Goal: Task Accomplishment & Management: Use online tool/utility

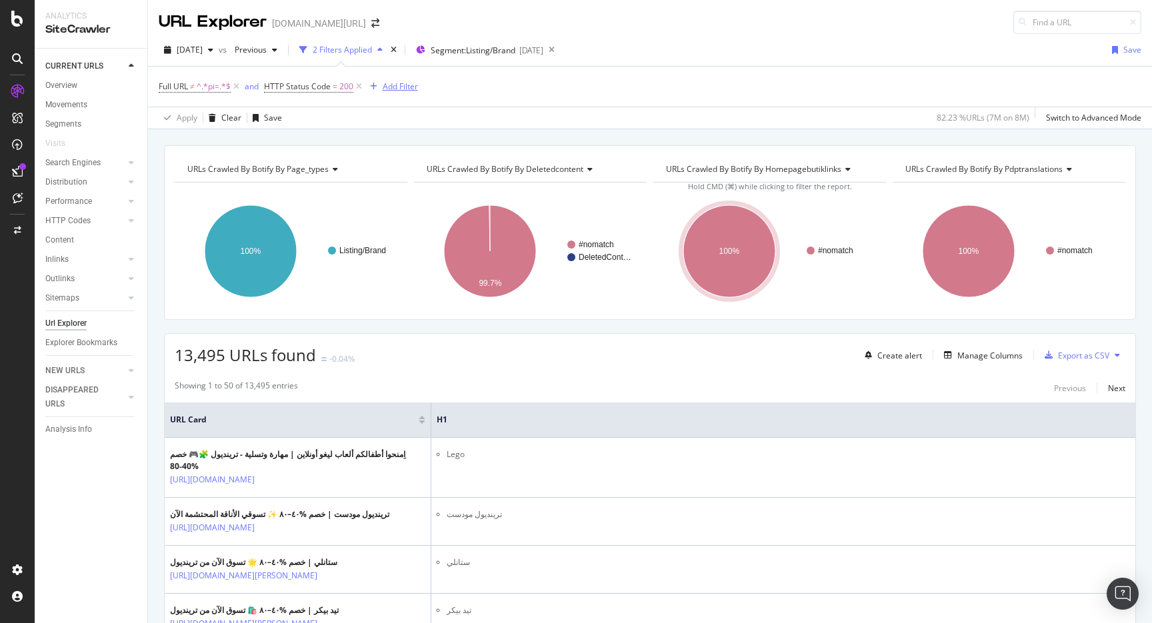
click at [395, 81] on div "Add Filter" at bounding box center [400, 86] width 35 height 11
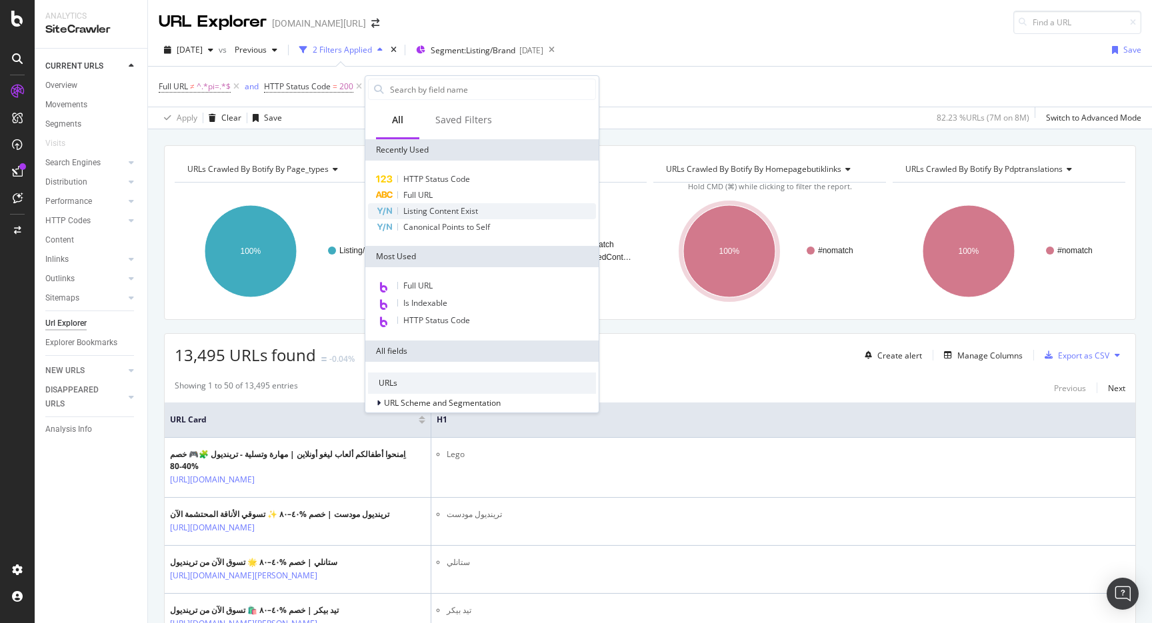
click at [465, 211] on span "Listing Content Exist" at bounding box center [440, 210] width 75 height 11
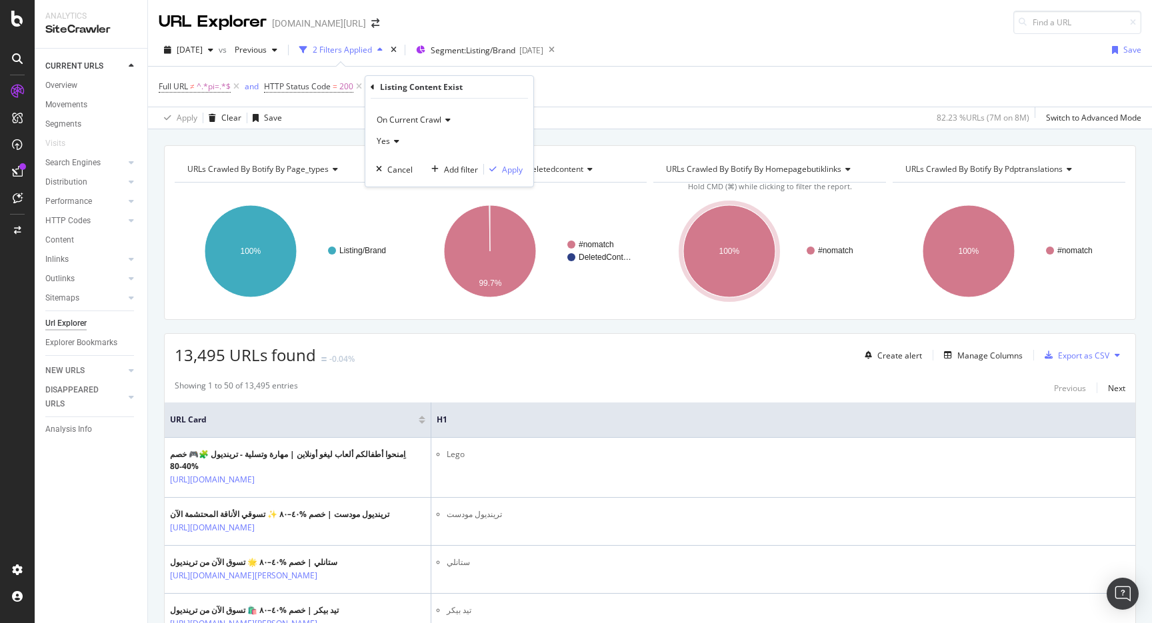
click at [414, 146] on div "Yes" at bounding box center [449, 141] width 147 height 21
click at [406, 185] on div "No" at bounding box center [450, 185] width 143 height 17
click at [513, 168] on div "Apply" at bounding box center [512, 169] width 21 height 11
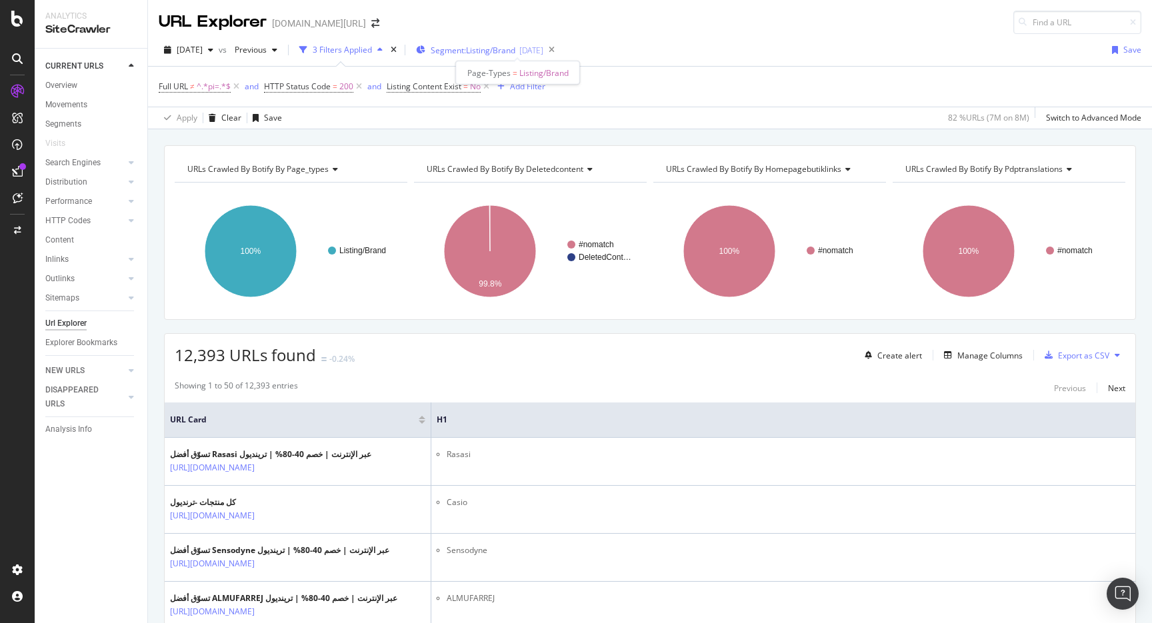
click at [502, 55] on span "Segment: Listing/Brand" at bounding box center [473, 50] width 85 height 11
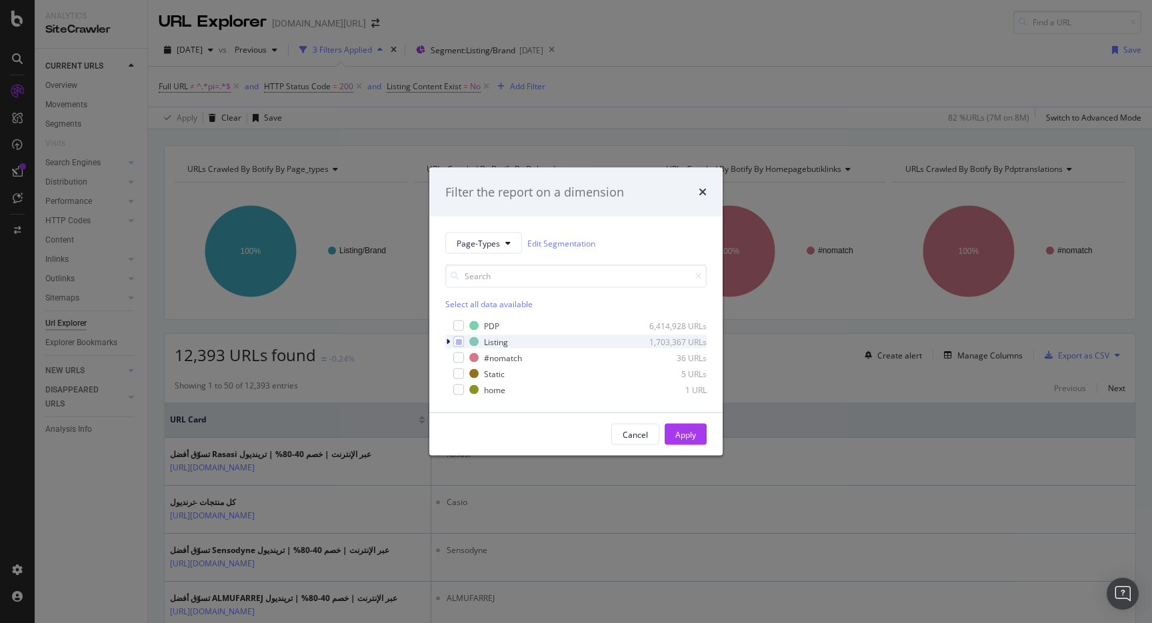
click at [447, 347] on div "modal" at bounding box center [449, 341] width 8 height 13
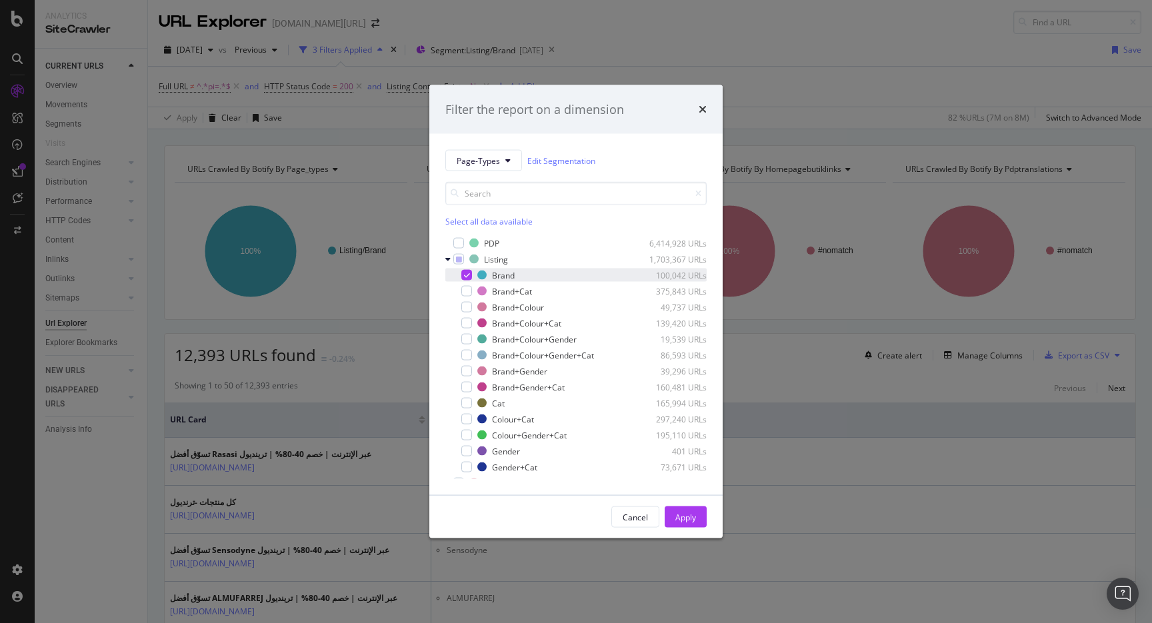
click at [463, 271] on div "modal" at bounding box center [466, 275] width 11 height 11
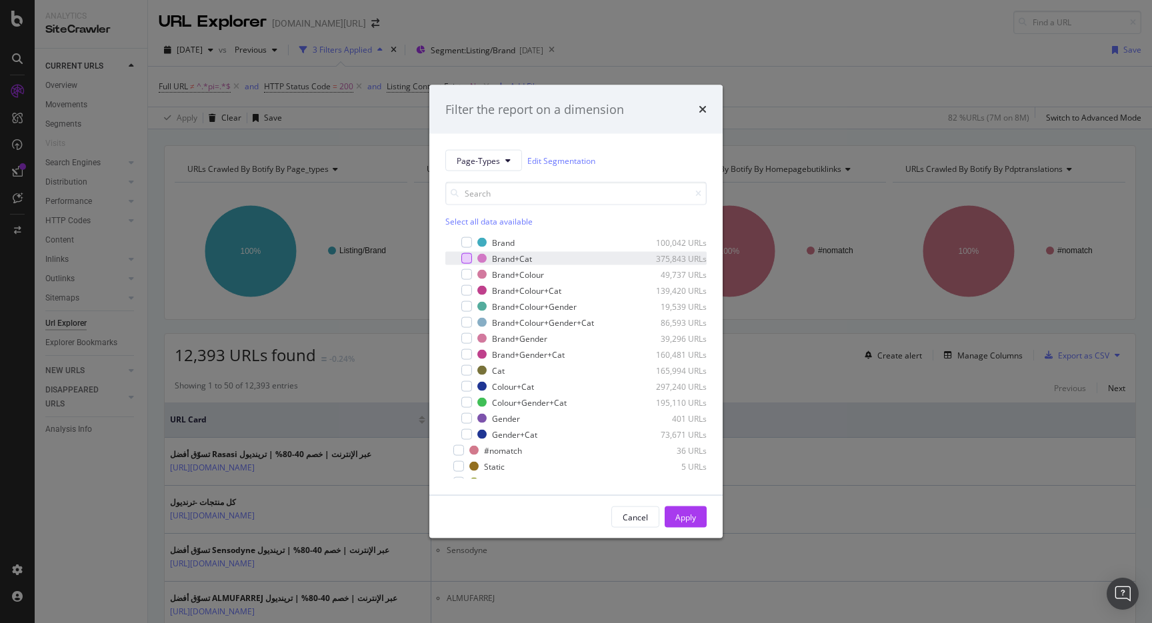
scroll to position [43, 0]
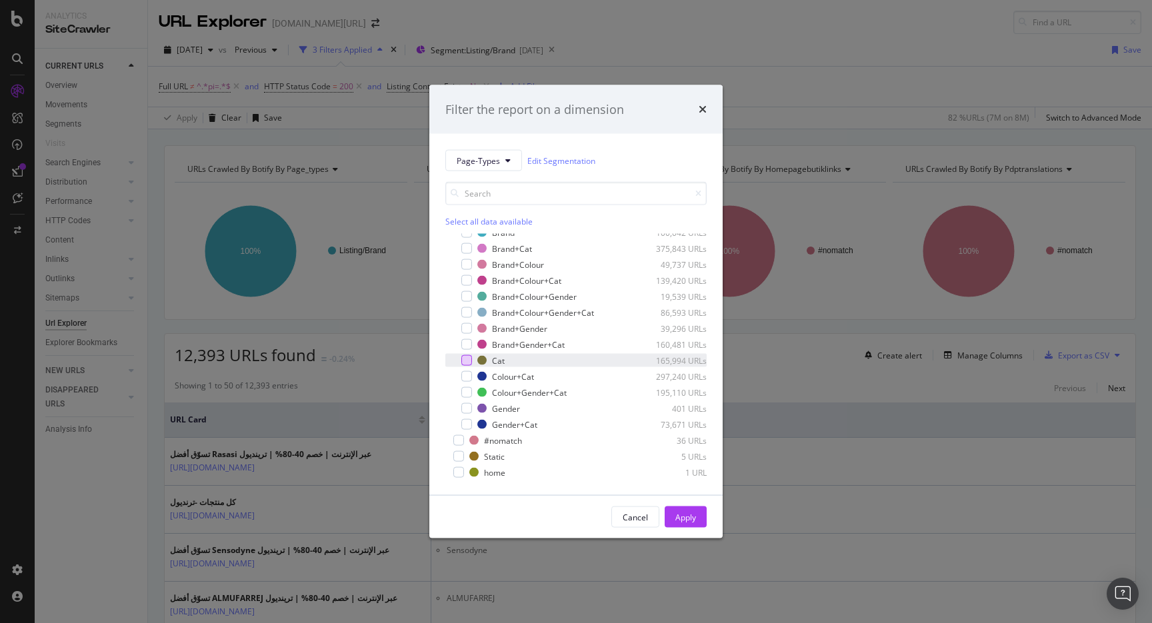
click at [462, 358] on div "modal" at bounding box center [466, 360] width 11 height 11
click at [669, 511] on button "Apply" at bounding box center [686, 517] width 42 height 21
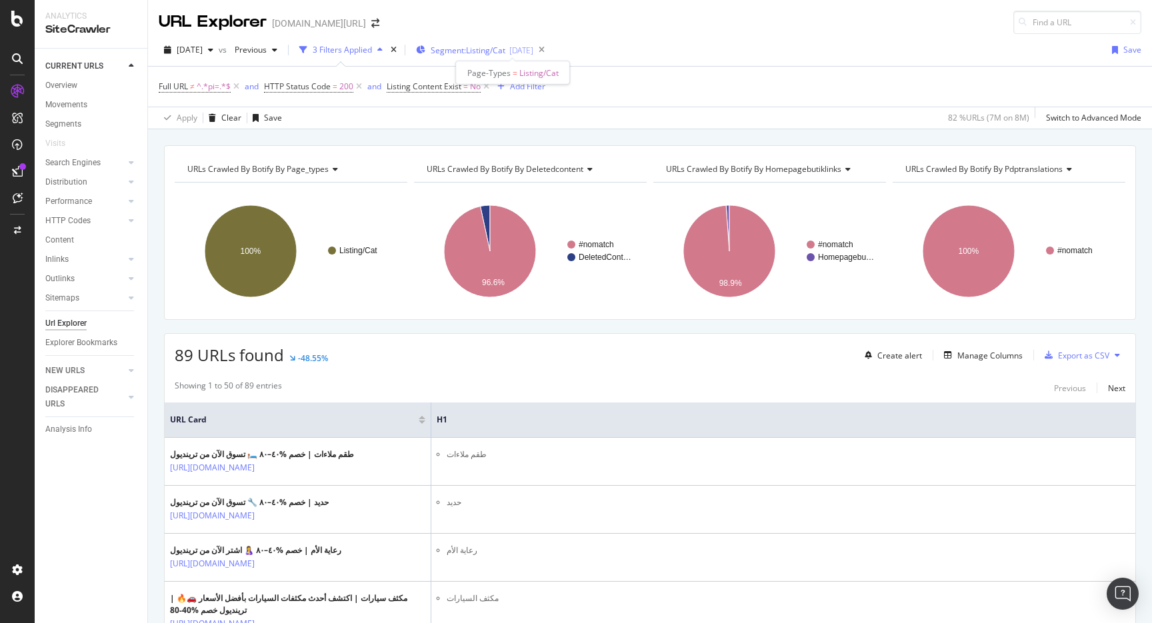
click at [497, 49] on span "Segment: Listing/Cat" at bounding box center [468, 50] width 75 height 11
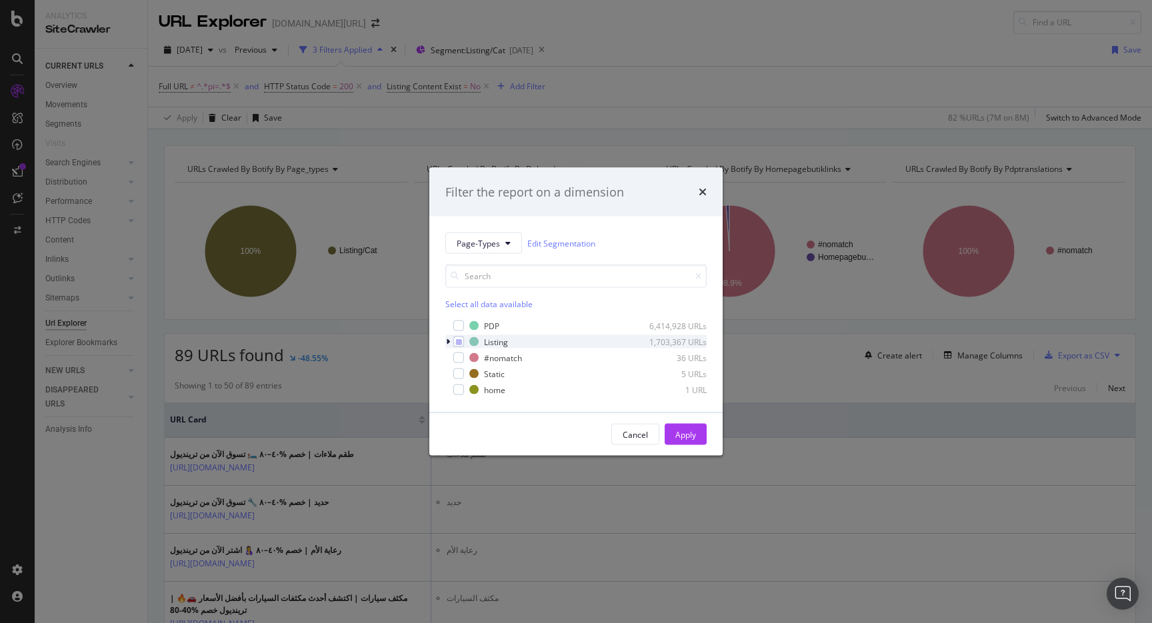
click at [447, 343] on icon "modal" at bounding box center [448, 342] width 4 height 8
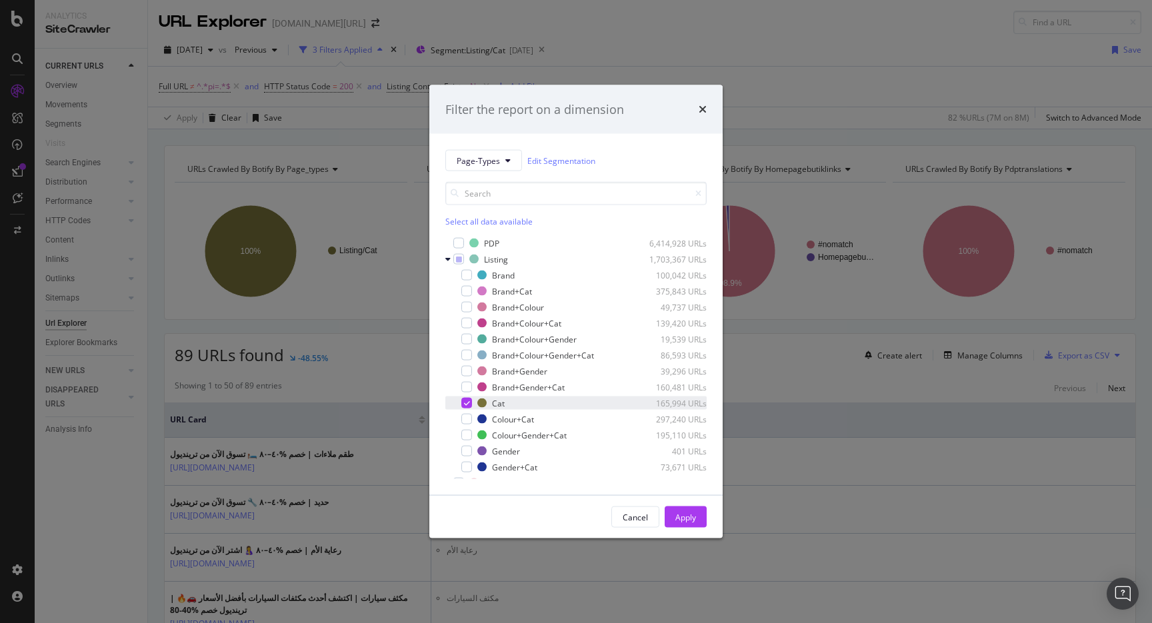
click at [464, 401] on icon "modal" at bounding box center [467, 403] width 6 height 7
click at [471, 286] on div "modal" at bounding box center [466, 285] width 11 height 11
click at [463, 286] on div "modal" at bounding box center [466, 285] width 11 height 11
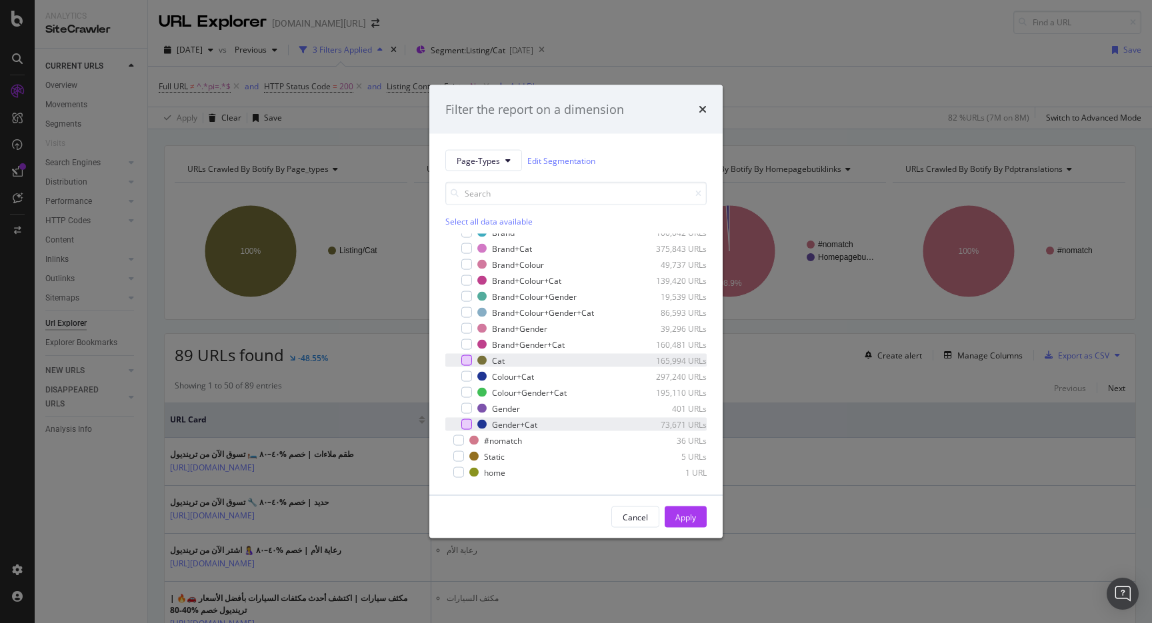
click at [470, 423] on div "modal" at bounding box center [466, 424] width 11 height 11
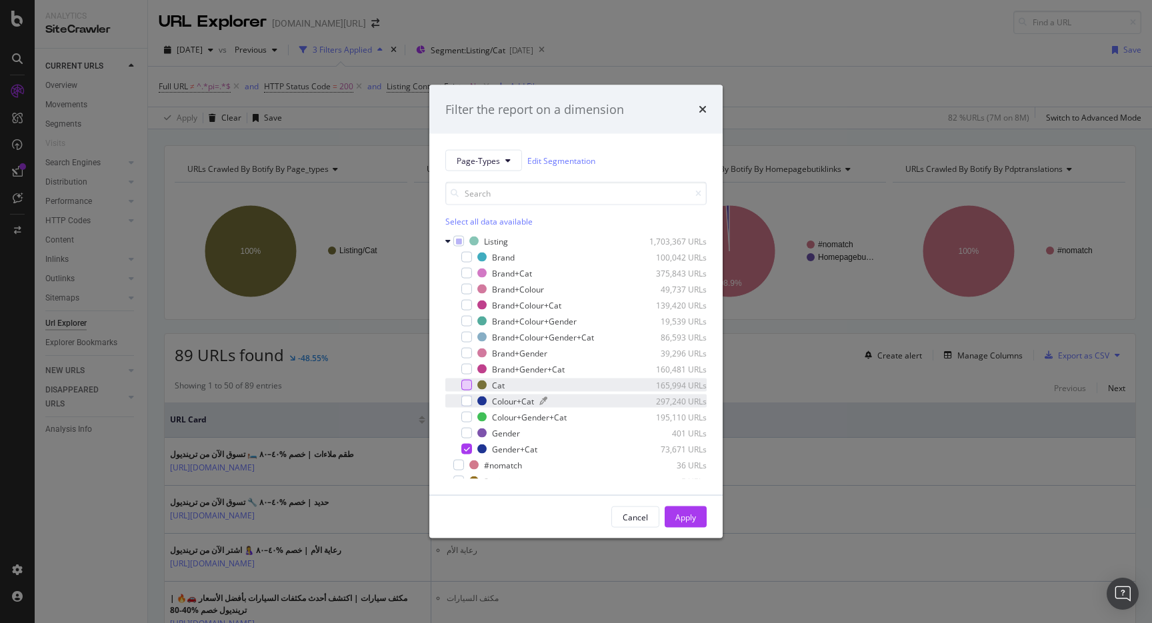
scroll to position [0, 0]
click at [470, 385] on div "modal" at bounding box center [466, 387] width 11 height 11
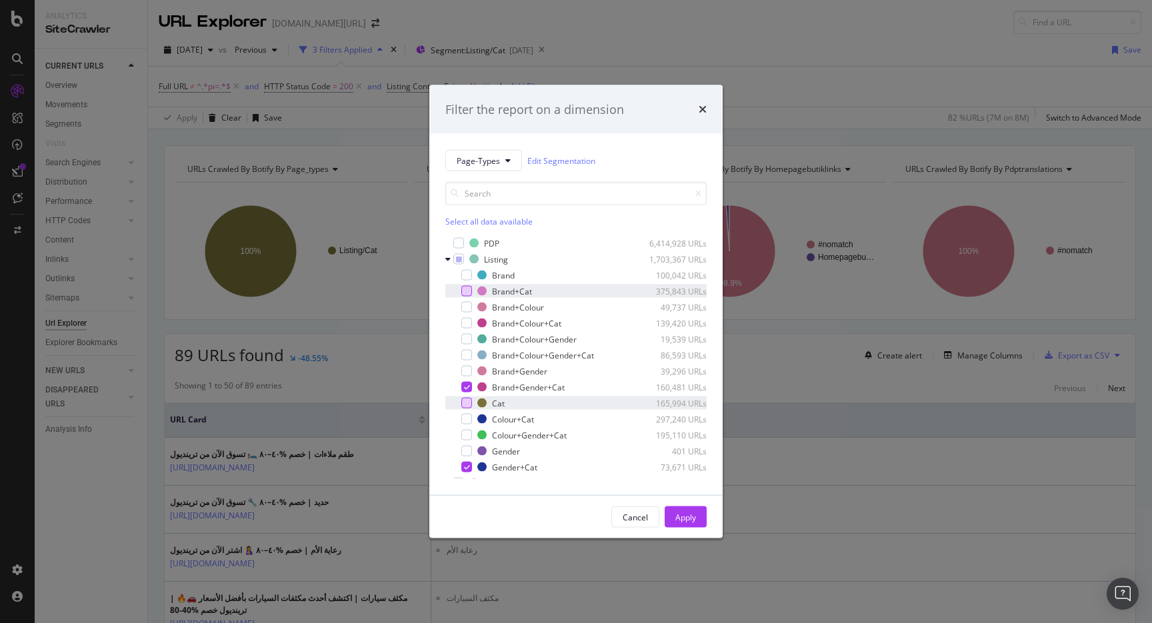
click at [465, 293] on div "modal" at bounding box center [466, 291] width 11 height 11
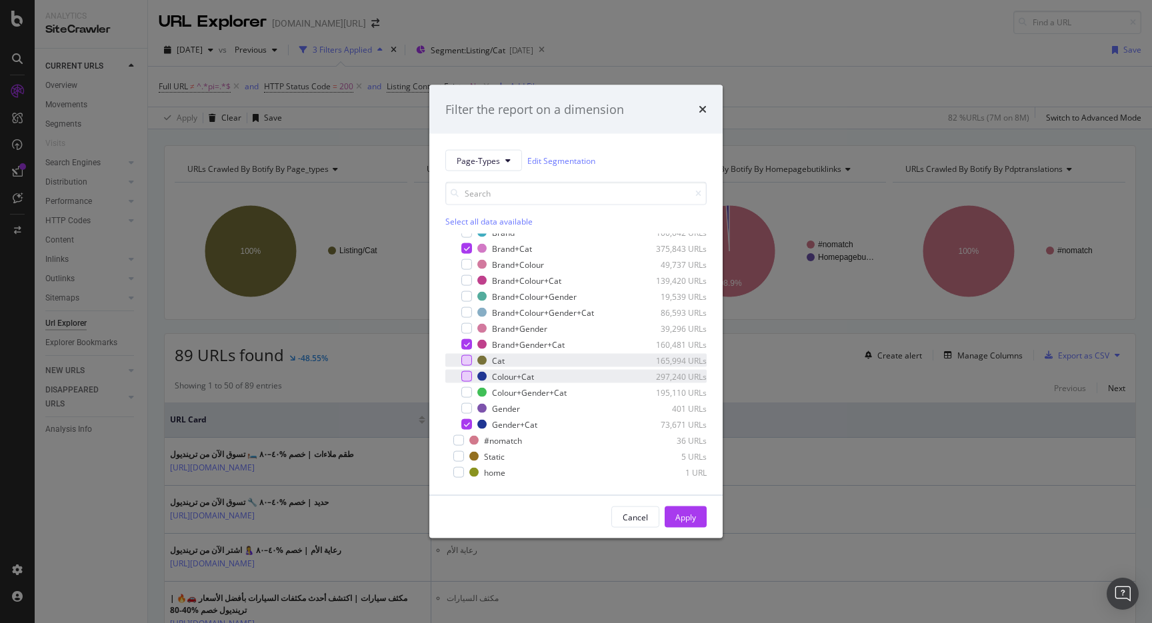
click at [467, 379] on div "modal" at bounding box center [466, 376] width 11 height 11
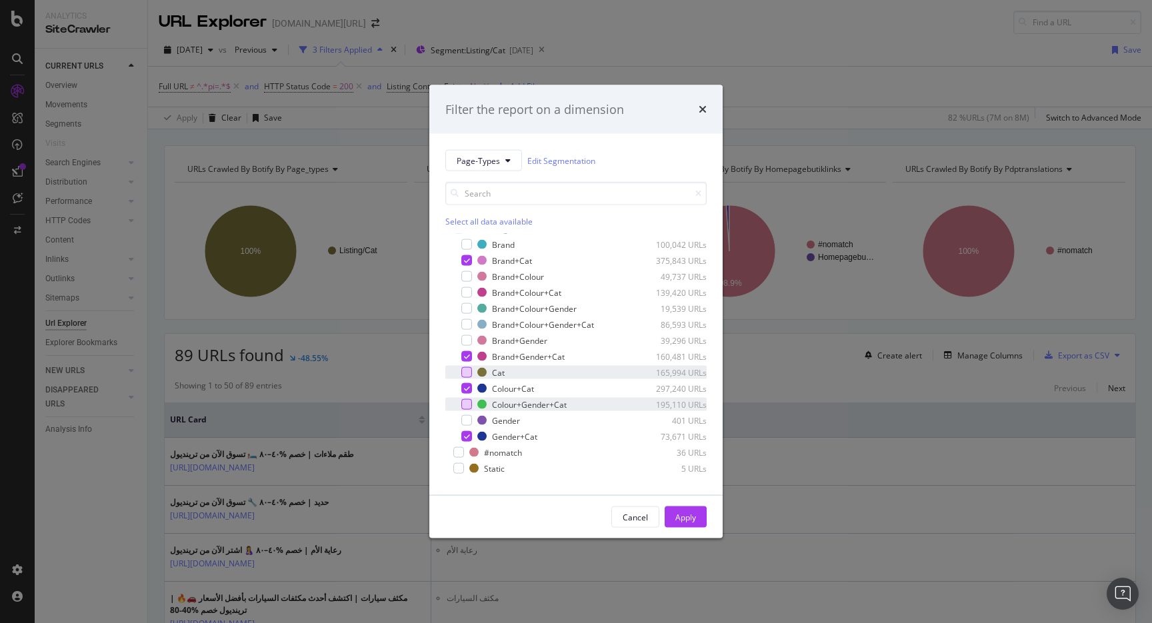
click at [470, 404] on div "modal" at bounding box center [466, 404] width 11 height 11
click at [465, 295] on div "modal" at bounding box center [466, 292] width 11 height 11
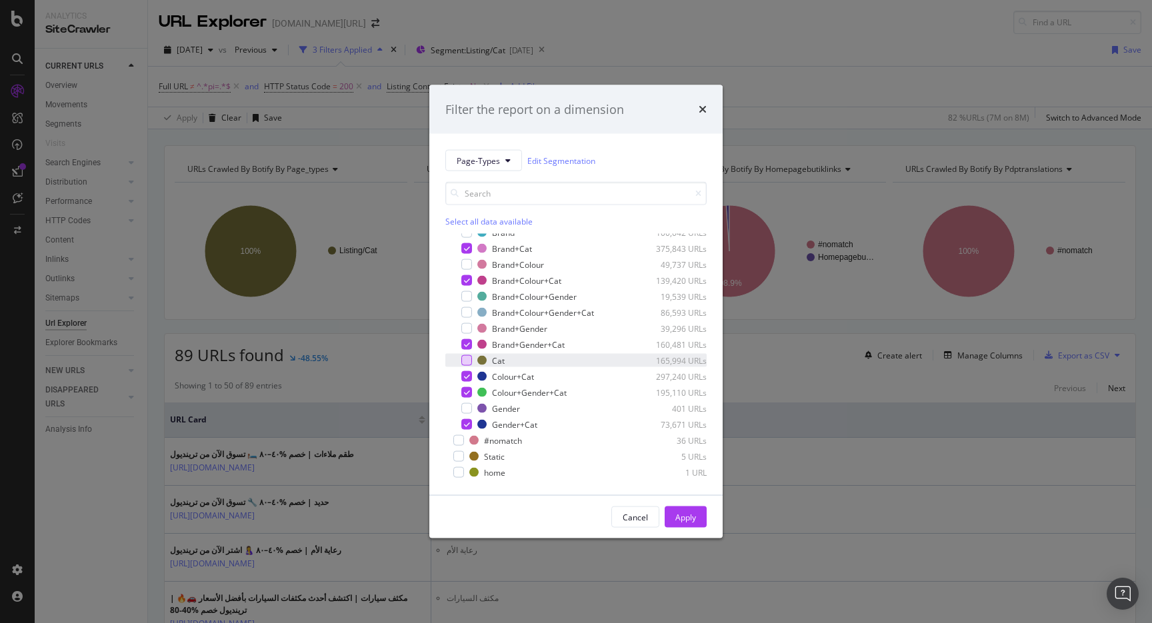
scroll to position [0, 0]
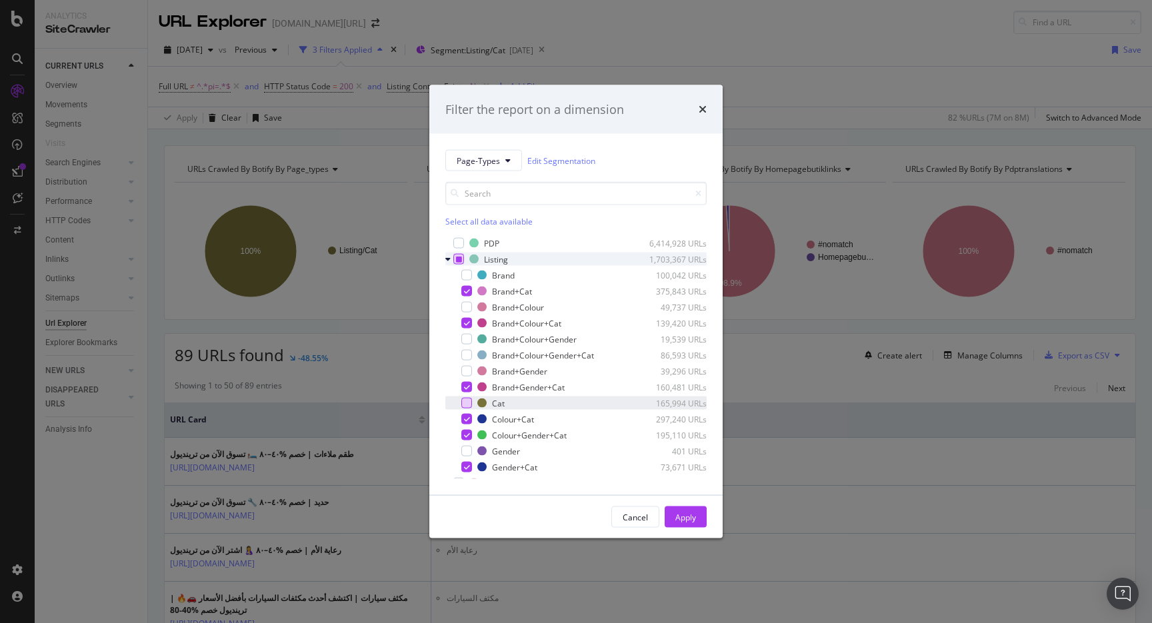
click at [457, 260] on icon "modal" at bounding box center [459, 259] width 6 height 7
click at [466, 293] on div "modal" at bounding box center [466, 291] width 11 height 11
click at [682, 521] on div "Apply" at bounding box center [685, 516] width 21 height 11
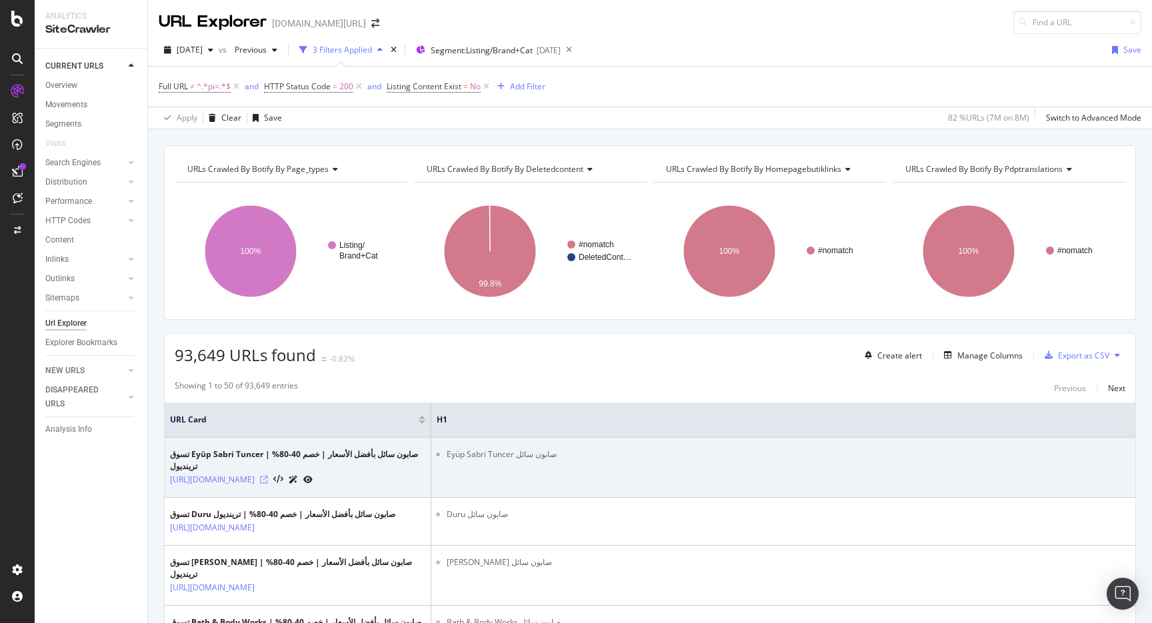
click at [268, 484] on icon at bounding box center [264, 480] width 8 height 8
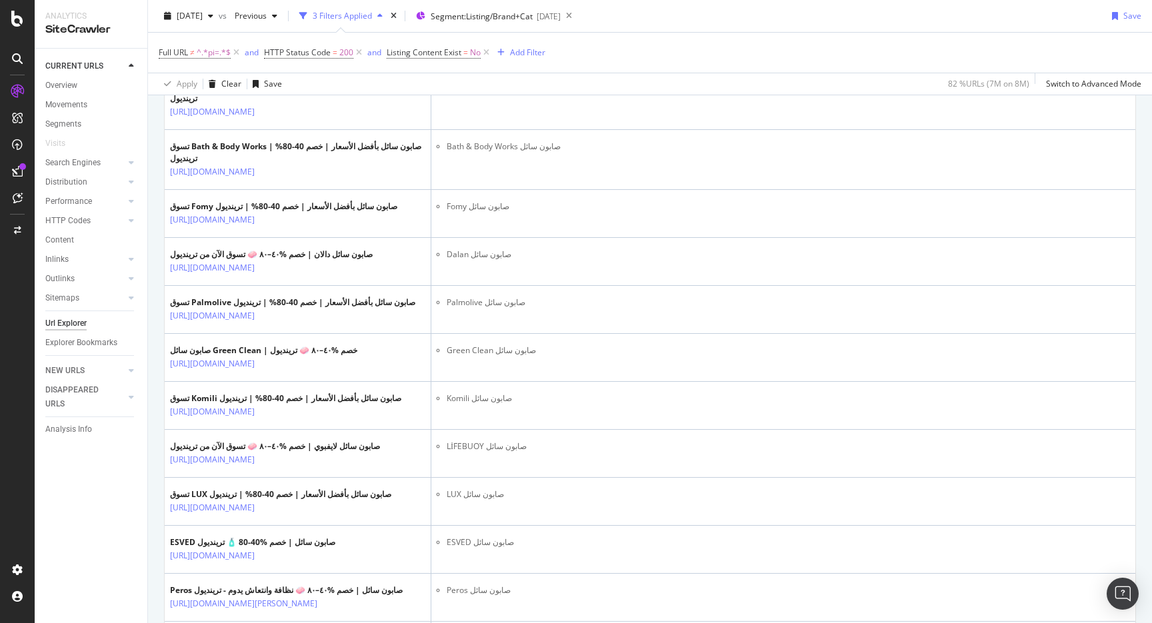
scroll to position [491, 0]
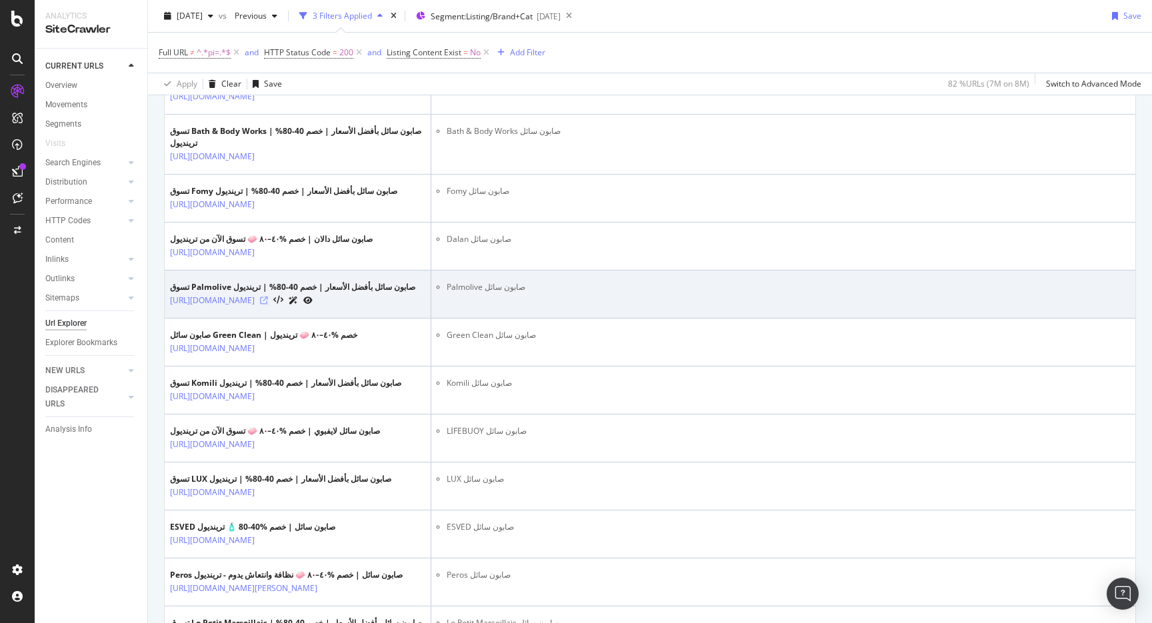
click at [268, 305] on icon at bounding box center [264, 301] width 8 height 8
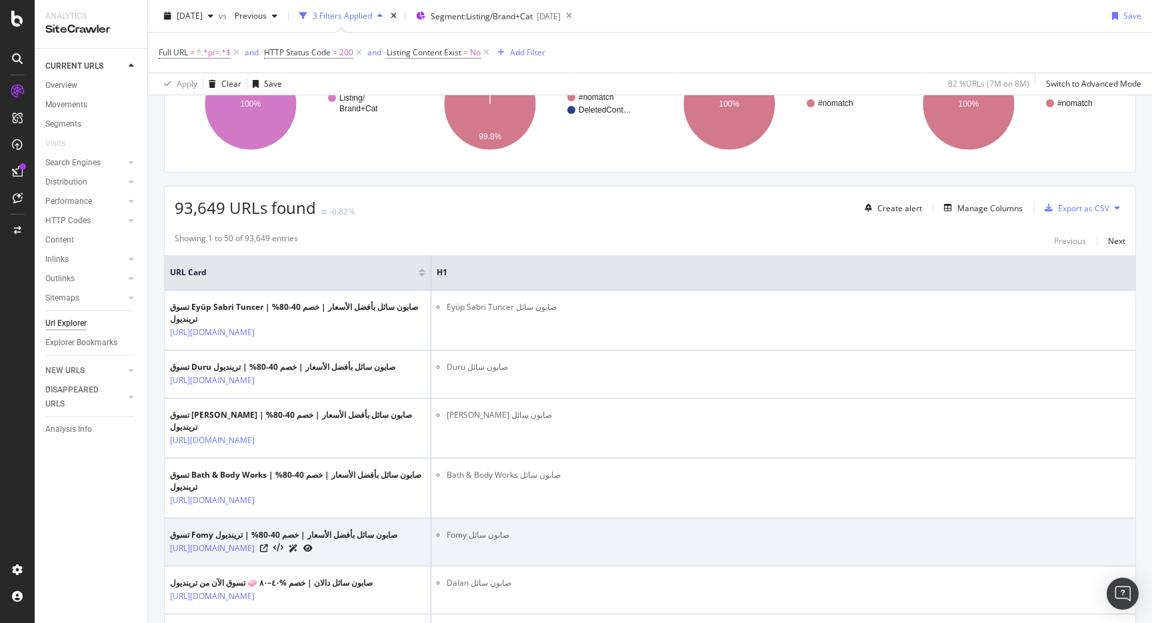
scroll to position [0, 0]
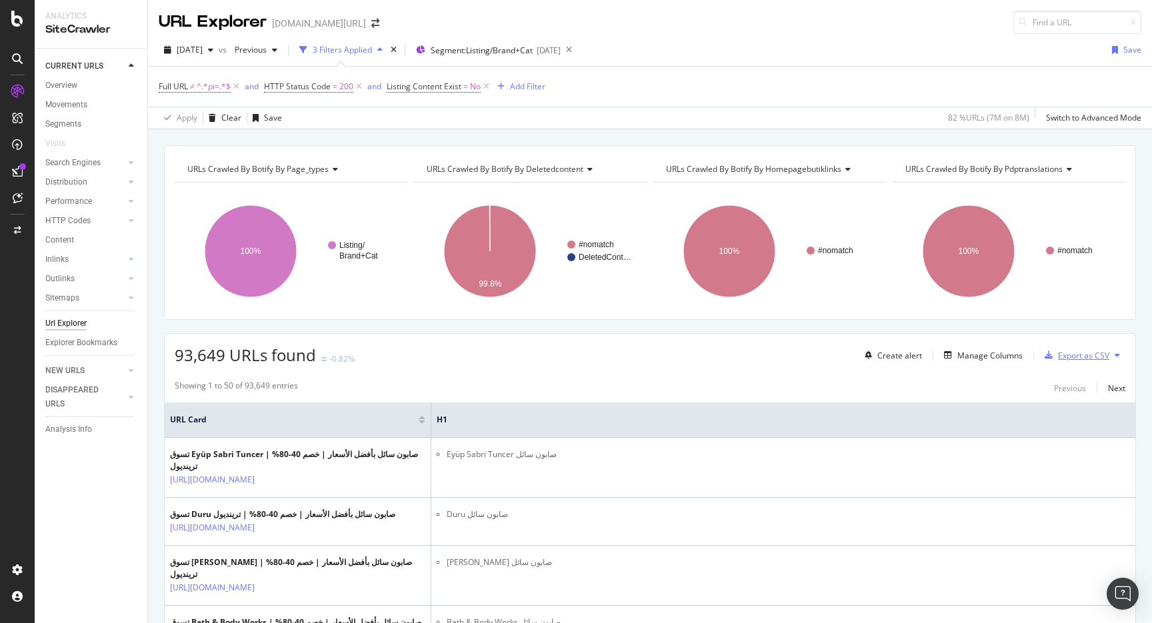
click at [1057, 356] on div "button" at bounding box center [1048, 355] width 19 height 8
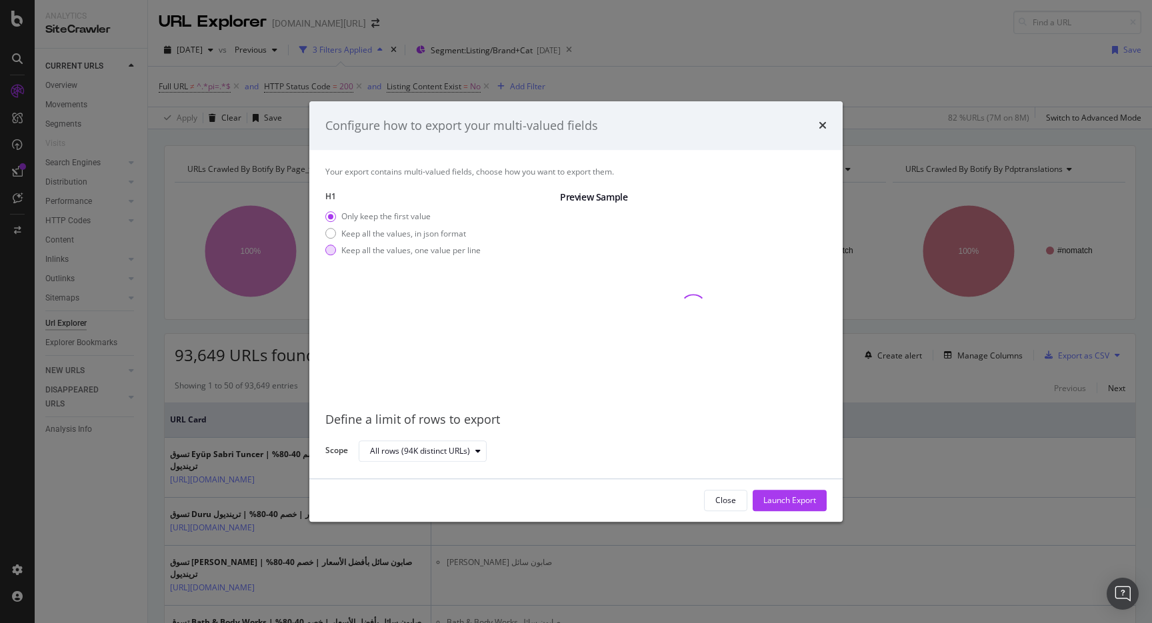
click at [444, 247] on div "Keep all the values, one value per line" at bounding box center [410, 250] width 139 height 11
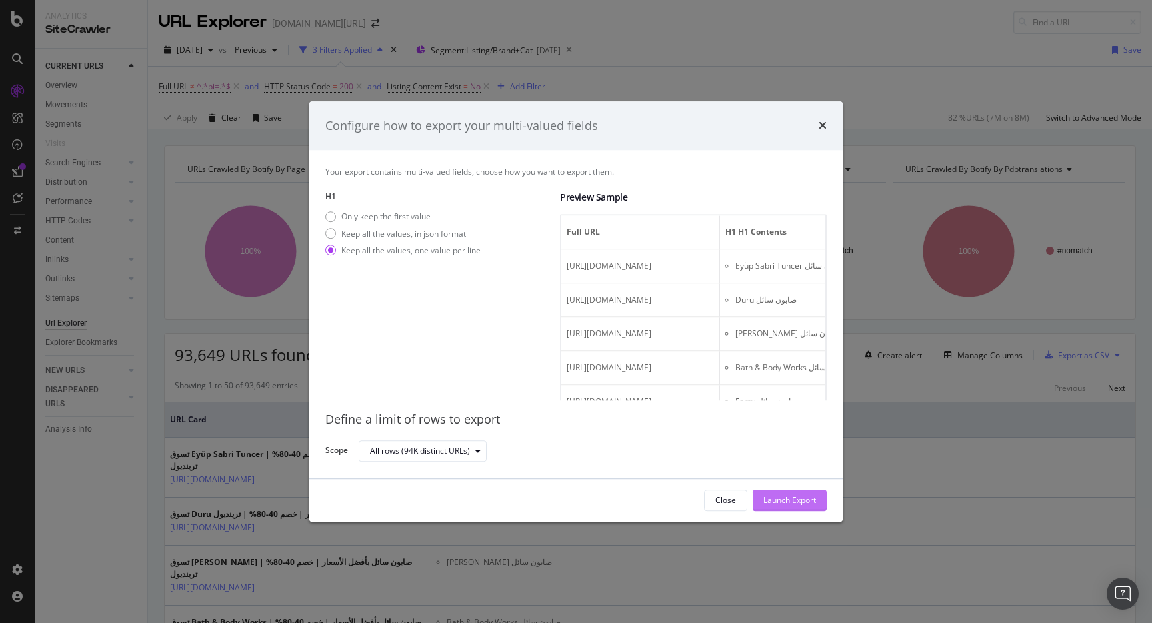
click at [786, 503] on div "Launch Export" at bounding box center [789, 500] width 53 height 11
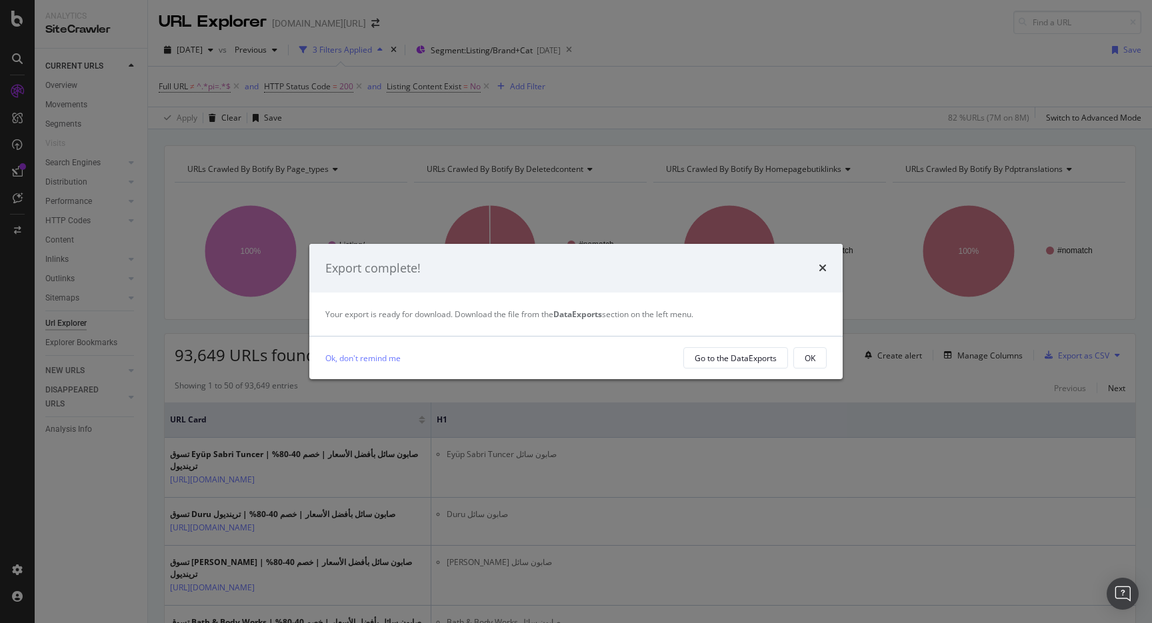
click at [815, 381] on div "Export complete! Your export is ready for download. Download the file from the …" at bounding box center [576, 311] width 1152 height 623
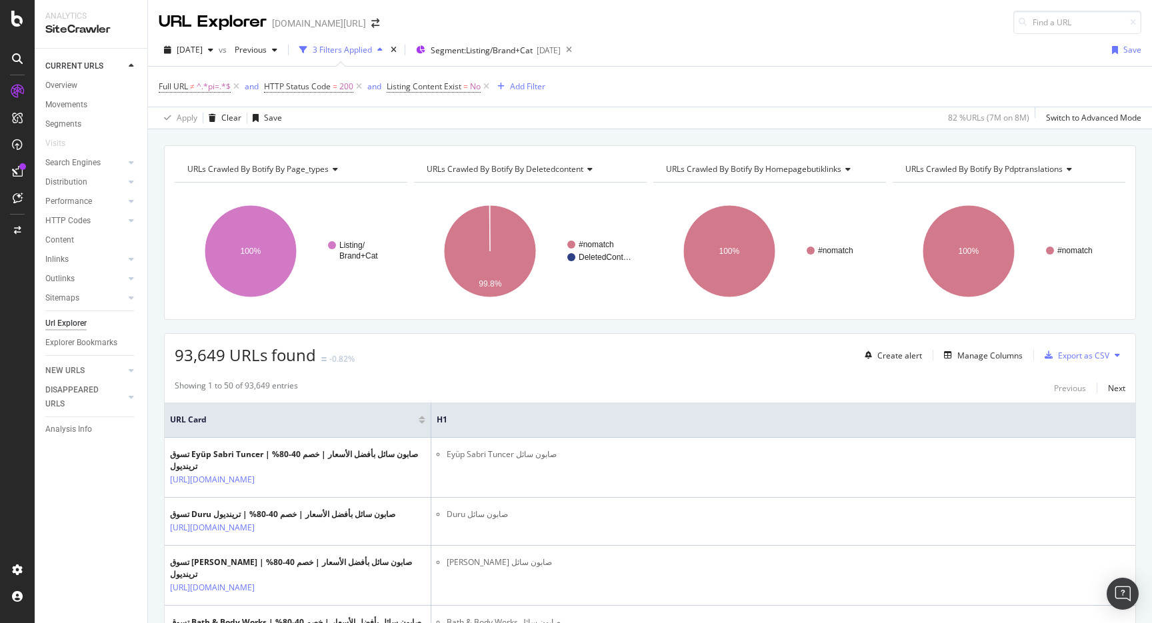
click at [457, 80] on span "Listing Content Exist = No" at bounding box center [439, 86] width 105 height 19
click at [460, 85] on span "Listing Content Exist" at bounding box center [424, 86] width 75 height 11
click at [447, 133] on div "No" at bounding box center [472, 139] width 147 height 21
click at [425, 169] on div "Yes" at bounding box center [473, 166] width 143 height 17
click at [533, 165] on div "Apply" at bounding box center [535, 167] width 21 height 11
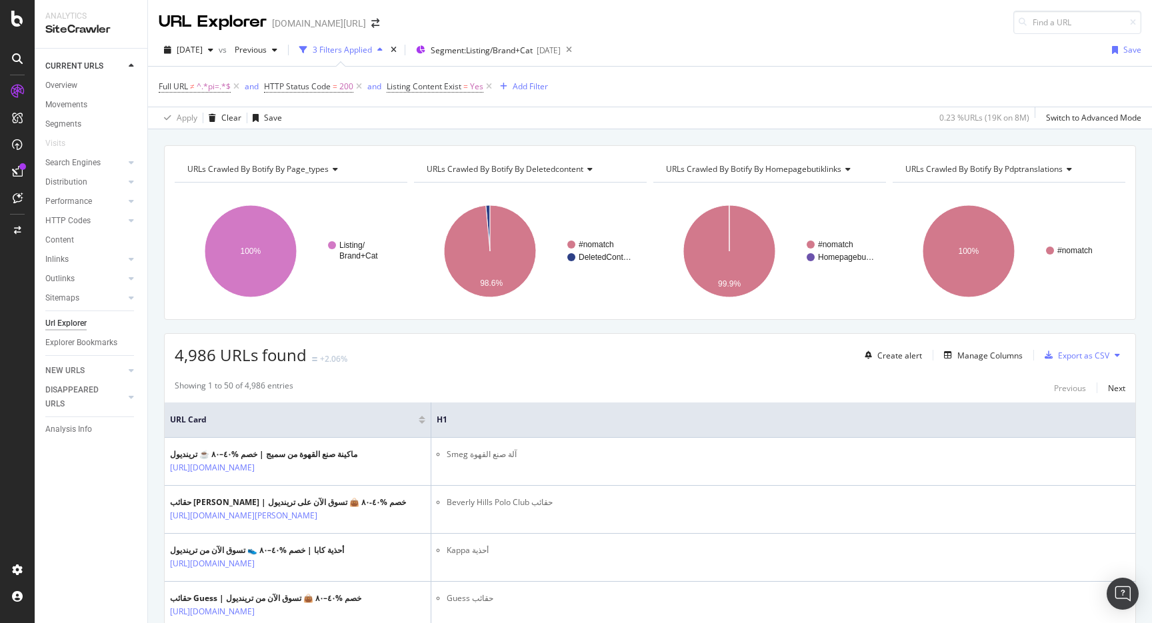
click at [454, 95] on span "Listing Content Exist = Yes" at bounding box center [441, 86] width 108 height 19
click at [454, 91] on span "Listing Content Exist" at bounding box center [424, 86] width 75 height 11
click at [422, 133] on div "Yes" at bounding box center [472, 139] width 147 height 21
click at [417, 179] on div "No" at bounding box center [473, 183] width 143 height 17
click at [537, 169] on div "Apply" at bounding box center [535, 167] width 21 height 11
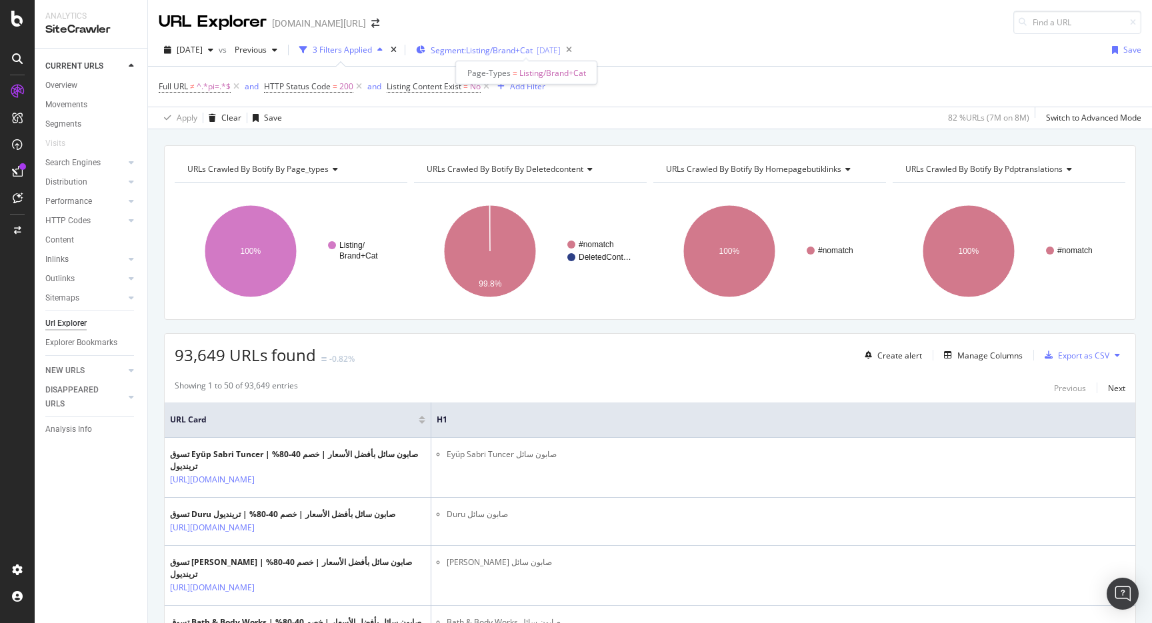
click at [533, 47] on span "Segment: Listing/Brand+Cat" at bounding box center [482, 50] width 102 height 11
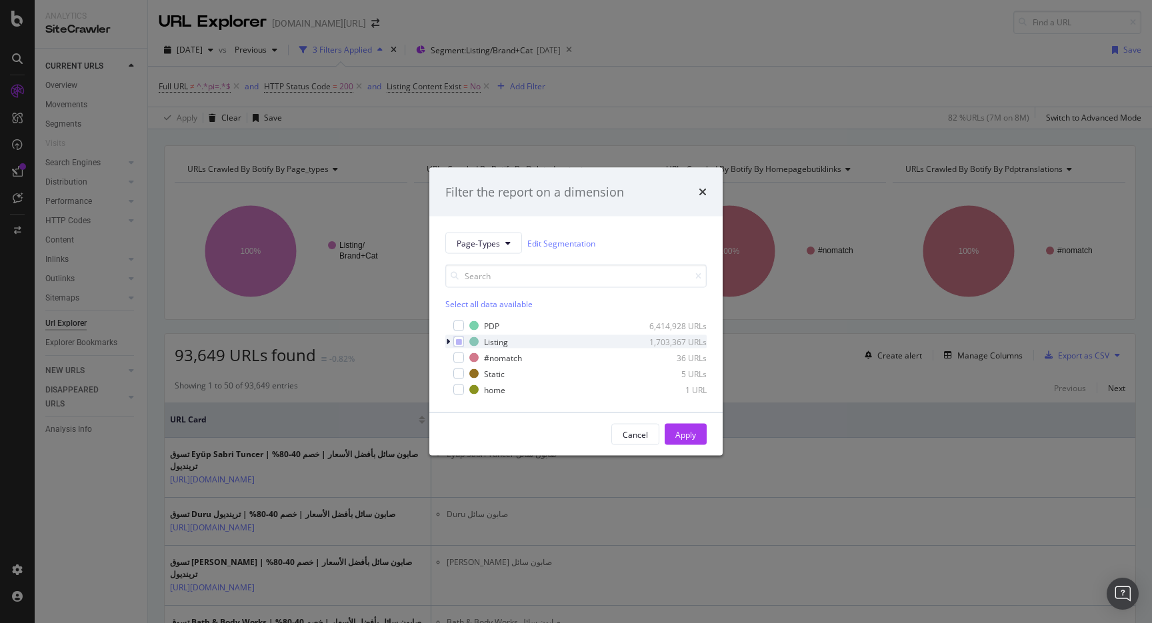
click at [449, 338] on icon "modal" at bounding box center [448, 342] width 4 height 8
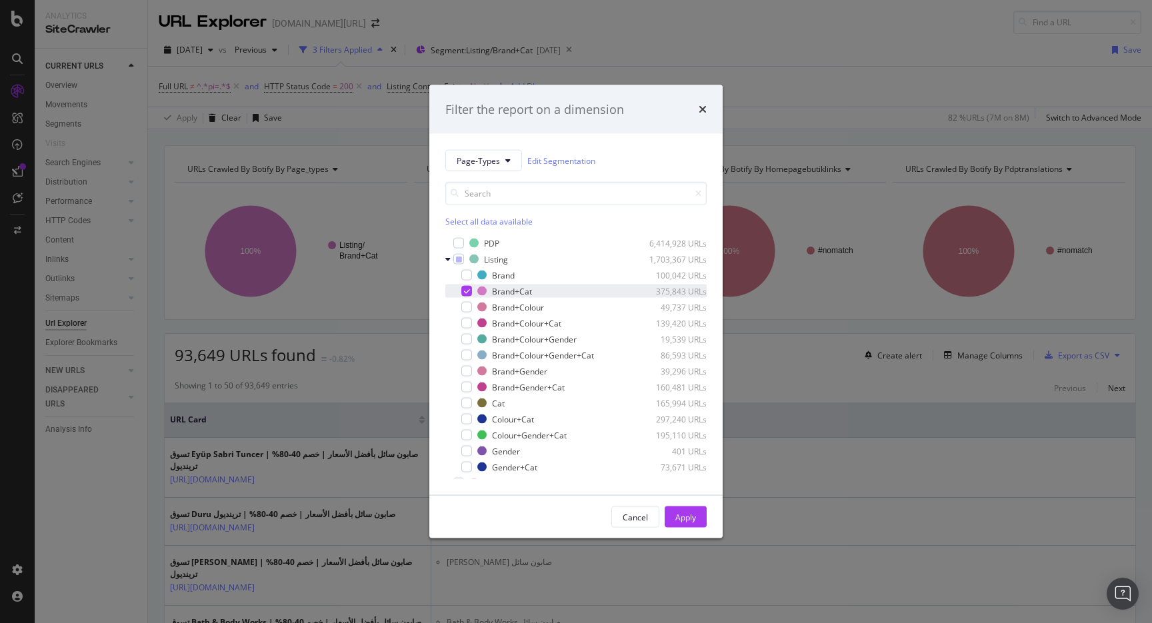
click at [463, 293] on div "modal" at bounding box center [466, 291] width 11 height 11
click at [469, 321] on div "modal" at bounding box center [466, 323] width 11 height 11
click at [680, 520] on div "Apply" at bounding box center [685, 516] width 21 height 11
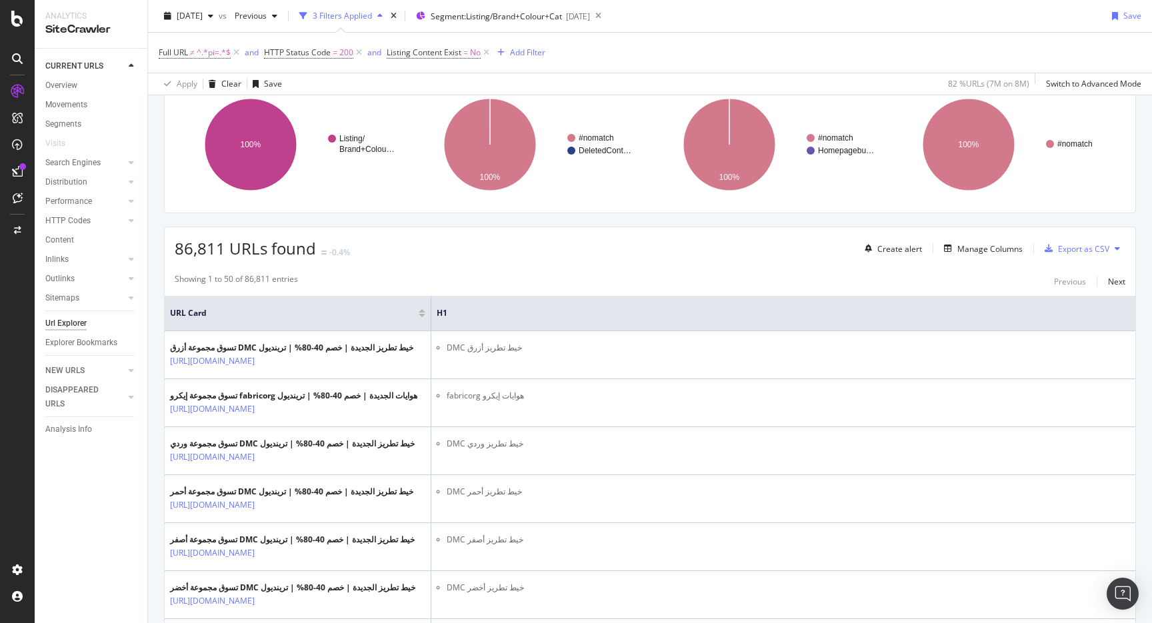
scroll to position [107, 0]
click at [1055, 252] on div "button" at bounding box center [1048, 248] width 19 height 8
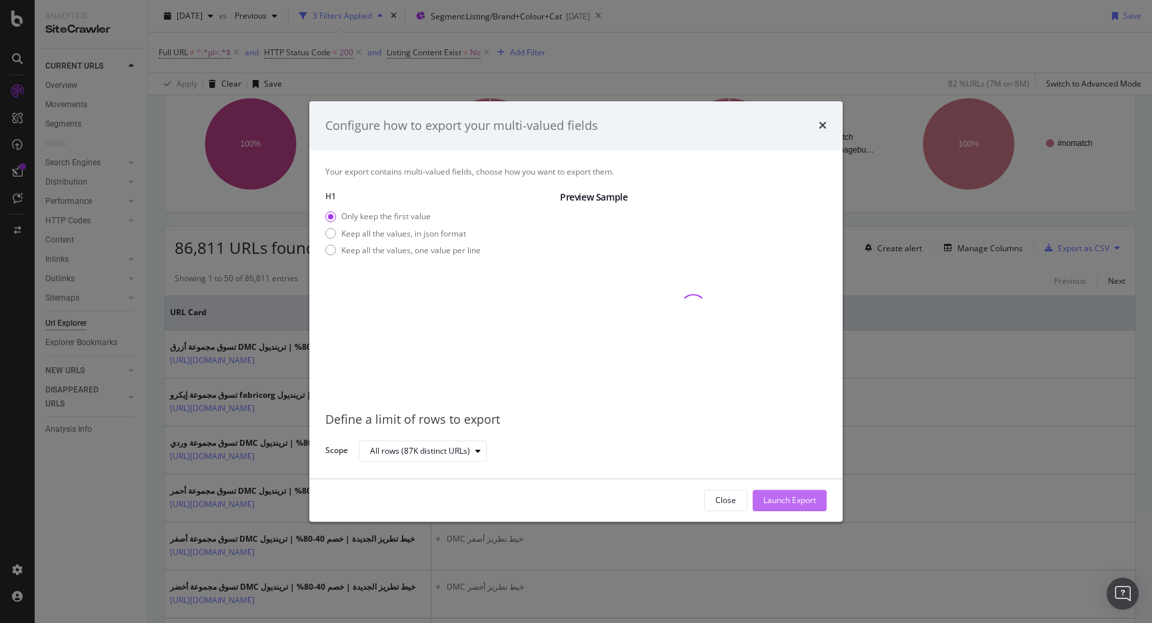
click at [799, 502] on div "Launch Export" at bounding box center [789, 500] width 53 height 11
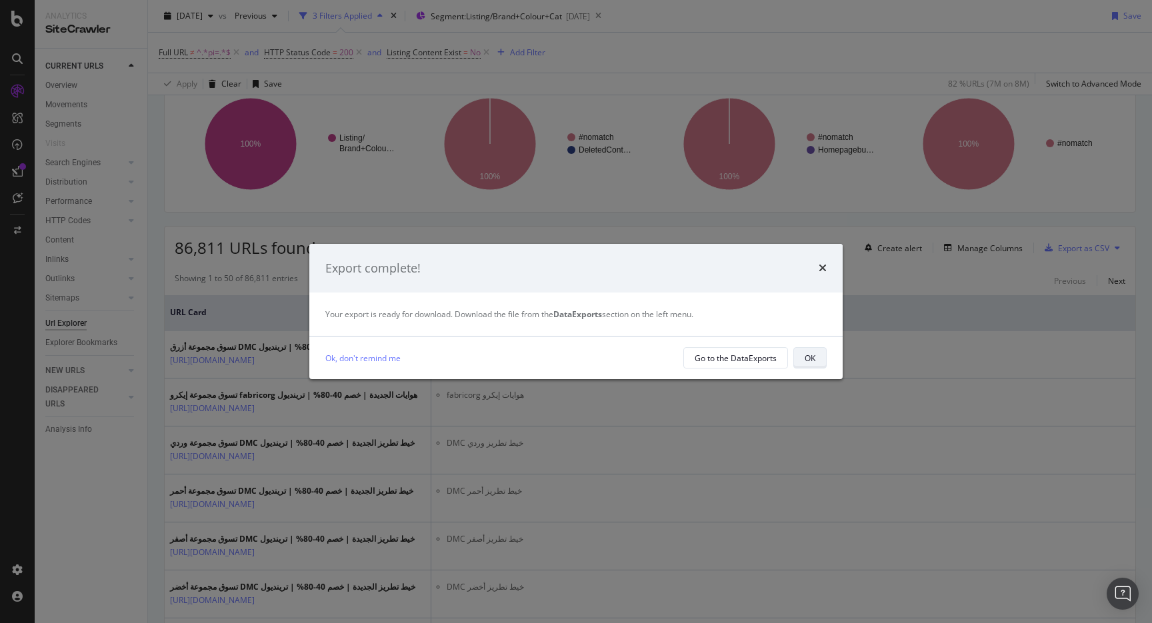
click at [819, 356] on button "OK" at bounding box center [809, 357] width 33 height 21
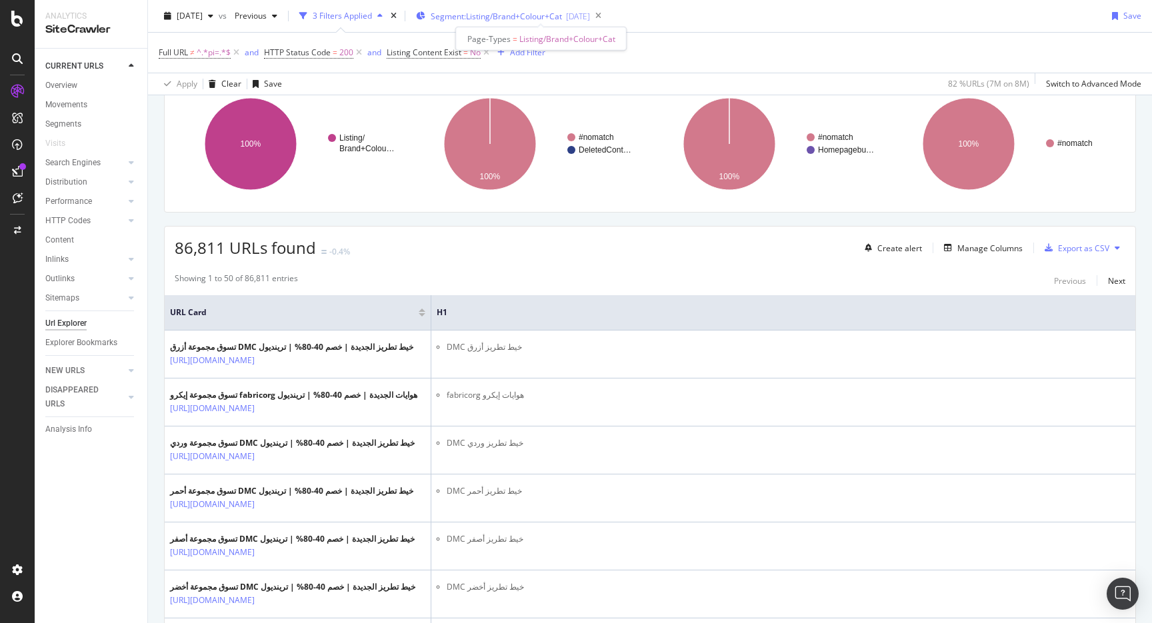
click at [545, 16] on span "Segment: Listing/Brand+Colour+Cat" at bounding box center [496, 16] width 131 height 11
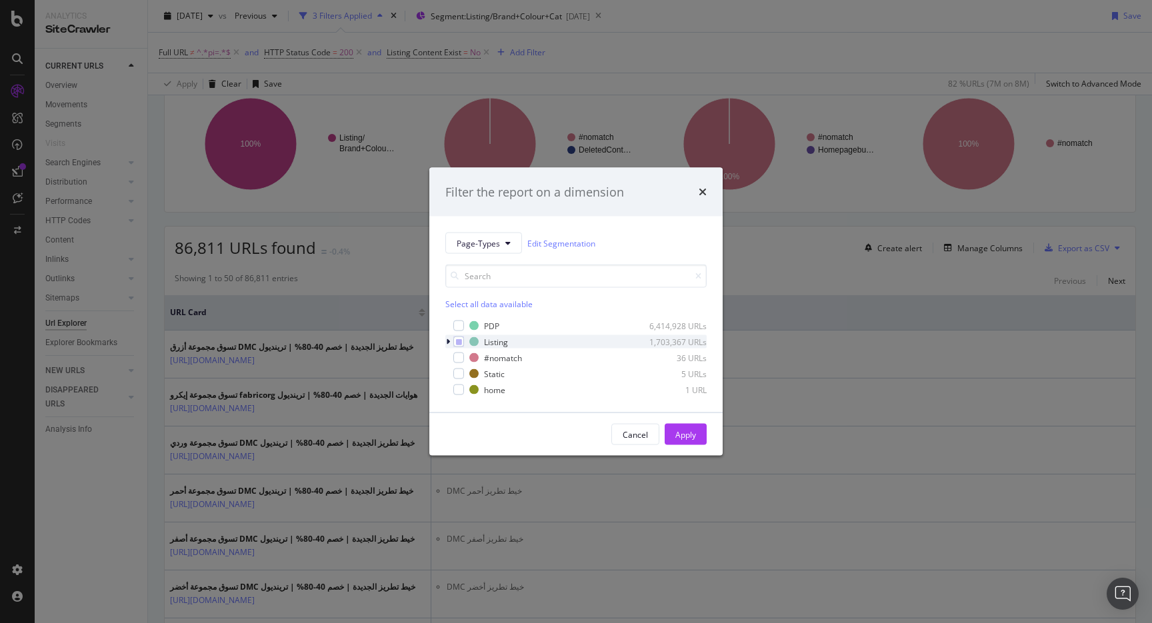
click at [447, 341] on icon "modal" at bounding box center [448, 342] width 4 height 8
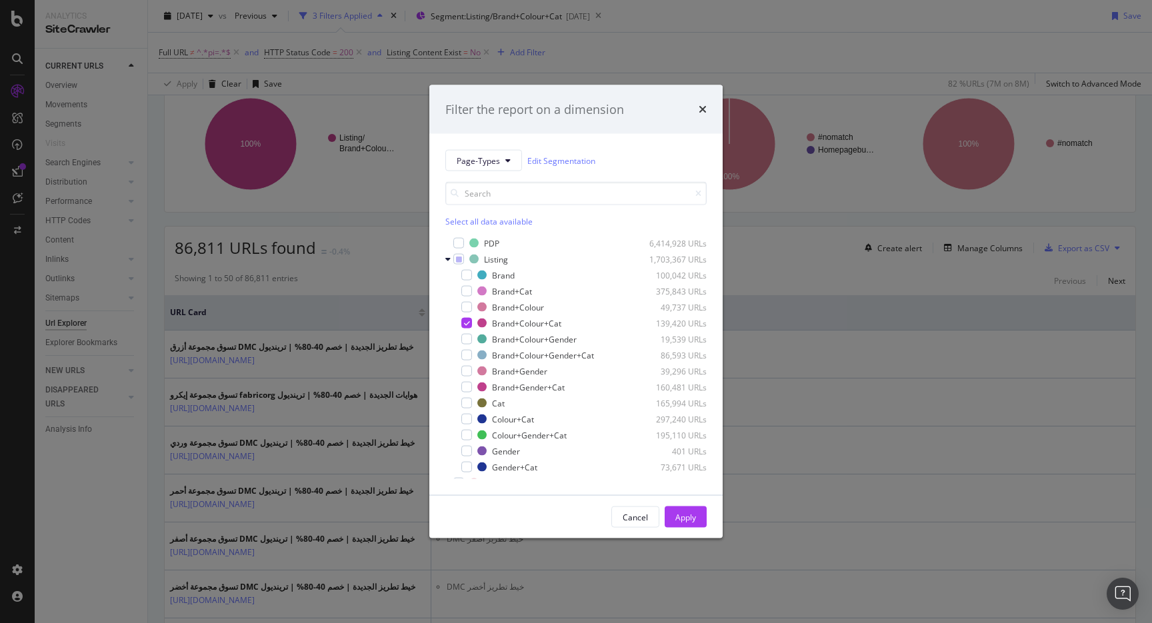
click at [746, 15] on div "Filter the report on a dimension Page-Types Edit Segmentation Select all data a…" at bounding box center [576, 311] width 1152 height 623
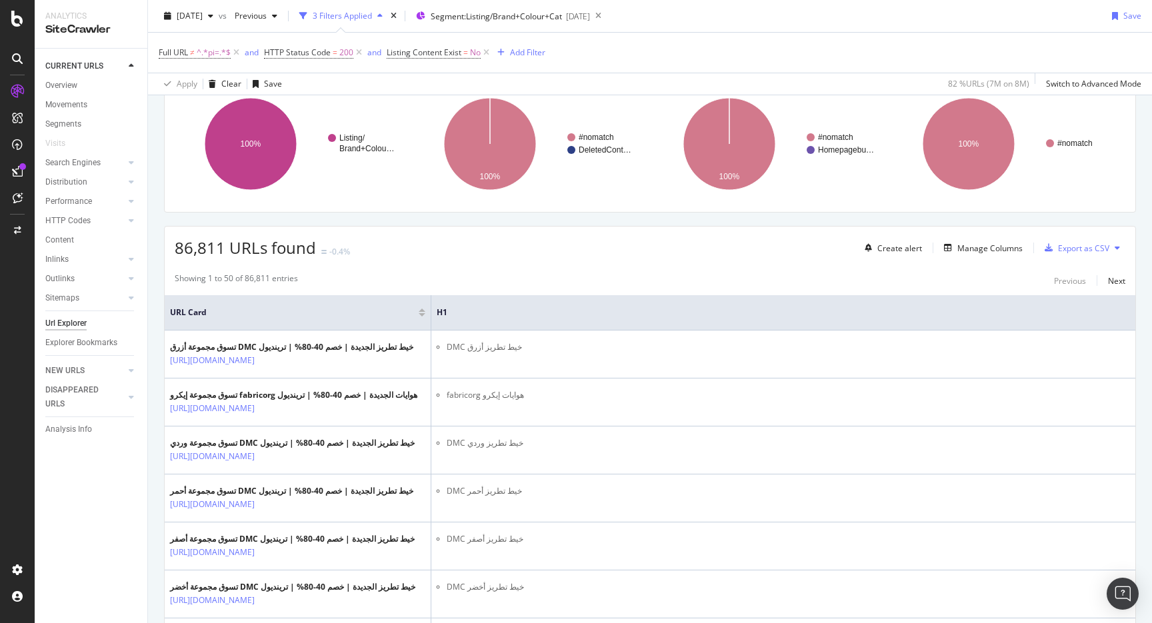
click at [501, 2] on div "2025 Sep. 12th vs Previous 3 Filters Applied Segment: Listing/Brand+Colour+Cat …" at bounding box center [650, 47] width 1004 height 95
click at [501, 7] on div "Segment: Listing/Brand+Colour+Cat 2025-09-17" at bounding box center [503, 16] width 174 height 20
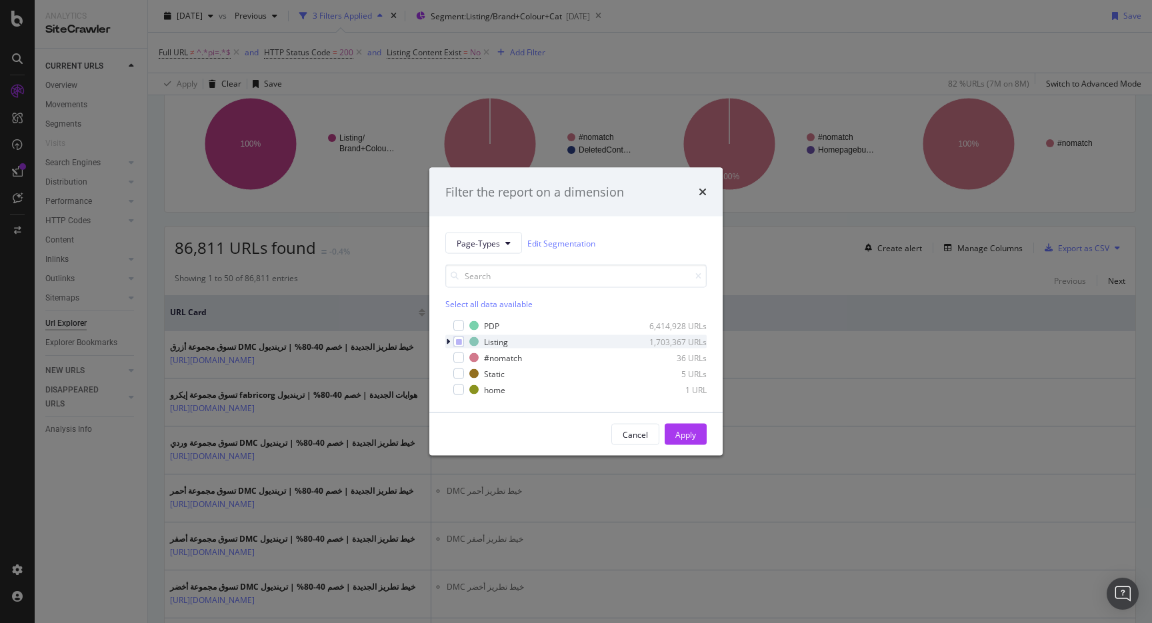
click at [449, 343] on icon "modal" at bounding box center [448, 342] width 4 height 8
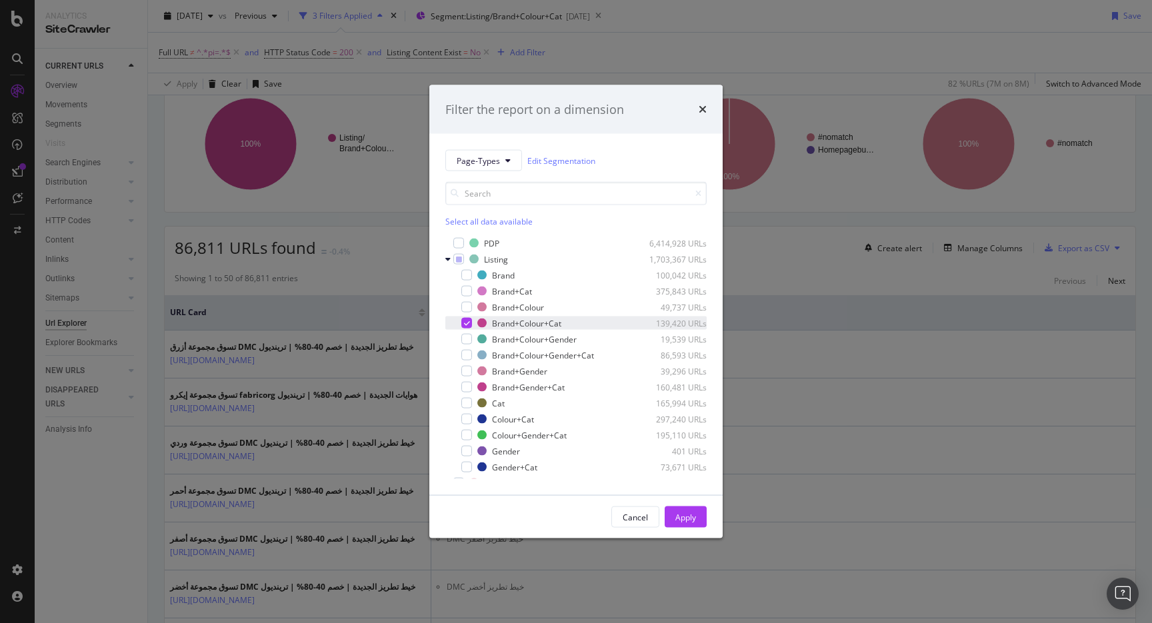
click at [465, 322] on icon "modal" at bounding box center [467, 323] width 6 height 7
click at [466, 356] on div "modal" at bounding box center [466, 355] width 11 height 11
click at [671, 515] on button "Apply" at bounding box center [686, 517] width 42 height 21
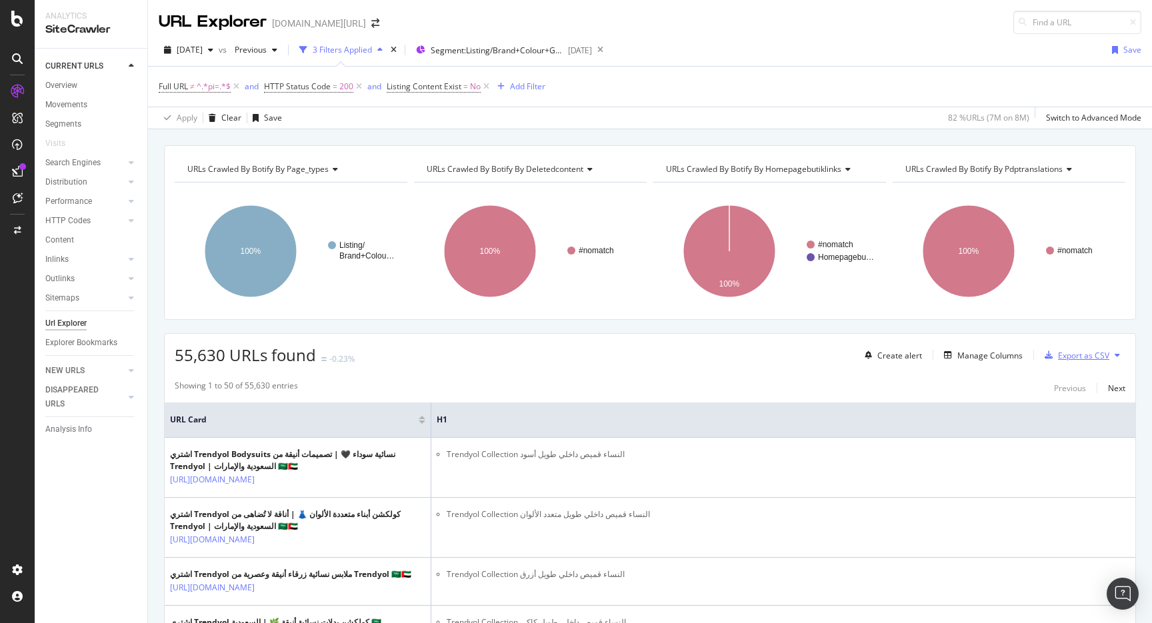
click at [1057, 355] on div "button" at bounding box center [1048, 355] width 19 height 8
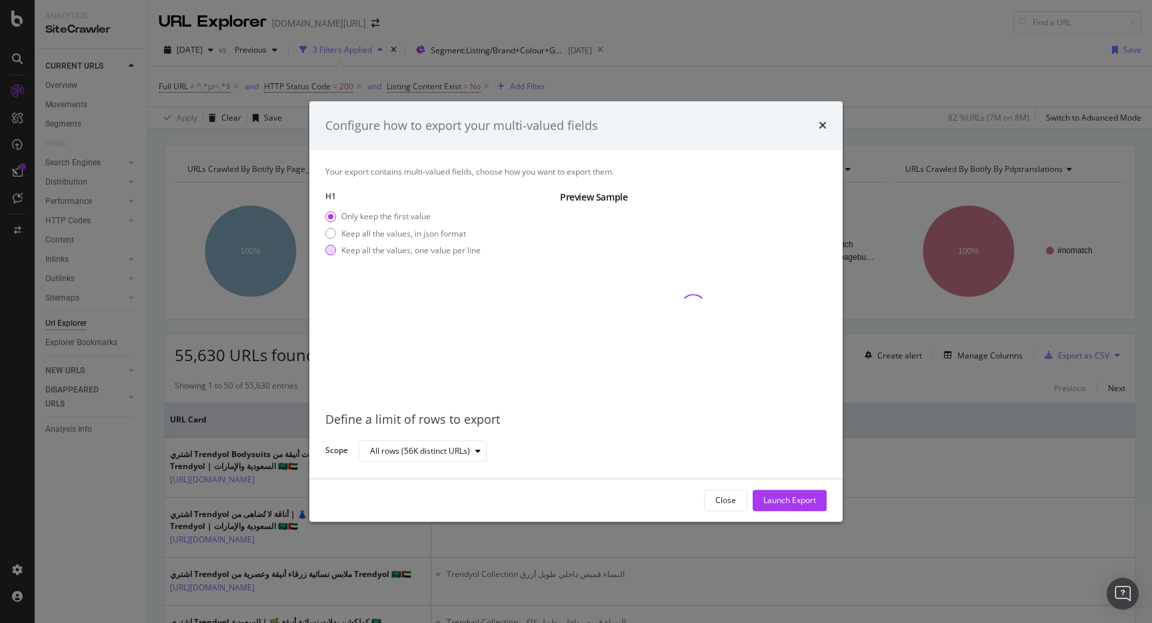
click at [453, 253] on div "Keep all the values, one value per line" at bounding box center [410, 250] width 139 height 11
click at [803, 503] on div "Launch Export" at bounding box center [789, 500] width 53 height 11
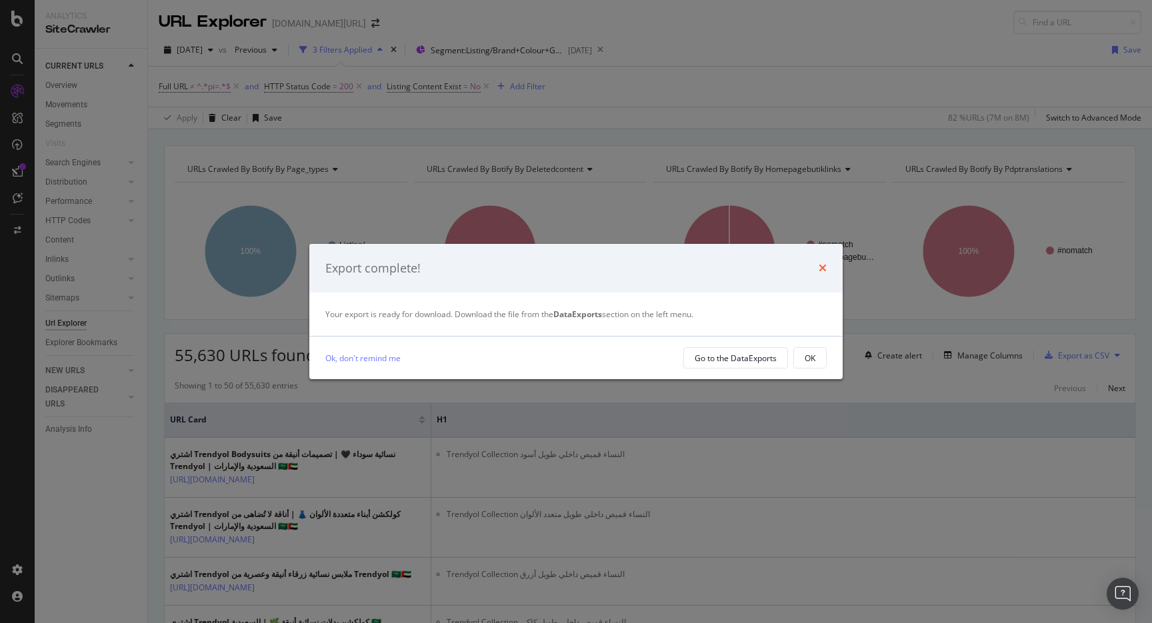
click at [823, 271] on icon "times" at bounding box center [823, 268] width 8 height 11
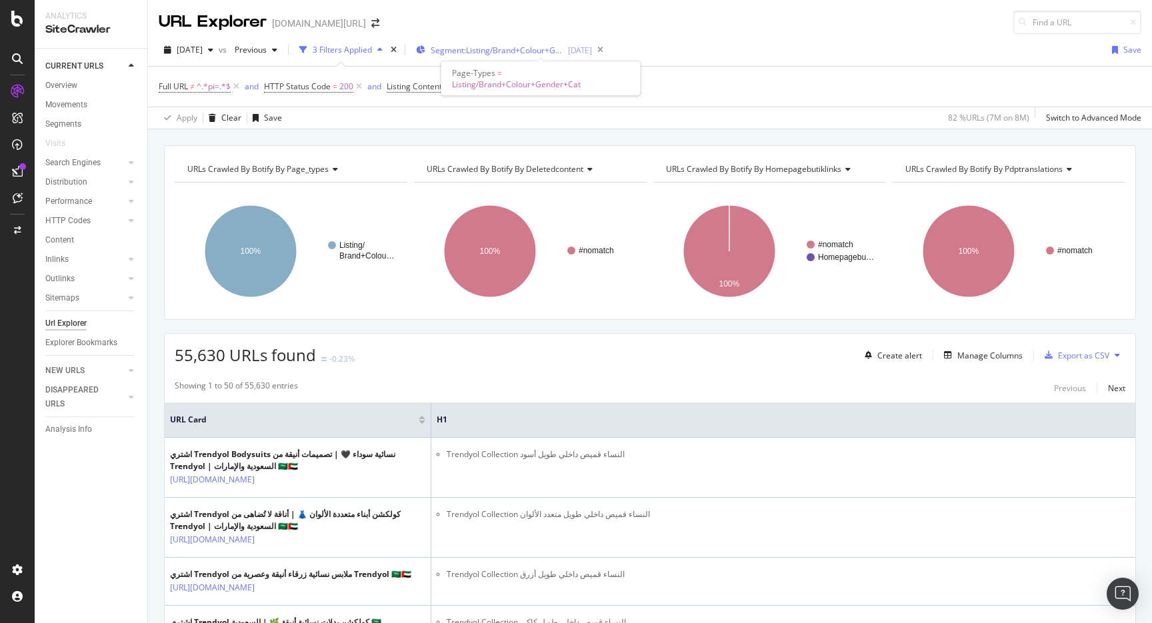
click at [564, 46] on span "Segment: Listing/Brand+Colour+Gender+Cat" at bounding box center [497, 50] width 133 height 11
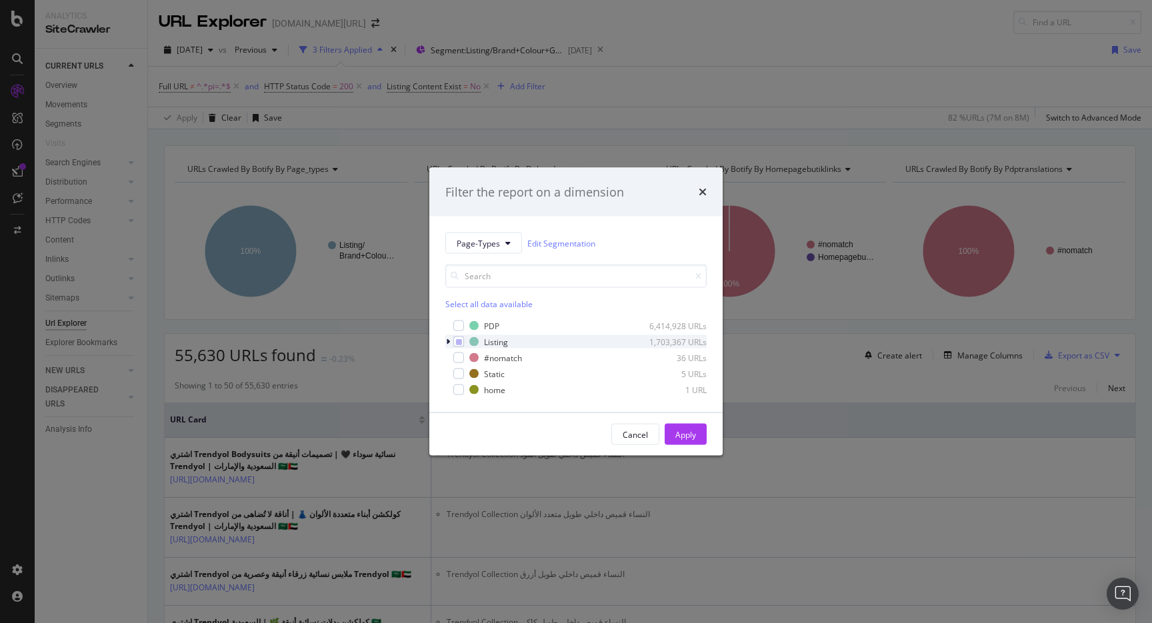
click at [448, 341] on icon "modal" at bounding box center [448, 342] width 4 height 8
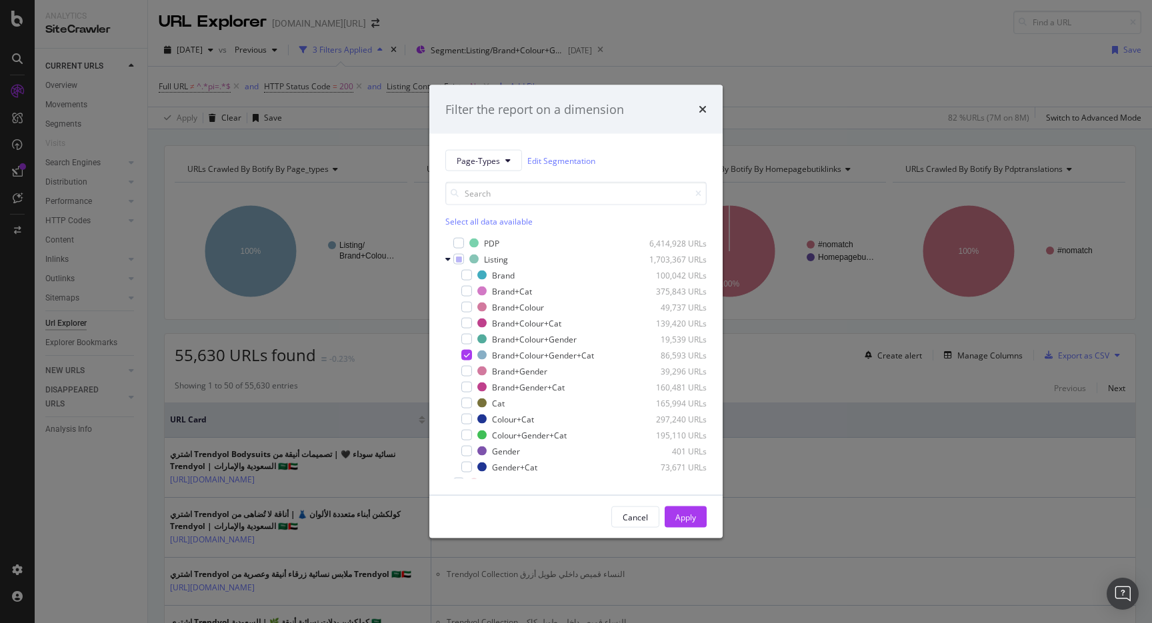
click at [845, 67] on div "Filter the report on a dimension Page-Types Edit Segmentation Select all data a…" at bounding box center [576, 311] width 1152 height 623
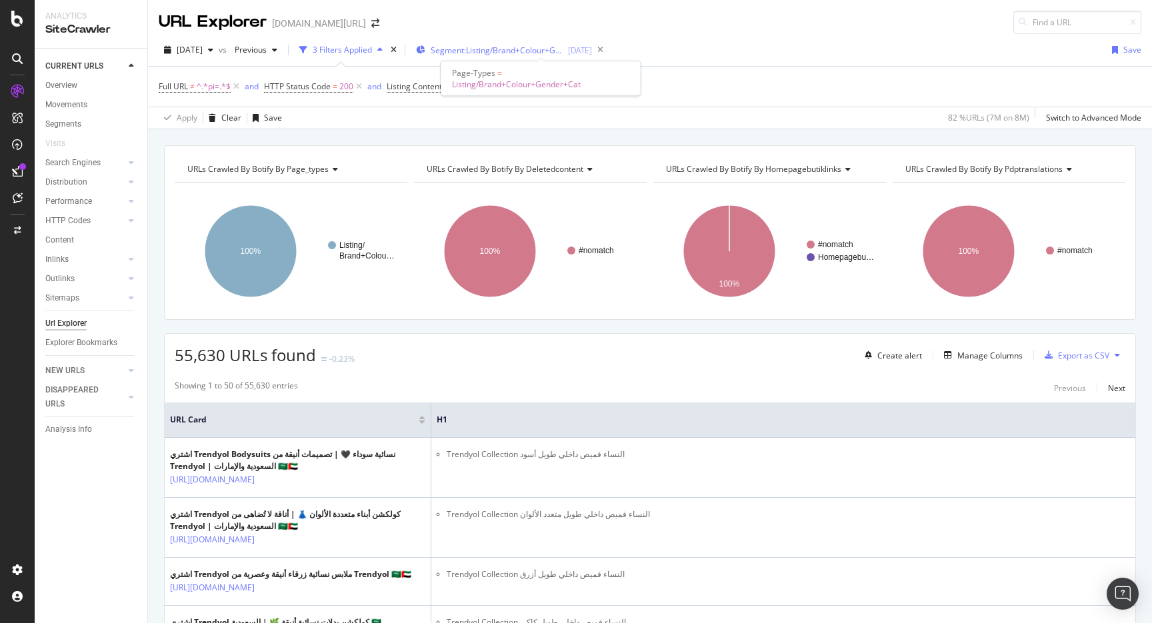
click at [528, 55] on span "Segment: Listing/Brand+Colour+Gender+Cat" at bounding box center [497, 50] width 133 height 11
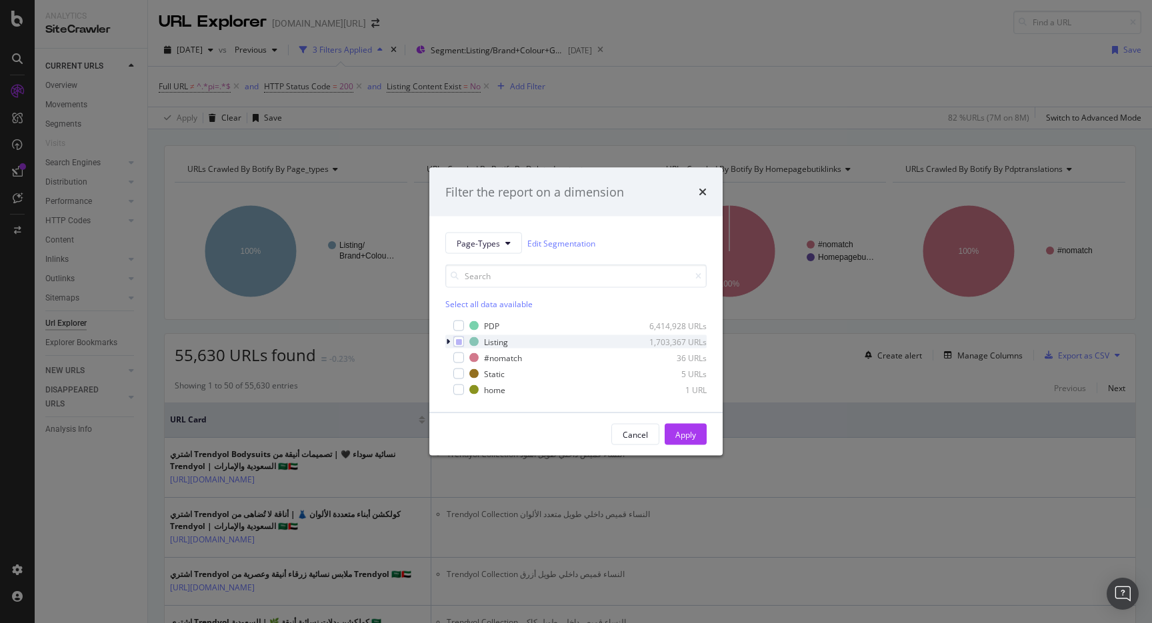
click at [449, 343] on icon "modal" at bounding box center [448, 342] width 4 height 8
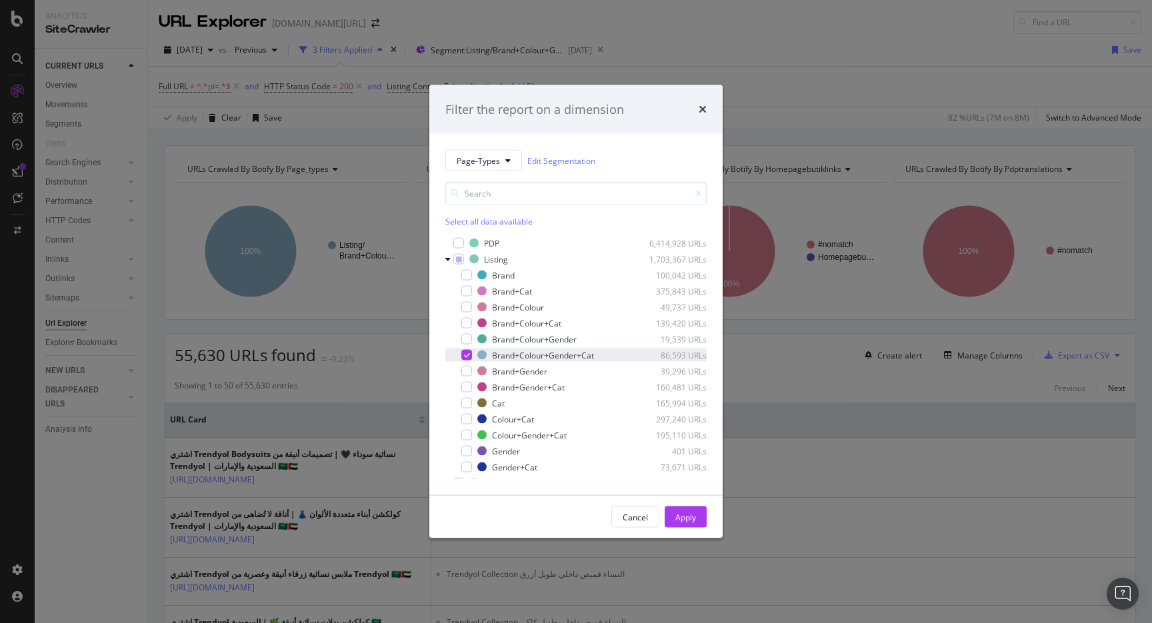
click at [470, 354] on div "modal" at bounding box center [466, 355] width 11 height 11
click at [468, 385] on div "modal" at bounding box center [466, 387] width 11 height 11
click at [685, 513] on div "Apply" at bounding box center [685, 516] width 21 height 11
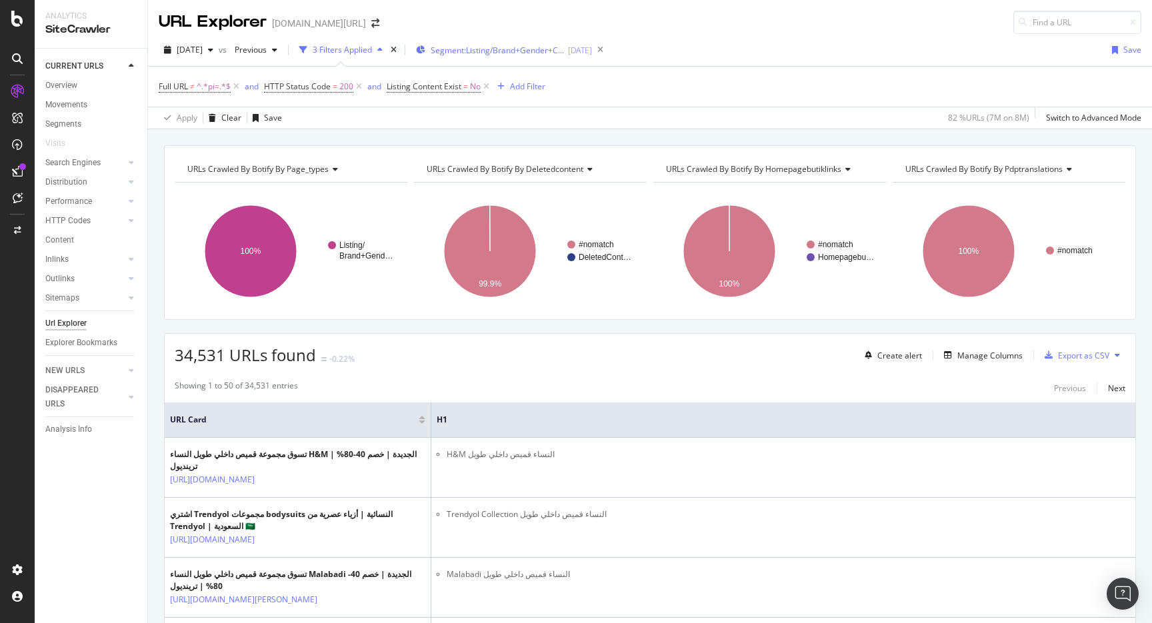
click at [507, 43] on div "Segment: Listing/Brand+Gender+Cat 2025-09-17" at bounding box center [504, 50] width 176 height 20
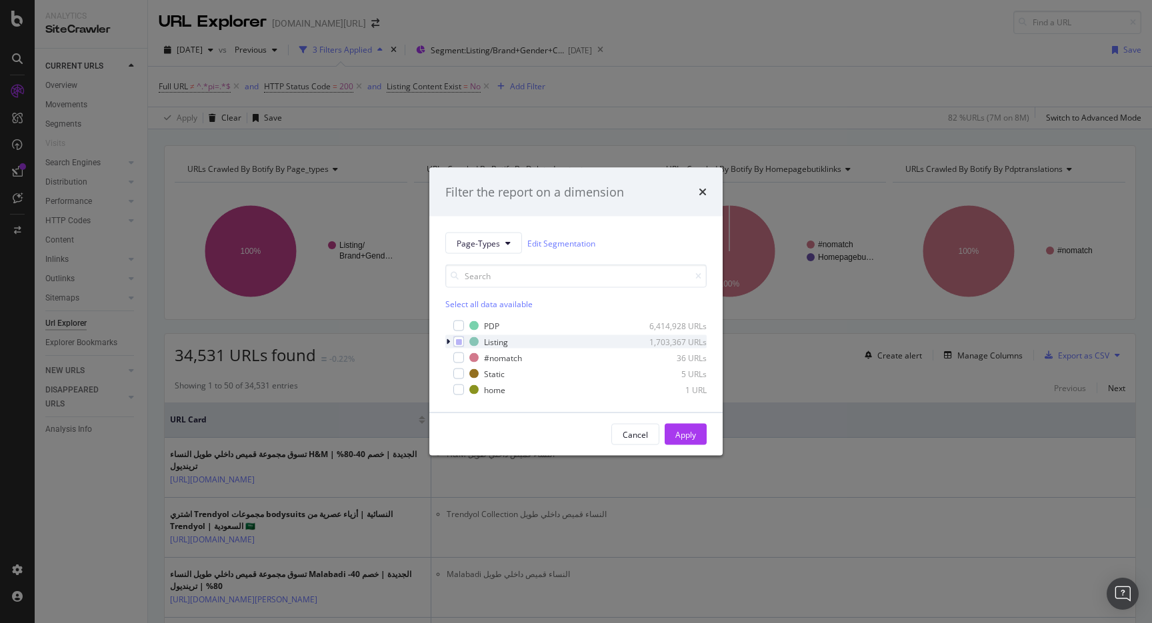
click at [449, 342] on icon "modal" at bounding box center [448, 342] width 4 height 8
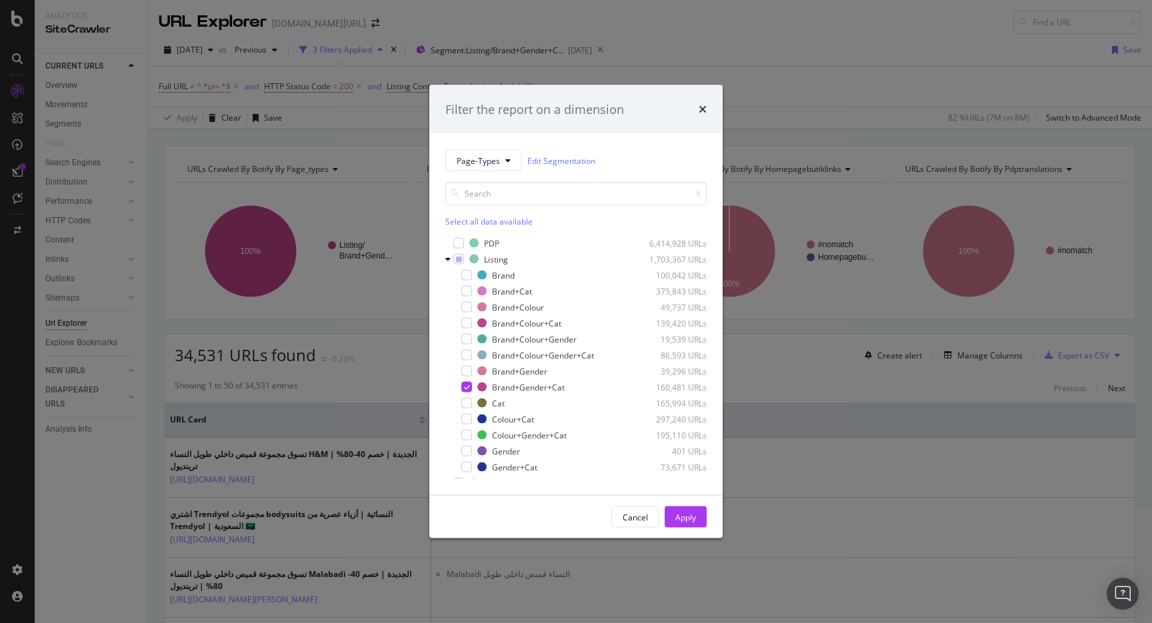
click at [825, 79] on div "Filter the report on a dimension Page-Types Edit Segmentation Select all data a…" at bounding box center [576, 311] width 1152 height 623
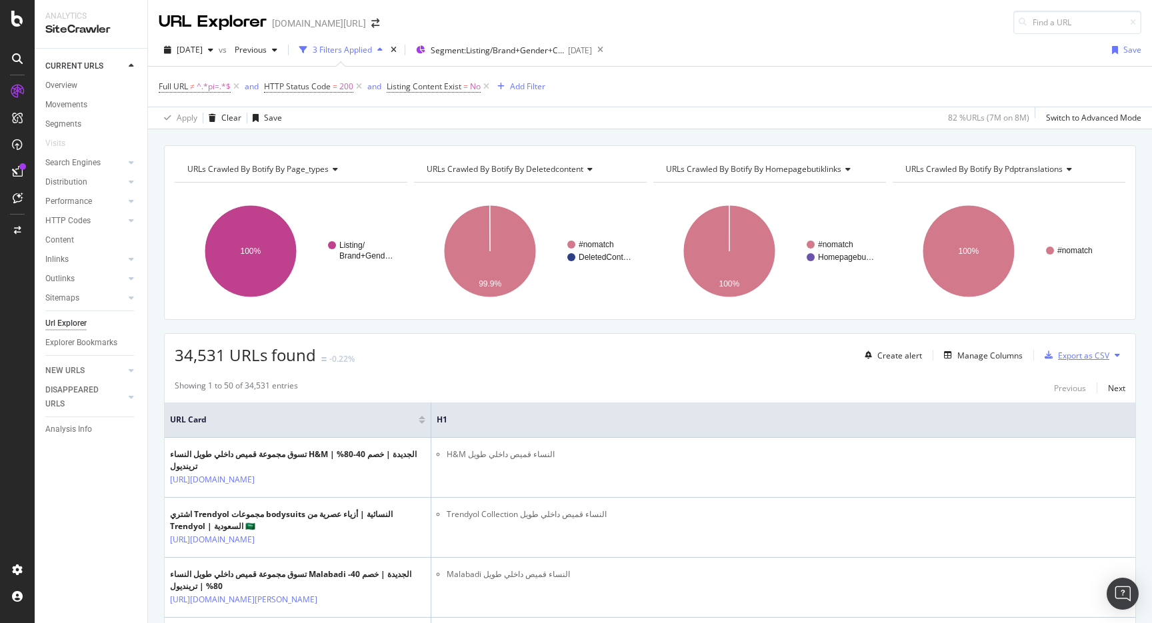
click at [1071, 366] on button "Export as CSV" at bounding box center [1074, 355] width 70 height 21
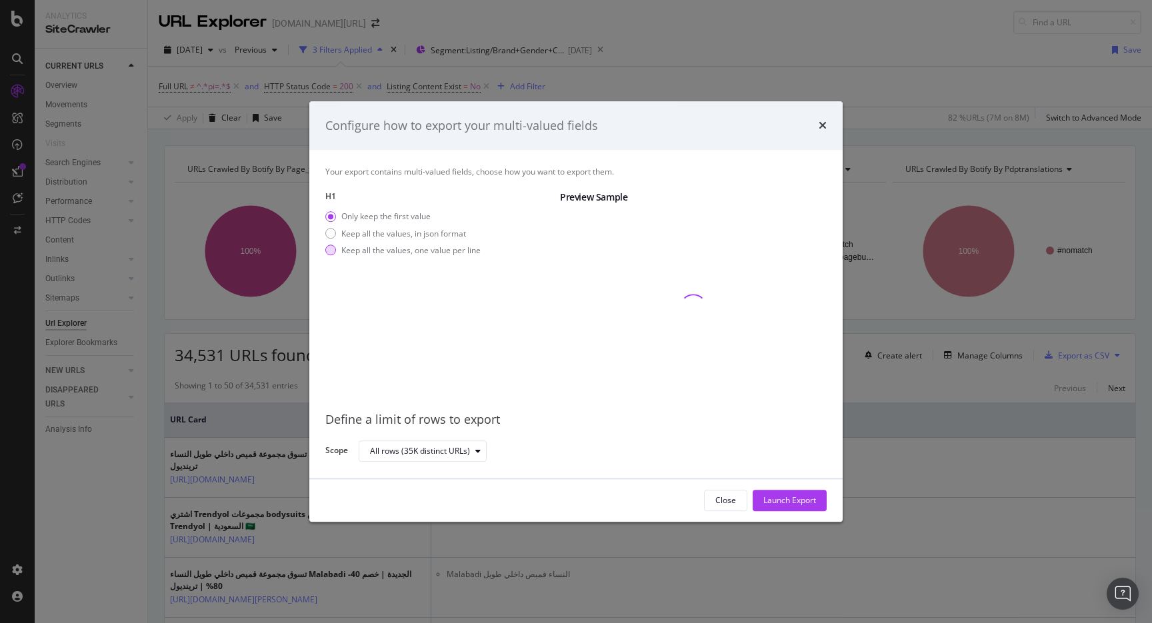
click at [387, 251] on div "Keep all the values, one value per line" at bounding box center [410, 250] width 139 height 11
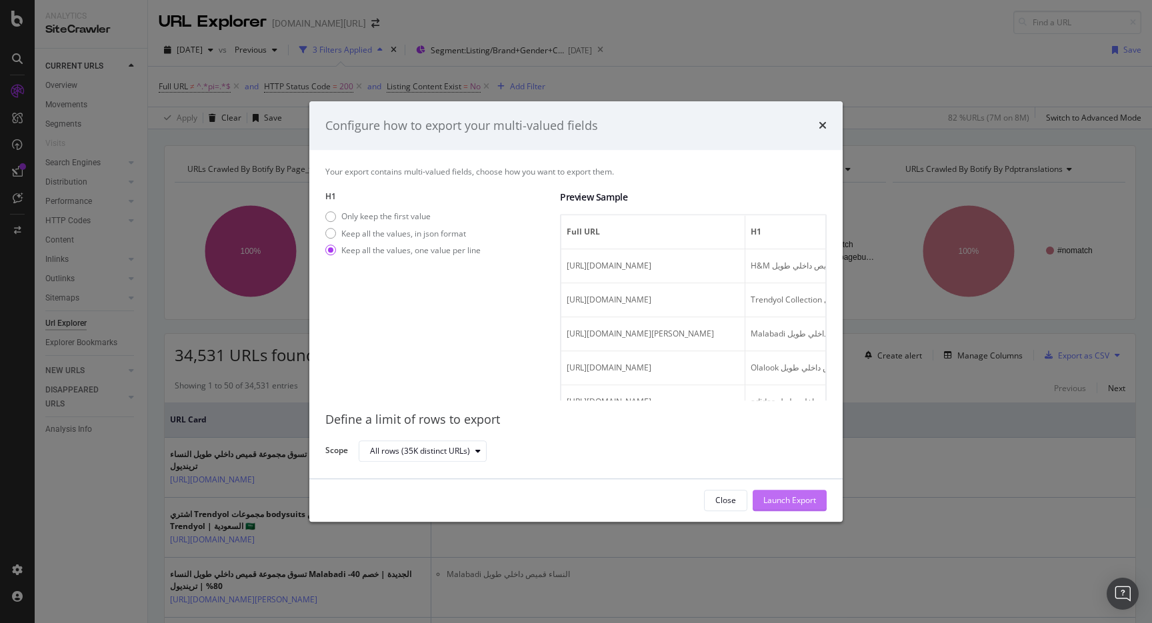
click at [772, 498] on div "Launch Export" at bounding box center [789, 500] width 53 height 11
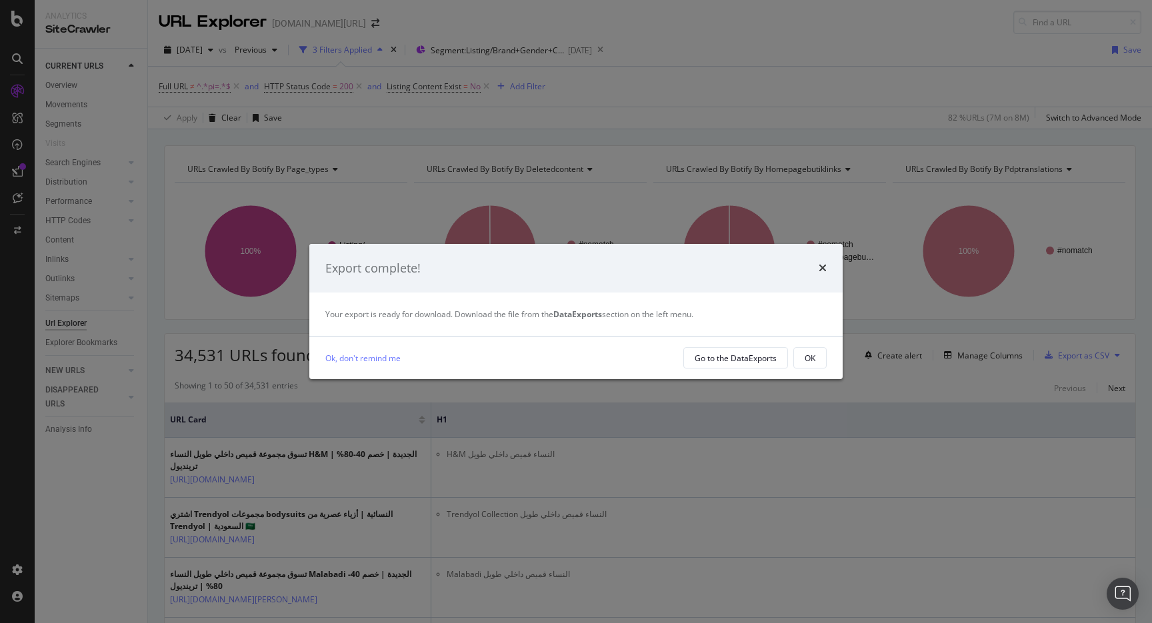
click at [827, 265] on div "Export complete!" at bounding box center [575, 268] width 533 height 49
click at [827, 266] on div "Export complete!" at bounding box center [575, 268] width 533 height 49
click at [824, 266] on icon "times" at bounding box center [823, 268] width 8 height 11
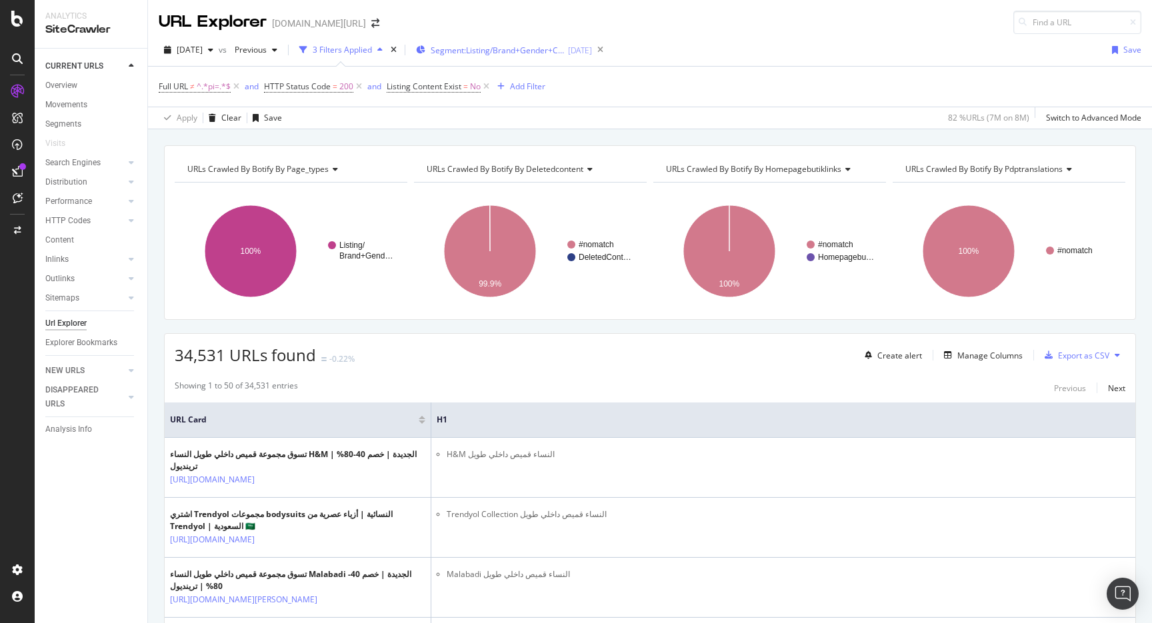
click at [535, 57] on div "Segment: Listing/Brand+Gender+Cat 2025-09-17" at bounding box center [504, 50] width 176 height 20
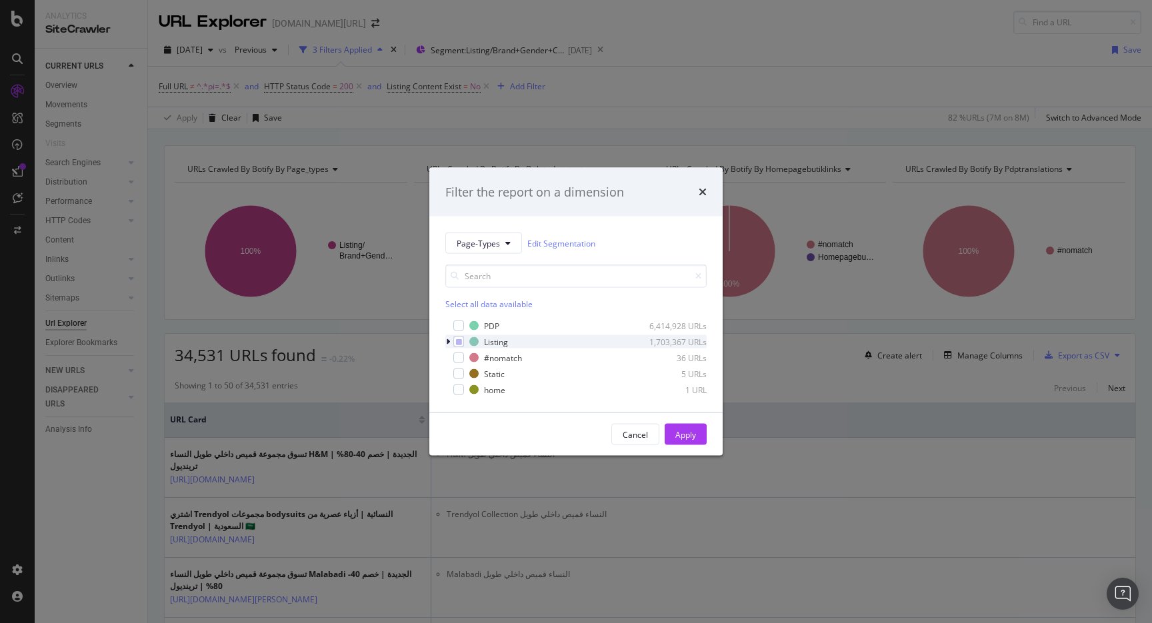
click at [448, 340] on icon "modal" at bounding box center [448, 342] width 4 height 8
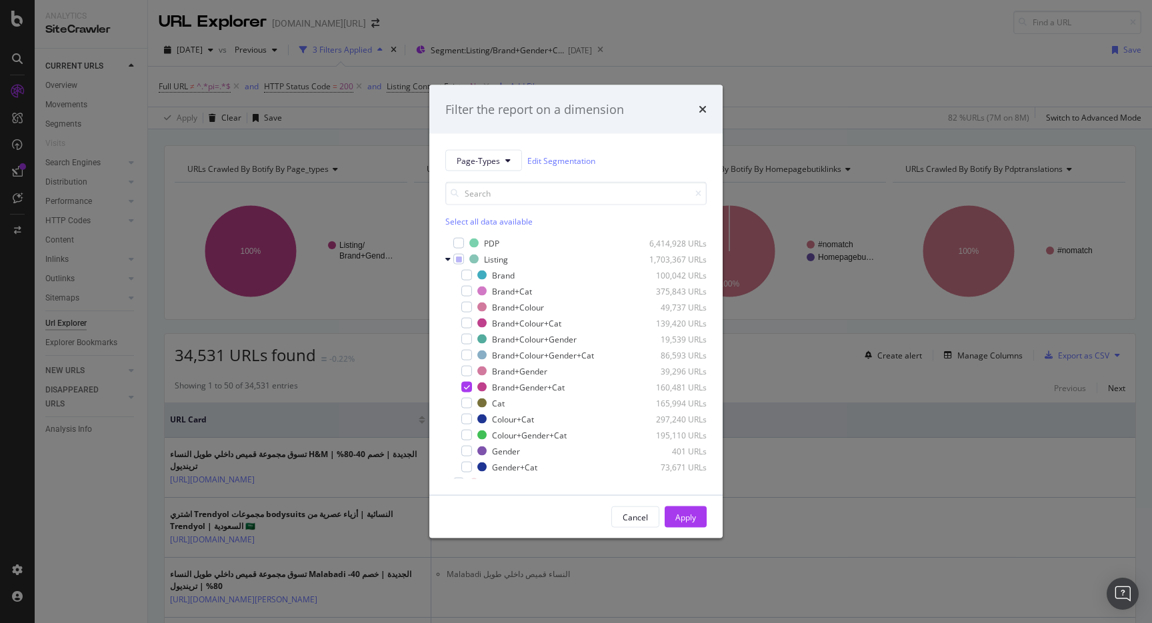
click at [744, 63] on div "Filter the report on a dimension Page-Types Edit Segmentation Select all data a…" at bounding box center [576, 311] width 1152 height 623
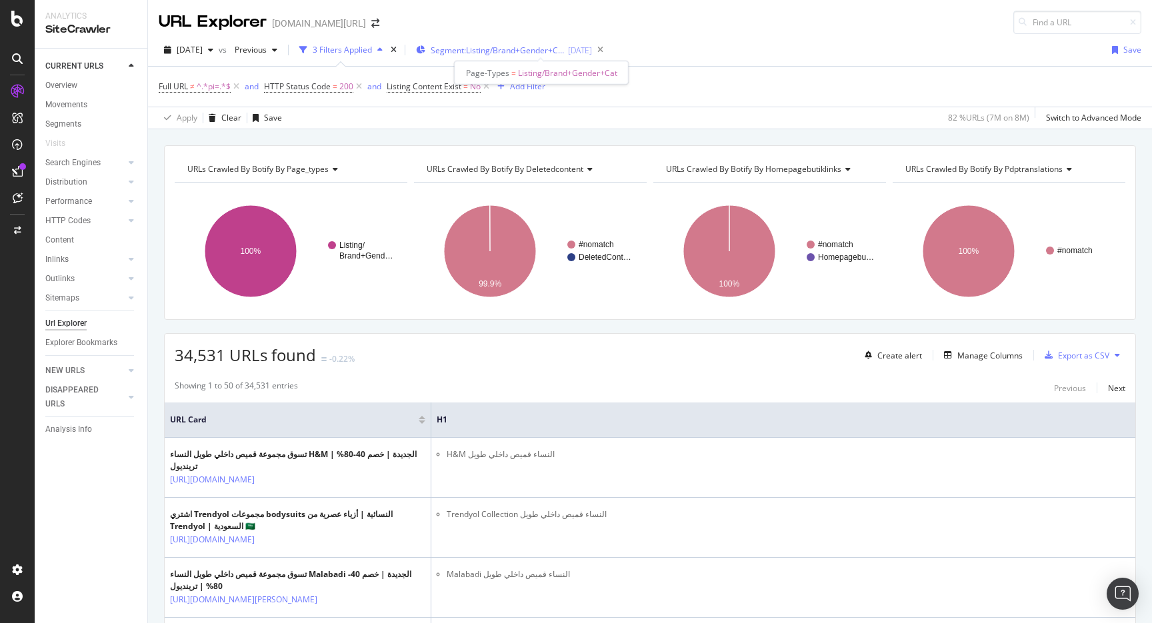
click at [513, 52] on span "Segment: Listing/Brand+Gender+Cat" at bounding box center [497, 50] width 133 height 11
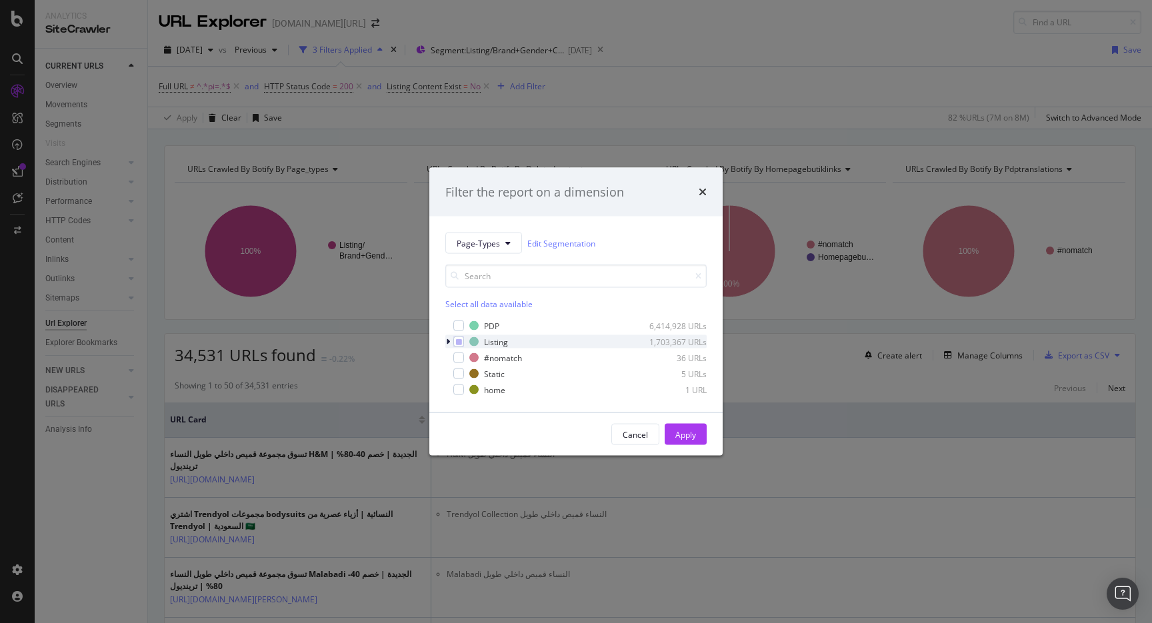
click at [446, 347] on div "modal" at bounding box center [449, 341] width 8 height 13
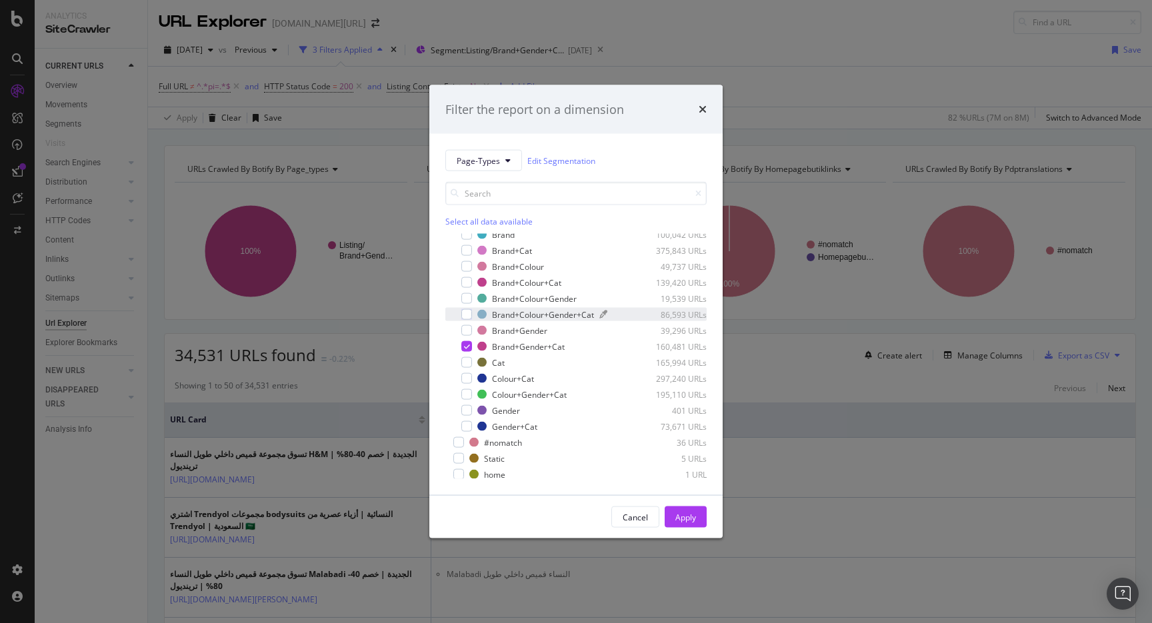
scroll to position [43, 0]
click at [471, 344] on div "modal" at bounding box center [466, 344] width 11 height 11
click at [471, 372] on div "modal" at bounding box center [466, 376] width 11 height 11
click at [679, 508] on div "Apply" at bounding box center [685, 517] width 21 height 20
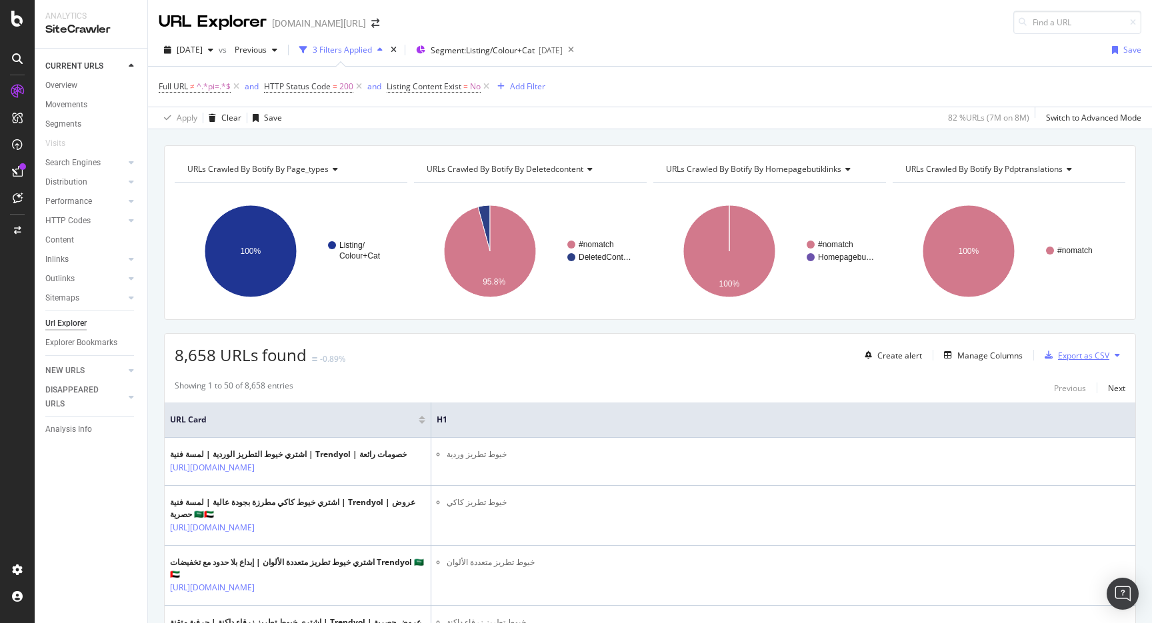
click at [1071, 351] on div "Export as CSV" at bounding box center [1083, 355] width 51 height 11
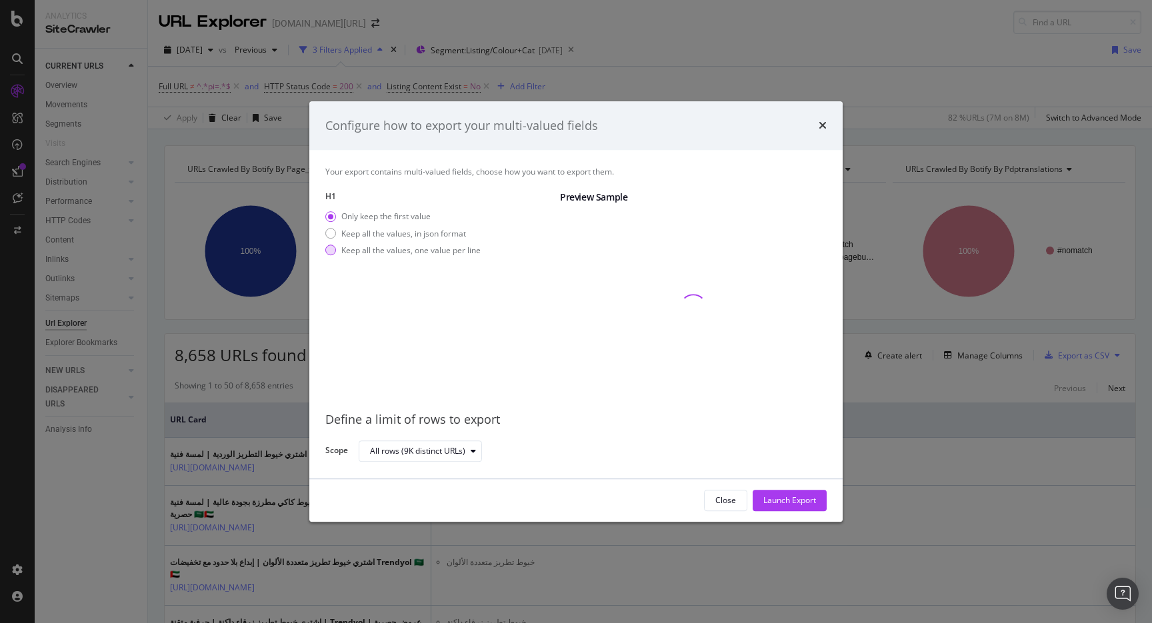
click at [435, 254] on div "Keep all the values, one value per line" at bounding box center [410, 250] width 139 height 11
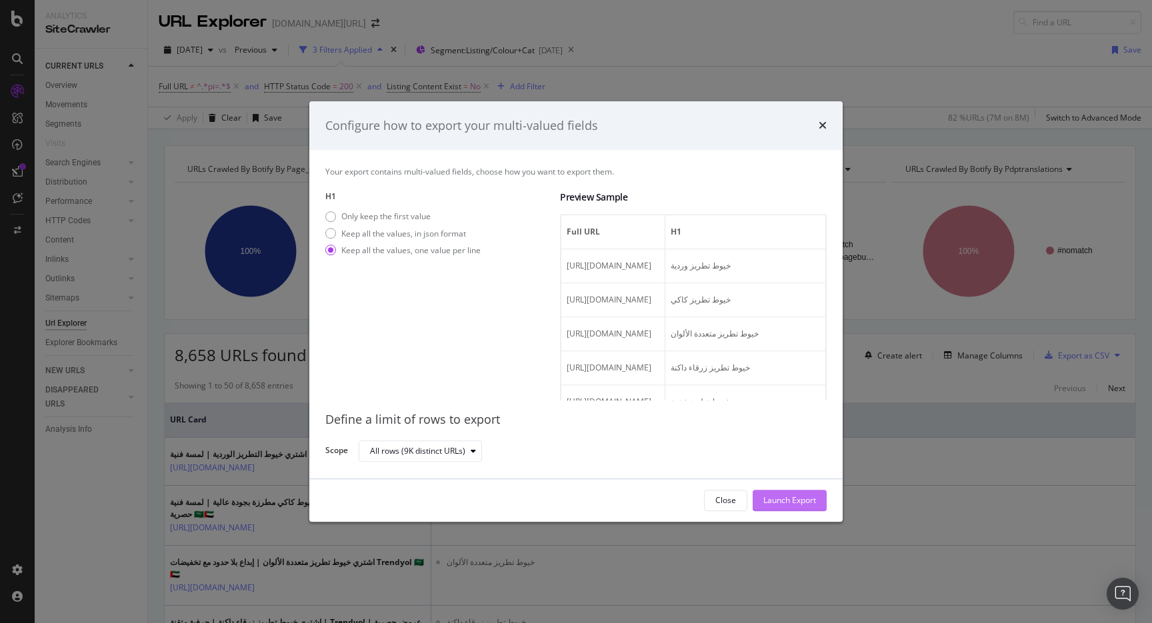
click at [774, 501] on div "Launch Export" at bounding box center [789, 500] width 53 height 11
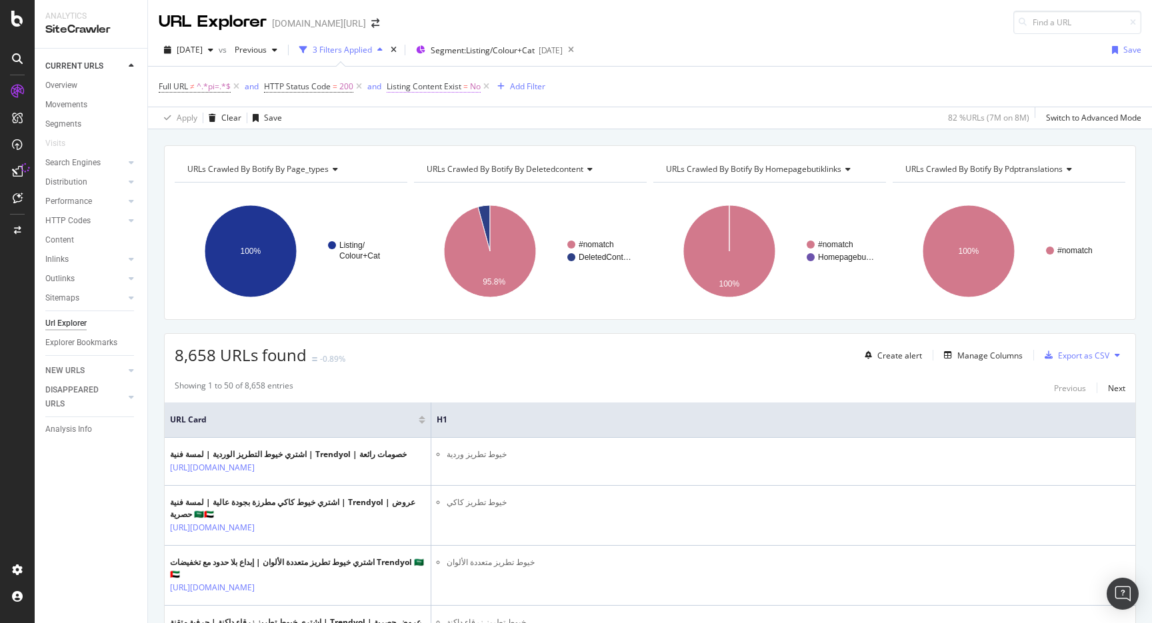
click at [437, 85] on span "Listing Content Exist" at bounding box center [424, 86] width 75 height 11
click at [663, 71] on div "Full URL ≠ ^.*pi=.*$ and HTTP Status Code = 200 and Listing Content Exist = No …" at bounding box center [650, 87] width 983 height 40
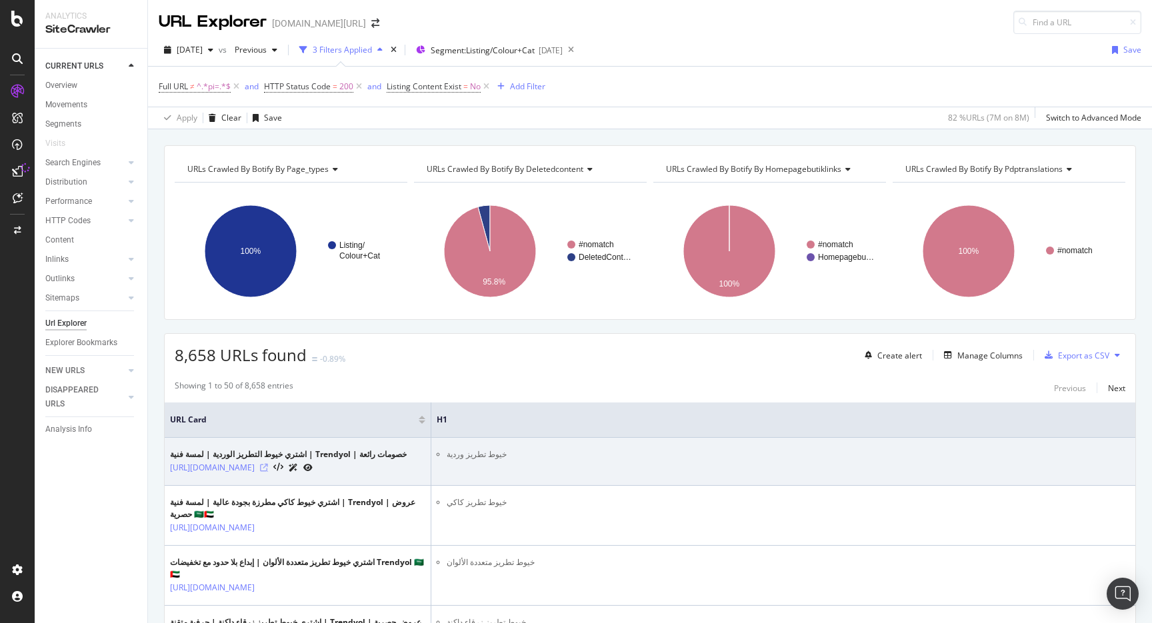
click at [268, 472] on icon at bounding box center [264, 468] width 8 height 8
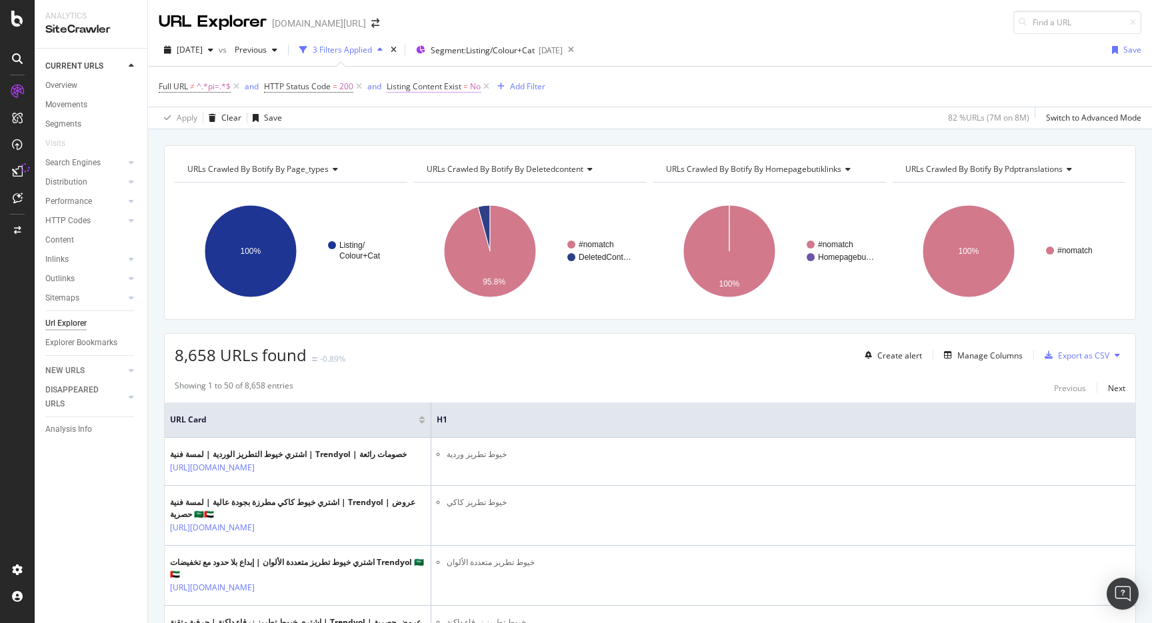
click at [436, 87] on span "Listing Content Exist" at bounding box center [424, 86] width 75 height 11
click at [409, 134] on span "No" at bounding box center [404, 138] width 11 height 11
click at [409, 167] on span "Yes" at bounding box center [411, 166] width 13 height 11
click at [538, 169] on div "Apply" at bounding box center [535, 167] width 21 height 11
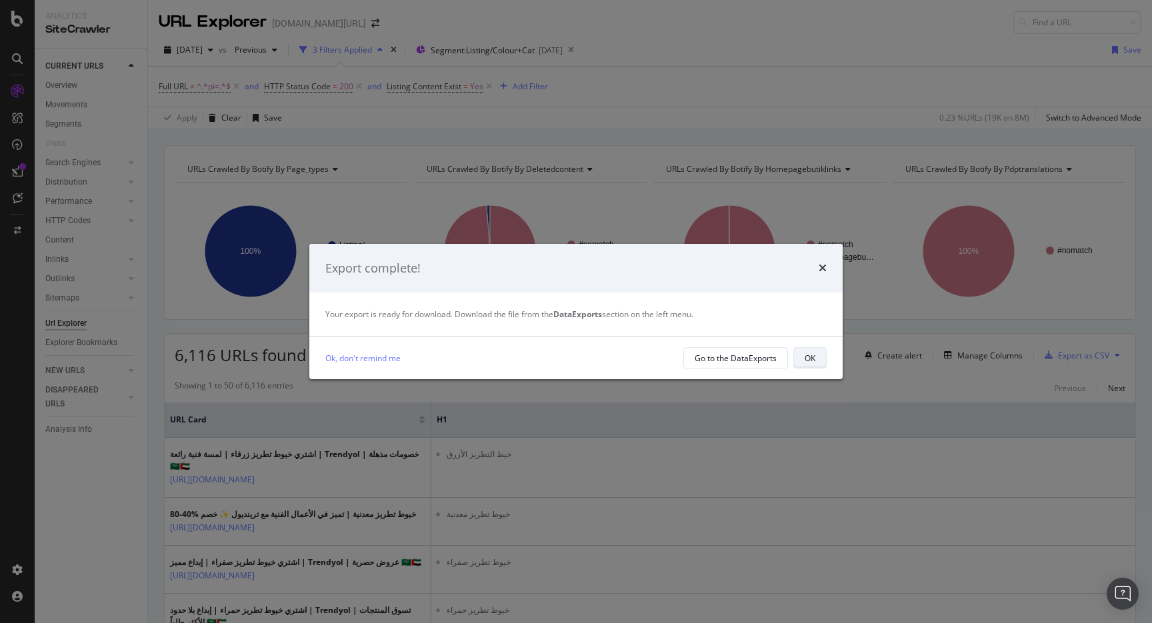
click at [806, 357] on div "OK" at bounding box center [810, 358] width 11 height 11
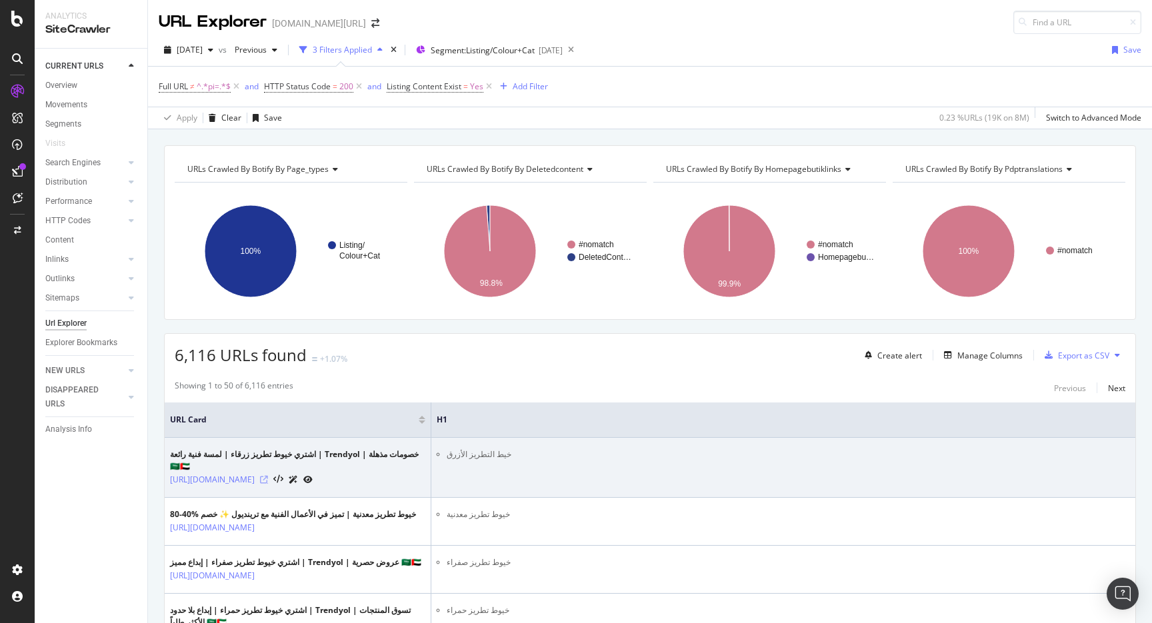
click at [268, 484] on icon at bounding box center [264, 480] width 8 height 8
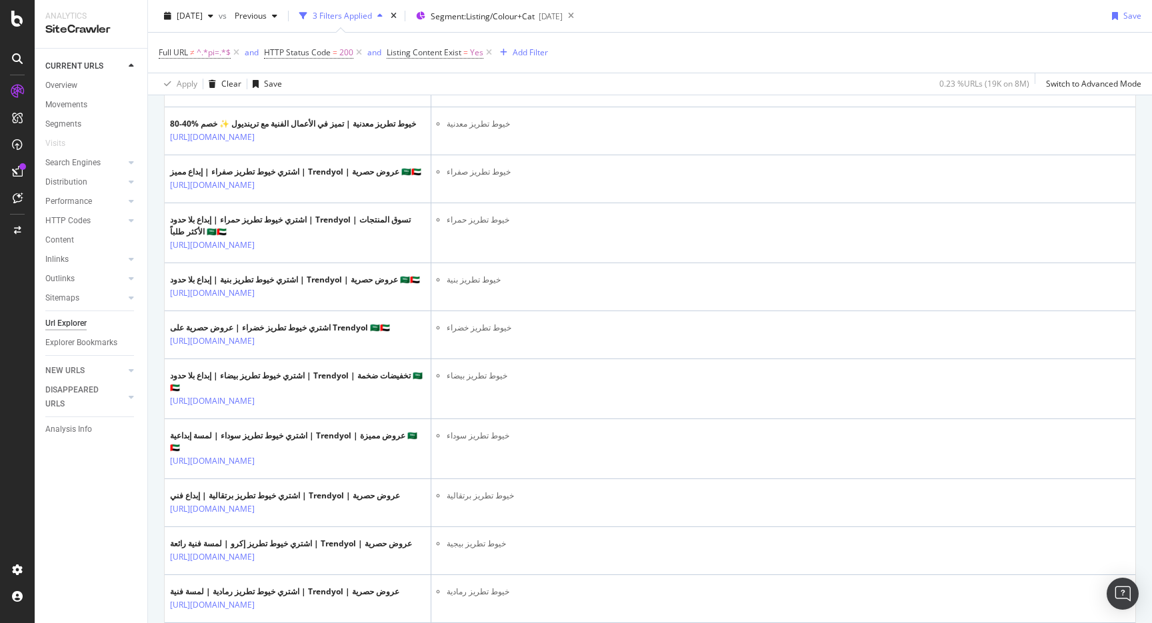
scroll to position [524, 0]
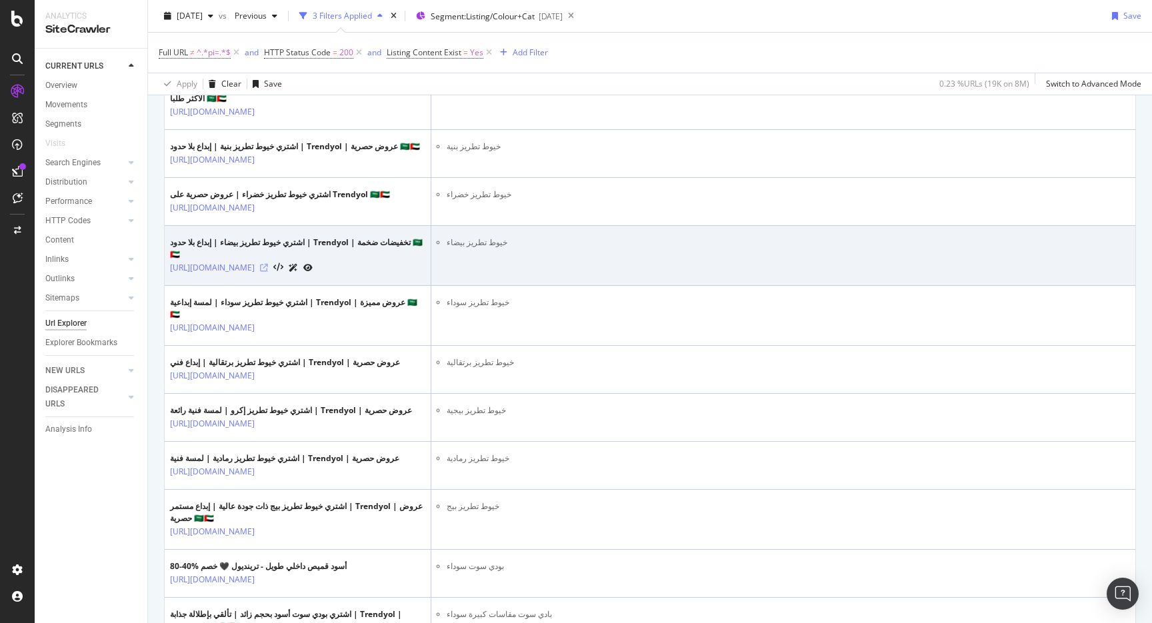
click at [268, 272] on icon at bounding box center [264, 268] width 8 height 8
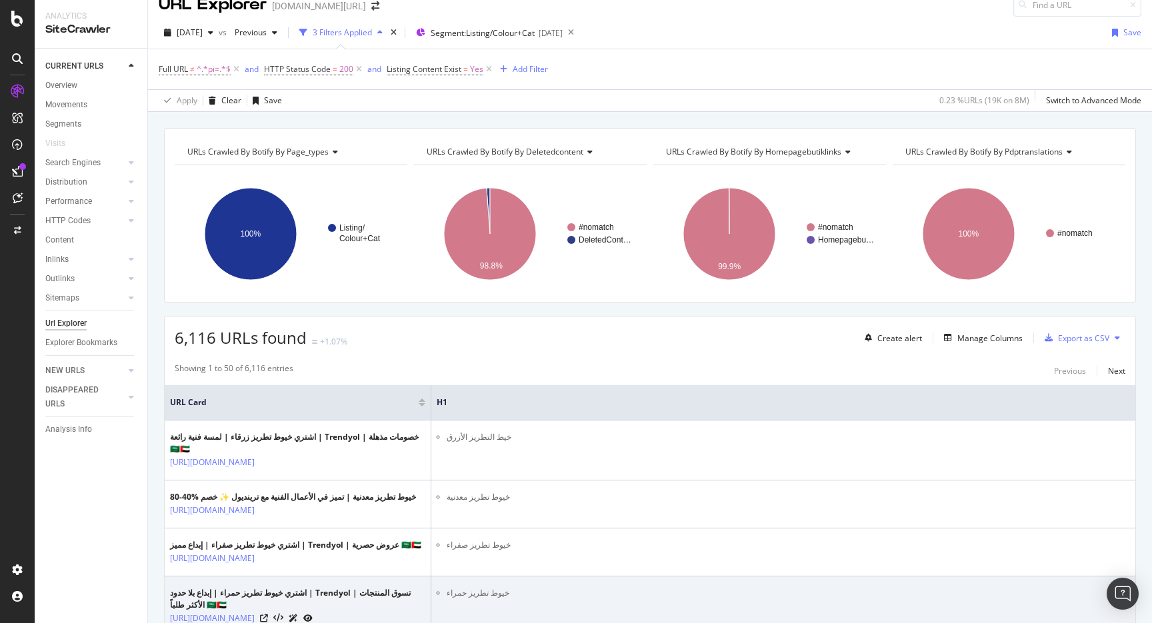
scroll to position [0, 0]
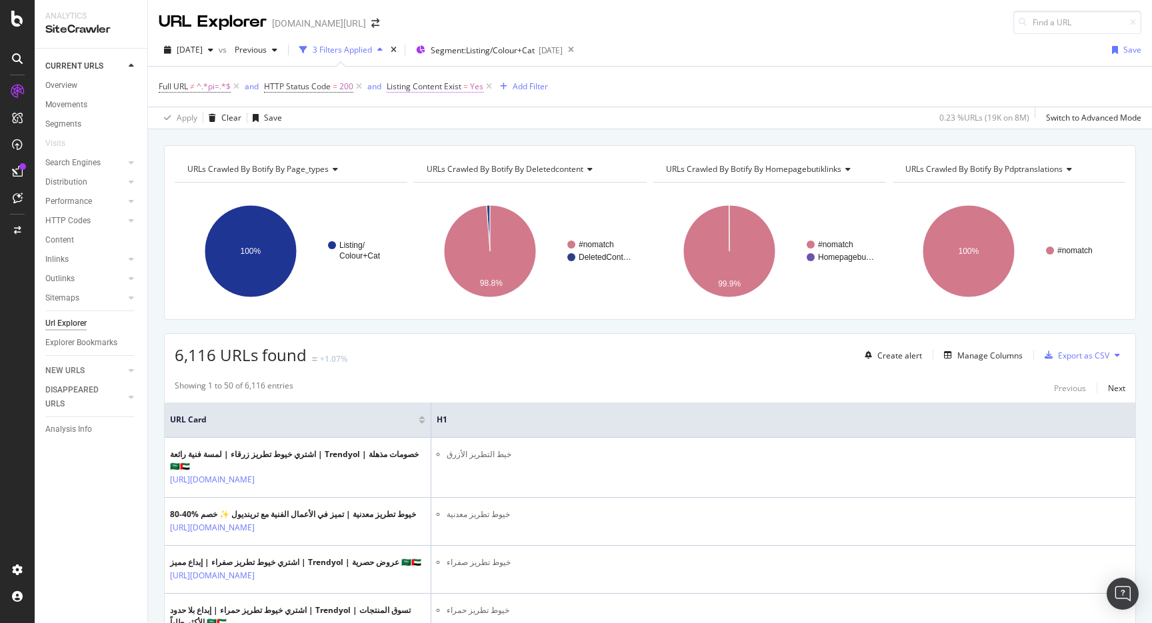
click at [456, 88] on span "Listing Content Exist" at bounding box center [424, 86] width 75 height 11
click at [419, 141] on icon at bounding box center [417, 139] width 9 height 8
click at [422, 177] on div "No" at bounding box center [473, 183] width 143 height 17
click at [523, 164] on div "button" at bounding box center [516, 167] width 18 height 8
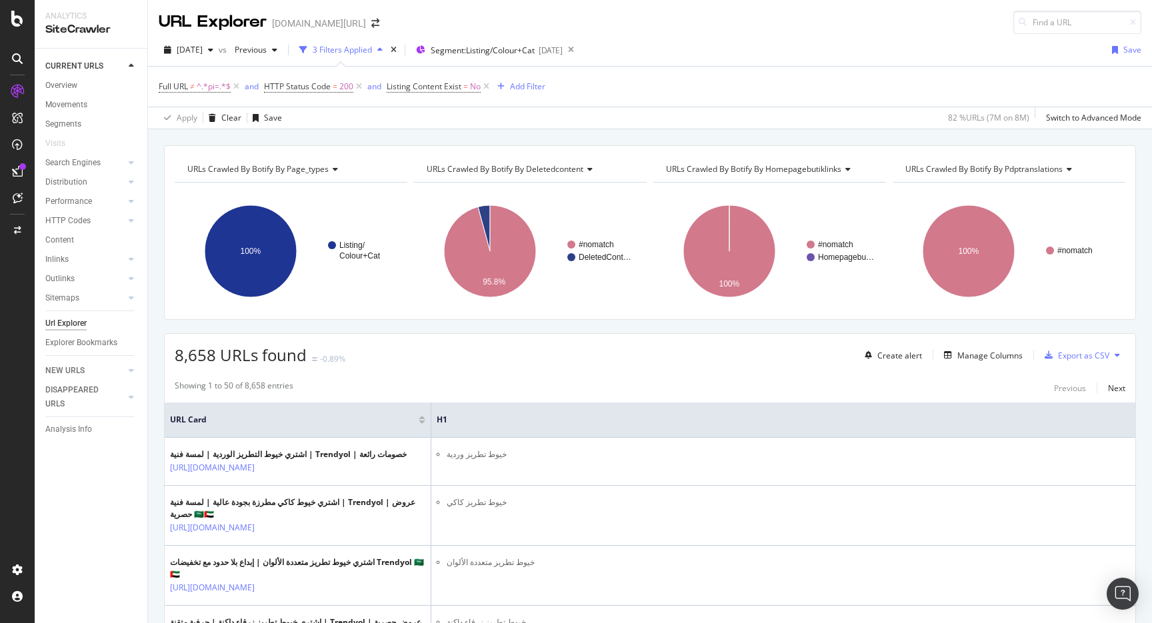
click at [733, 20] on div "URL Explorer trendyol.com/ar" at bounding box center [650, 17] width 1004 height 34
click at [535, 48] on span "Segment: Listing/Colour+Cat" at bounding box center [483, 50] width 104 height 11
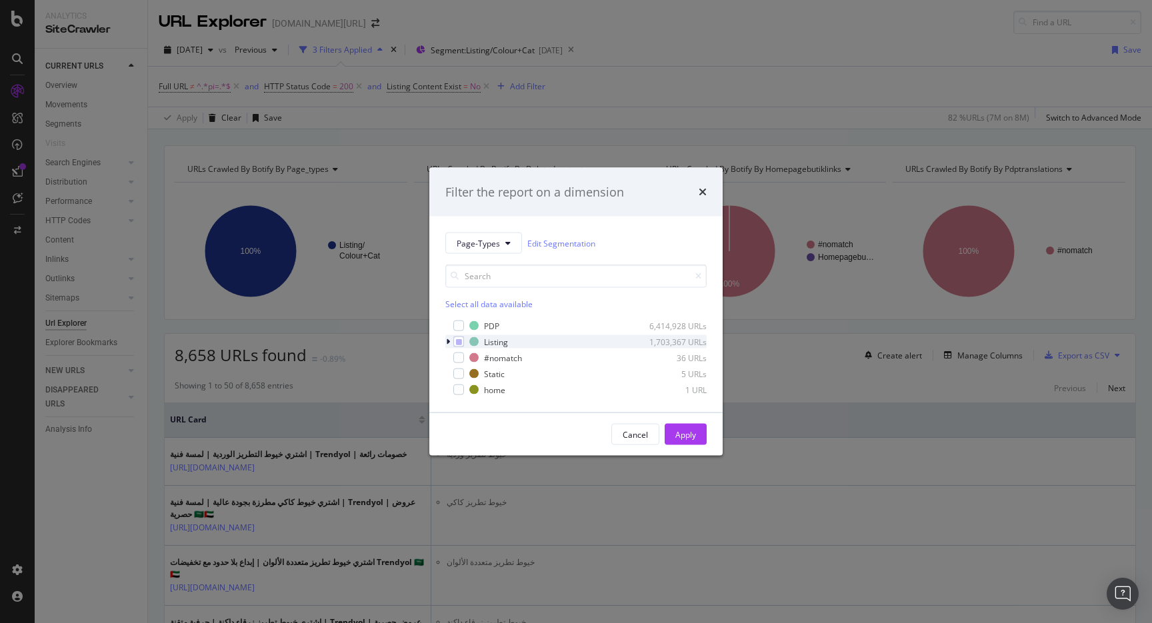
click at [447, 339] on icon "modal" at bounding box center [448, 342] width 4 height 8
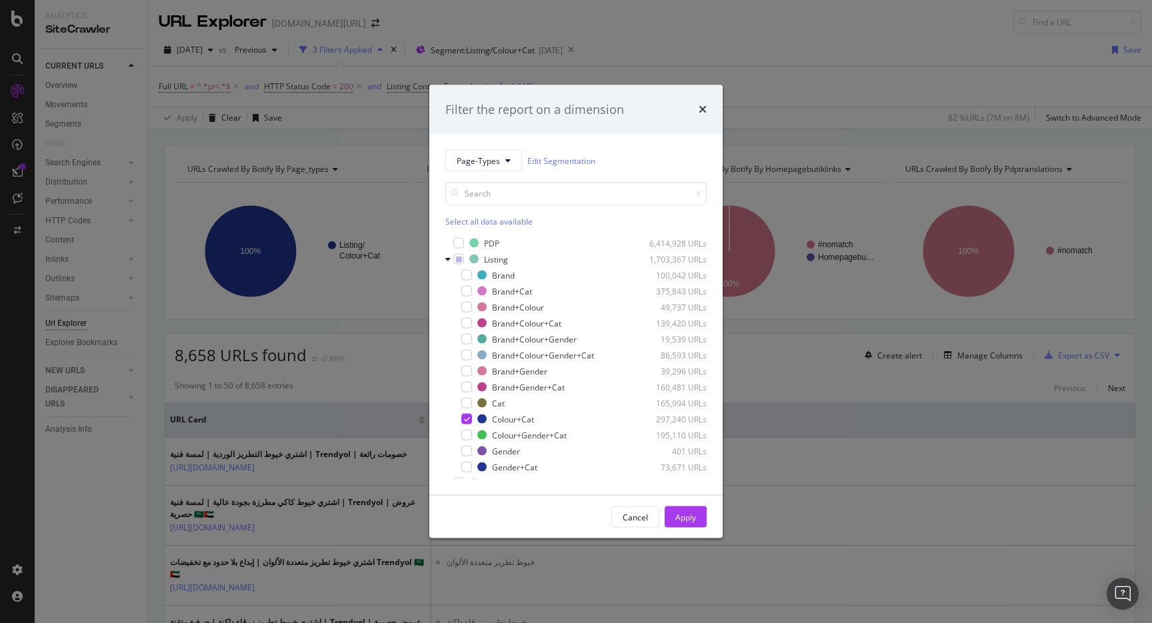
click at [797, 91] on div "Filter the report on a dimension Page-Types Edit Segmentation Select all data a…" at bounding box center [576, 311] width 1152 height 623
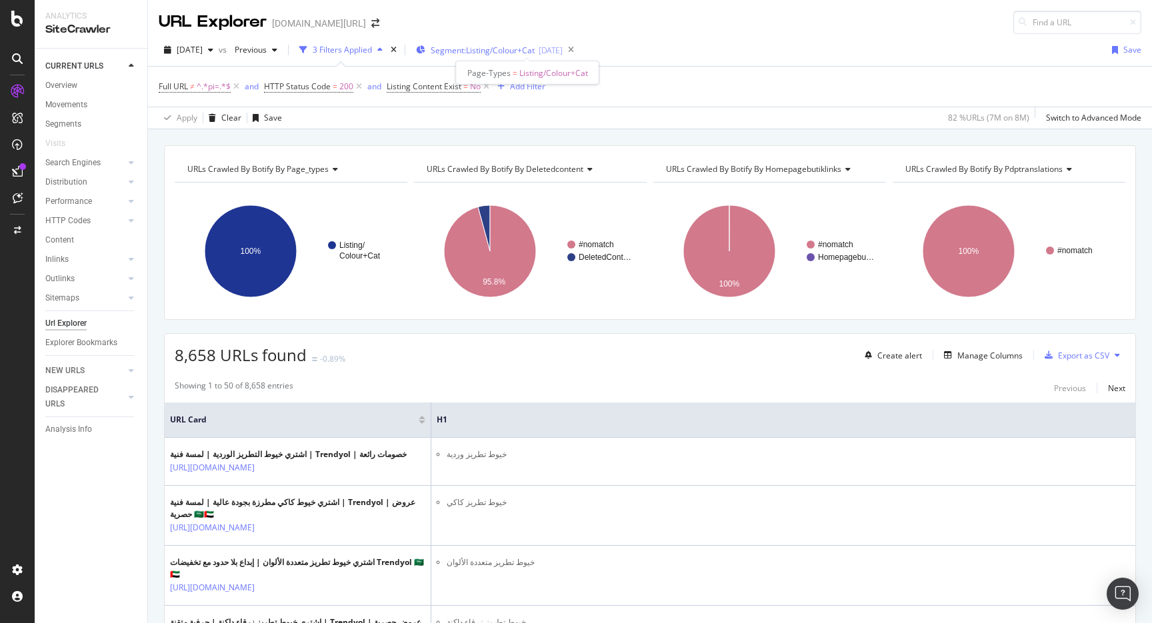
click at [507, 60] on button "Segment: Listing/Colour+Cat 2025-09-17" at bounding box center [487, 49] width 152 height 21
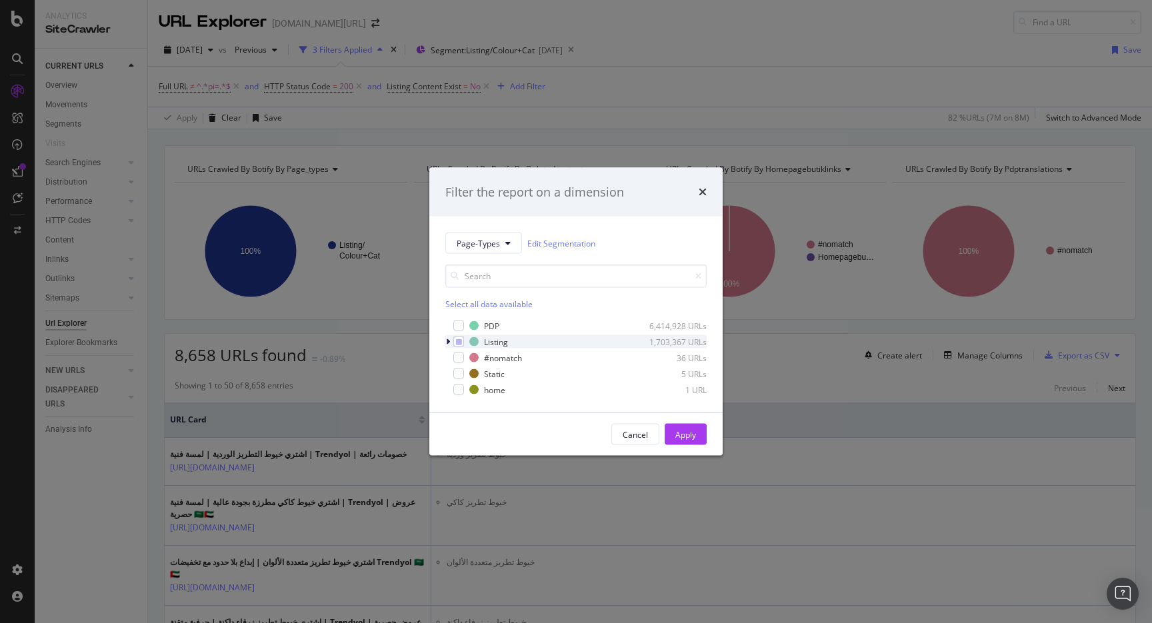
click at [447, 343] on icon "modal" at bounding box center [448, 342] width 4 height 8
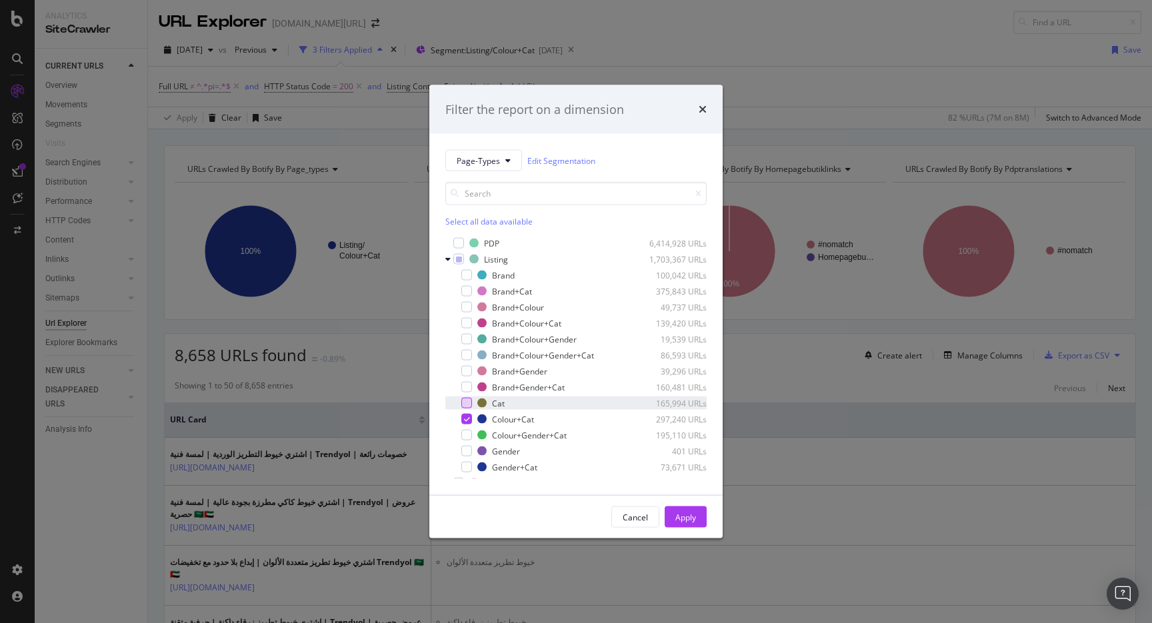
click at [467, 400] on div "modal" at bounding box center [466, 403] width 11 height 11
click at [467, 413] on div "Colour+Cat 297,240 URLs" at bounding box center [575, 419] width 261 height 13
click at [696, 513] on button "Apply" at bounding box center [686, 517] width 42 height 21
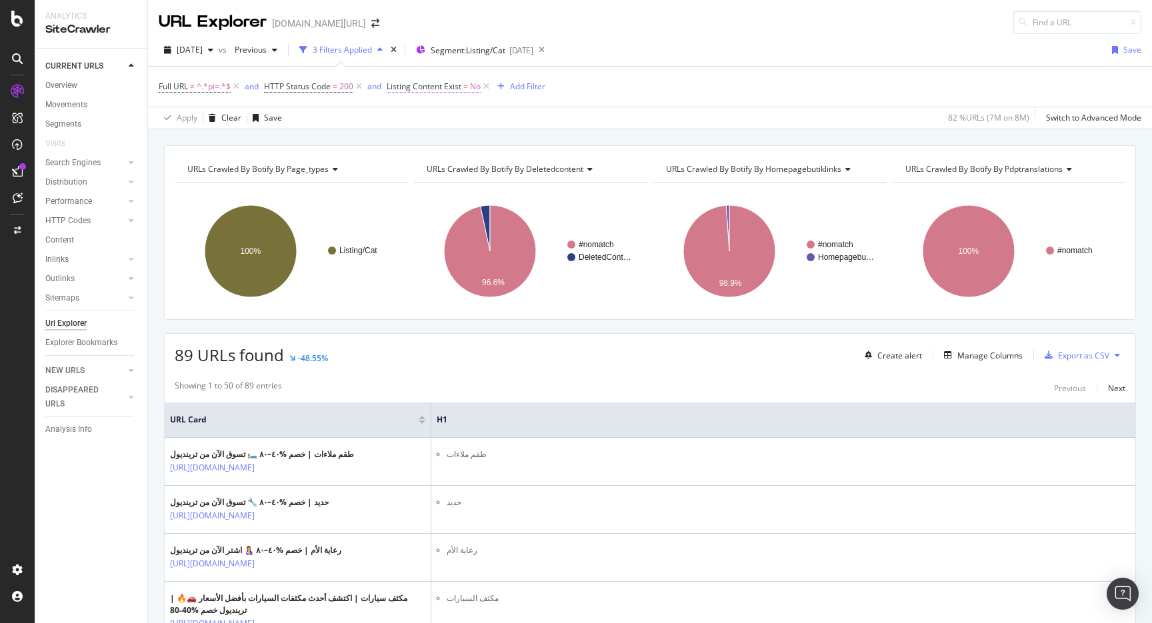
click at [467, 88] on span "=" at bounding box center [465, 86] width 5 height 11
click at [425, 143] on div "No" at bounding box center [472, 139] width 147 height 21
click at [420, 169] on div "Yes" at bounding box center [473, 166] width 143 height 17
click at [546, 169] on div "On Current Crawl Yes Cancel Add filter Apply" at bounding box center [472, 141] width 168 height 88
click at [541, 169] on div "Apply" at bounding box center [535, 167] width 21 height 11
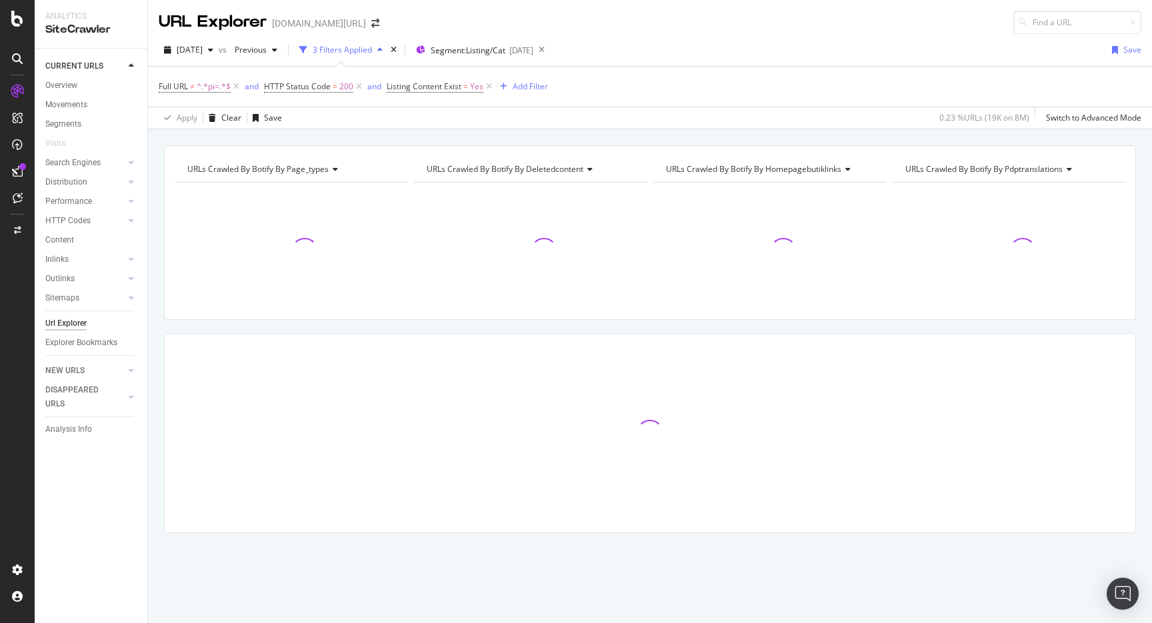
click at [659, 89] on div "Full URL ≠ ^.*pi=.*$ and HTTP Status Code = 200 and Listing Content Exist = Yes…" at bounding box center [650, 87] width 983 height 40
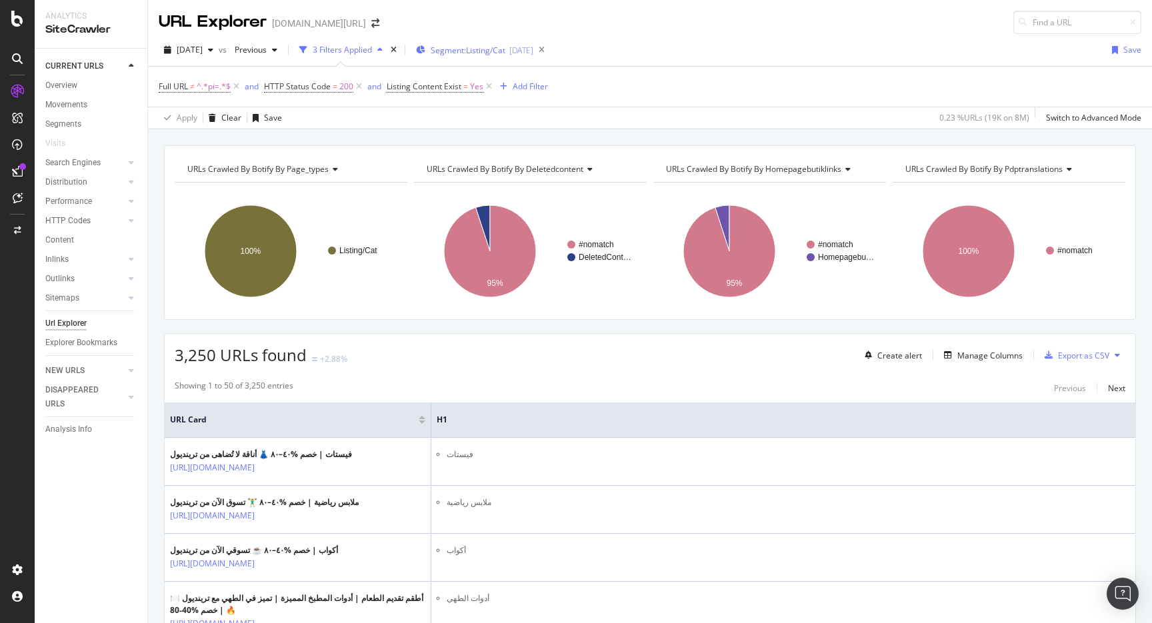
click at [485, 55] on div "Segment: Listing/Cat 2025-09-17" at bounding box center [474, 50] width 117 height 20
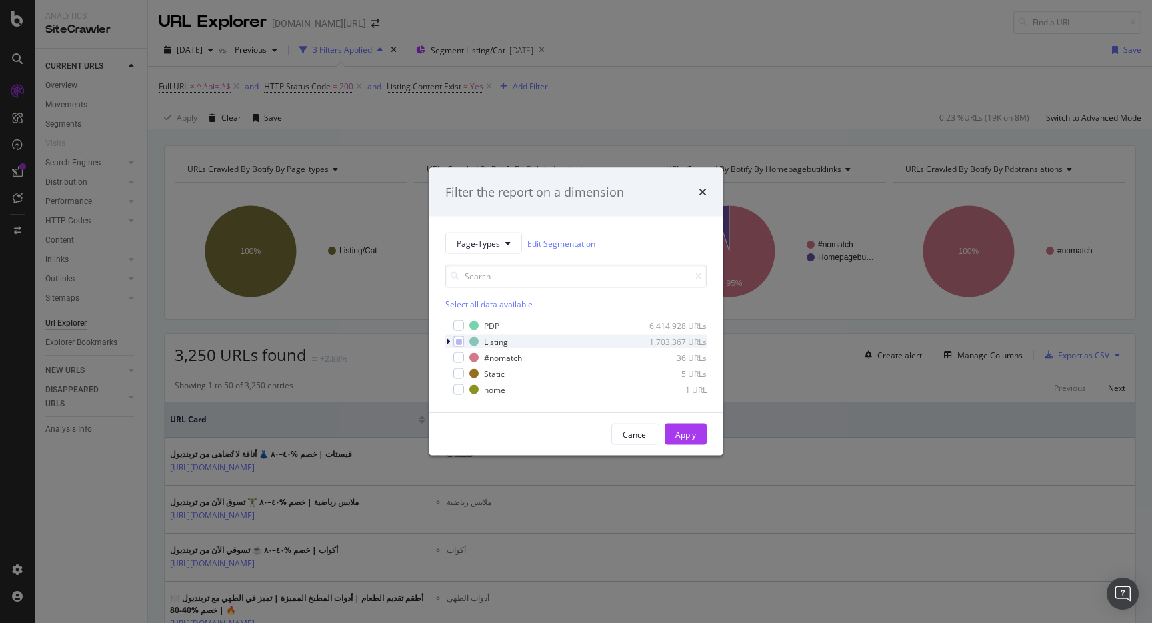
click at [449, 343] on icon "modal" at bounding box center [448, 342] width 4 height 8
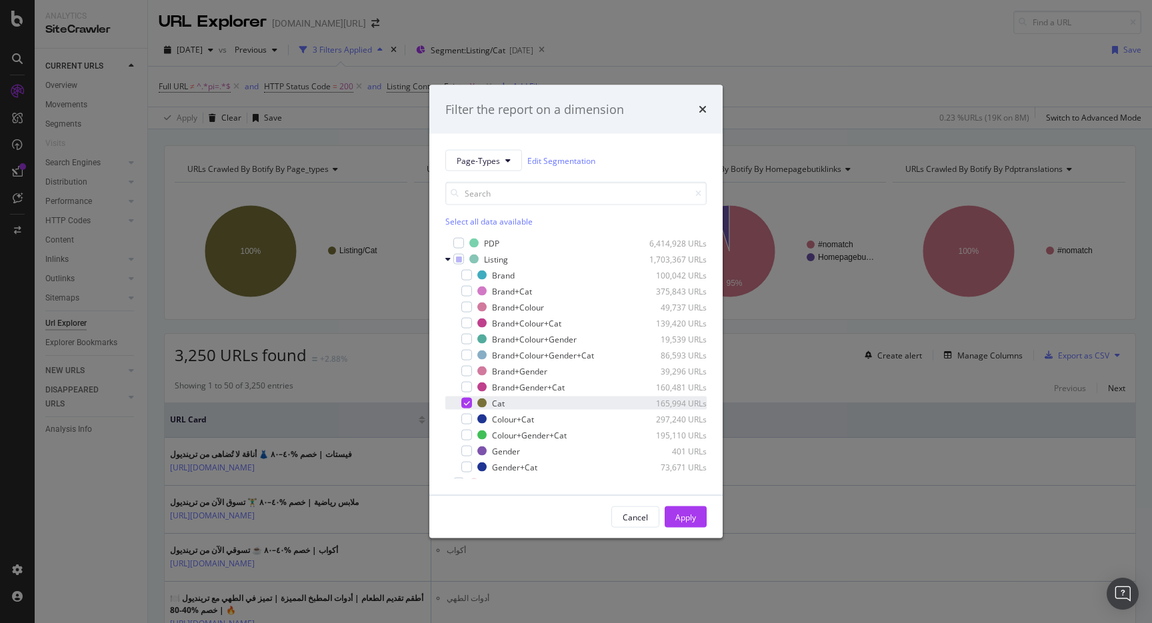
click at [469, 398] on div "modal" at bounding box center [466, 403] width 11 height 11
click at [468, 435] on div "modal" at bounding box center [466, 435] width 11 height 11
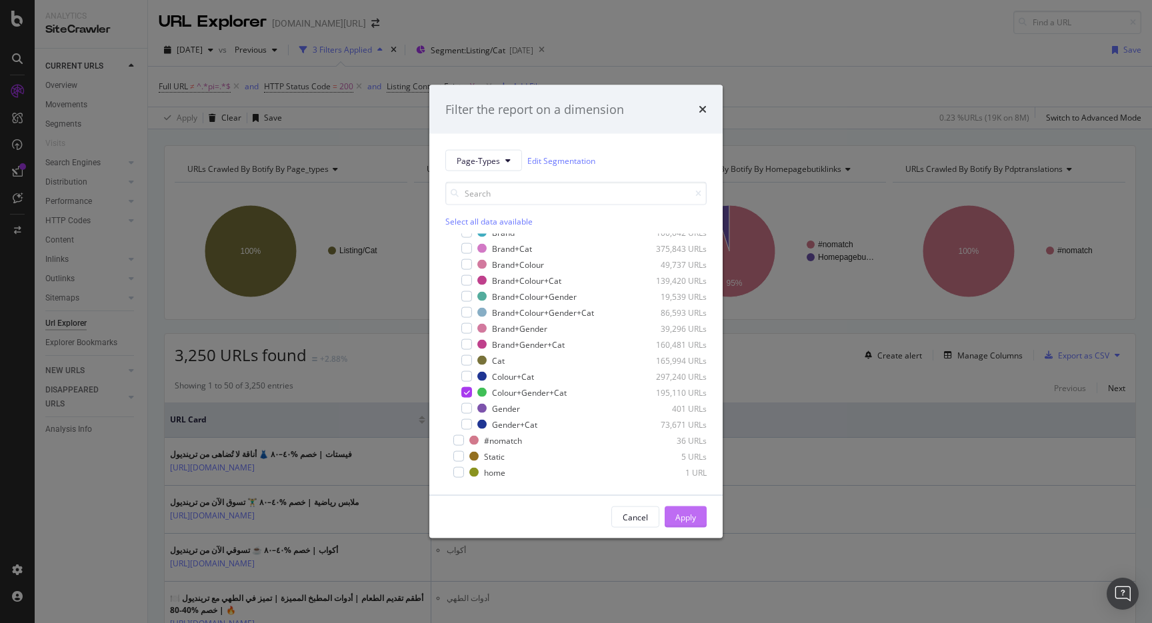
click at [684, 510] on div "Apply" at bounding box center [685, 517] width 21 height 20
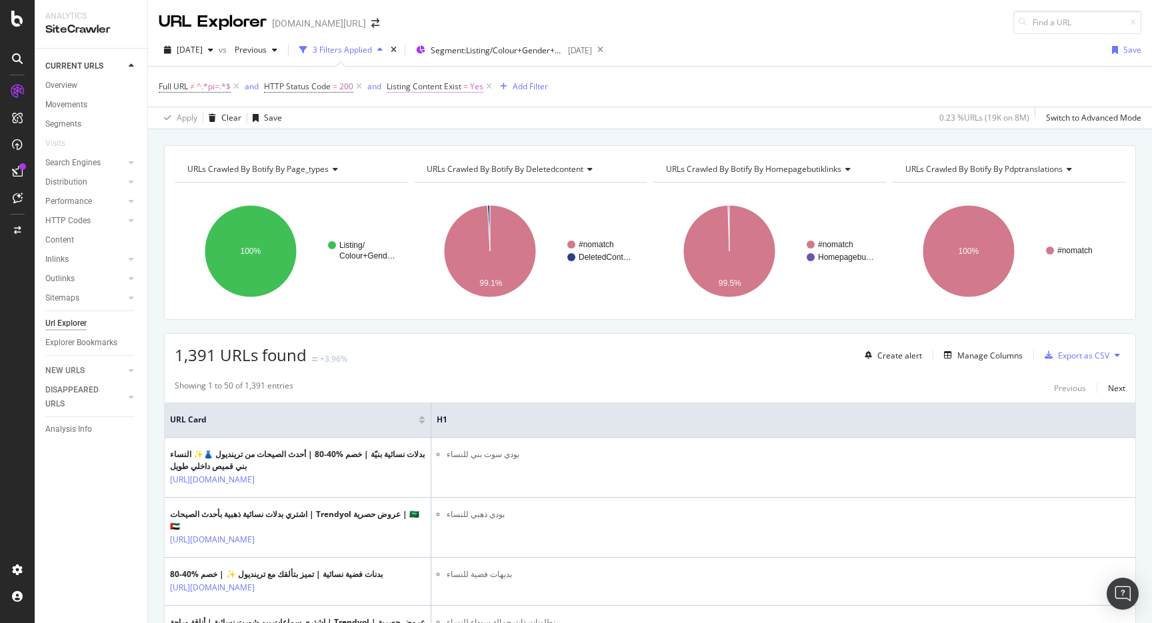
click at [443, 87] on span "Listing Content Exist" at bounding box center [424, 86] width 75 height 11
click at [423, 137] on div "Yes" at bounding box center [472, 139] width 147 height 21
click at [423, 188] on div "No" at bounding box center [473, 183] width 143 height 17
click at [529, 169] on div "Apply" at bounding box center [535, 167] width 21 height 11
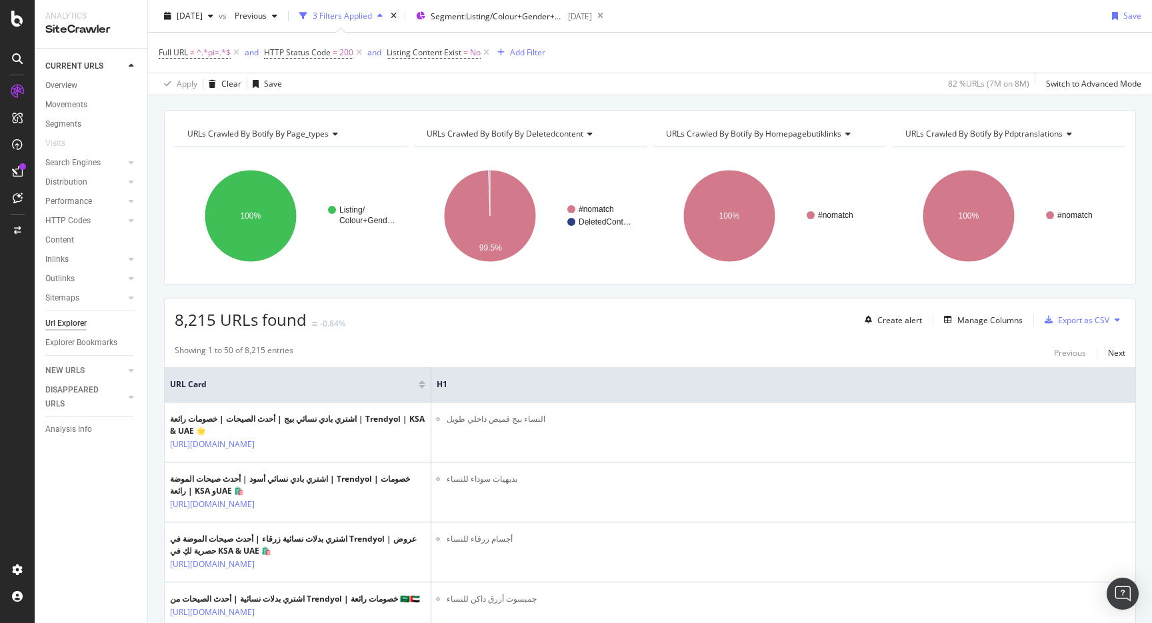
scroll to position [15, 0]
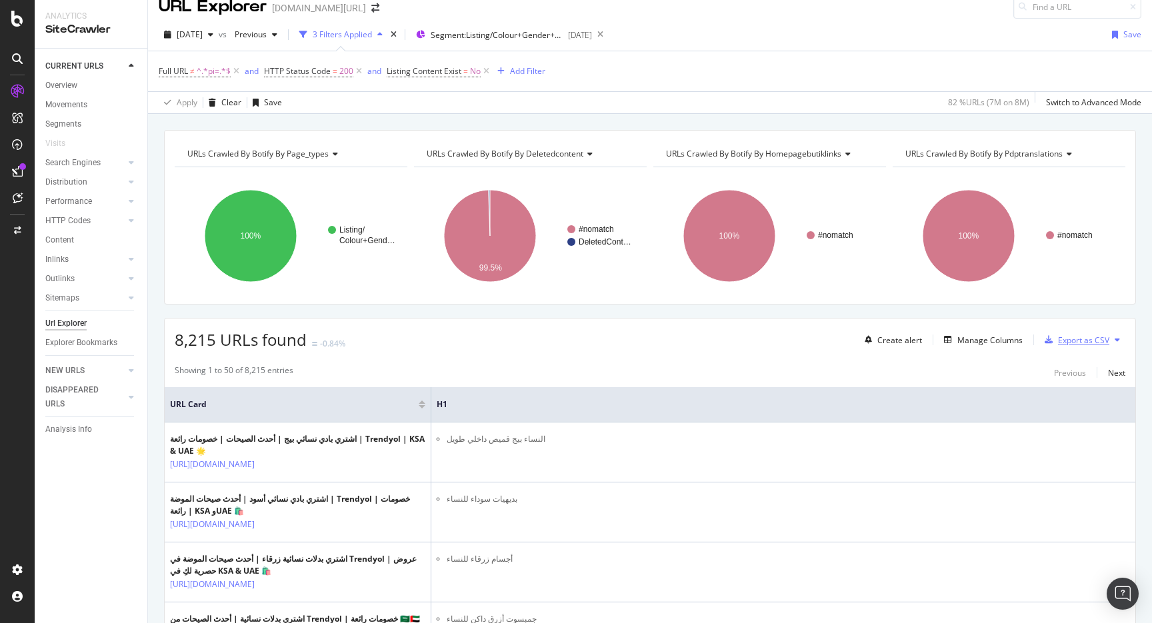
click at [1070, 343] on div "Export as CSV" at bounding box center [1083, 340] width 51 height 11
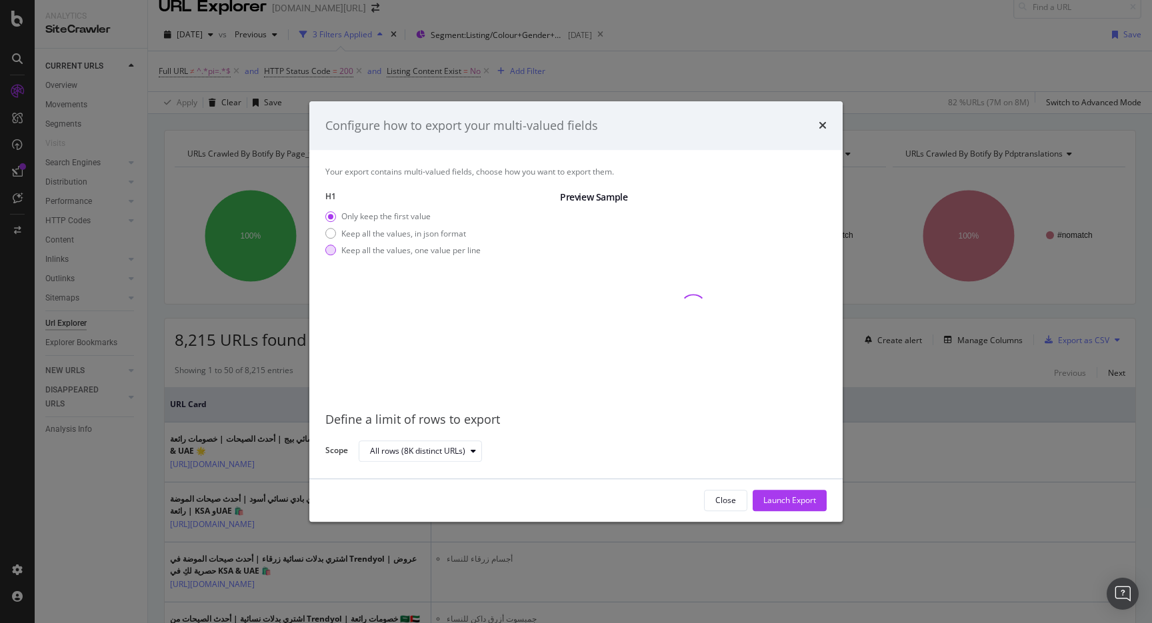
click at [474, 252] on div "Keep all the values, one value per line" at bounding box center [410, 250] width 139 height 11
click at [813, 493] on div "Launch Export" at bounding box center [789, 501] width 53 height 20
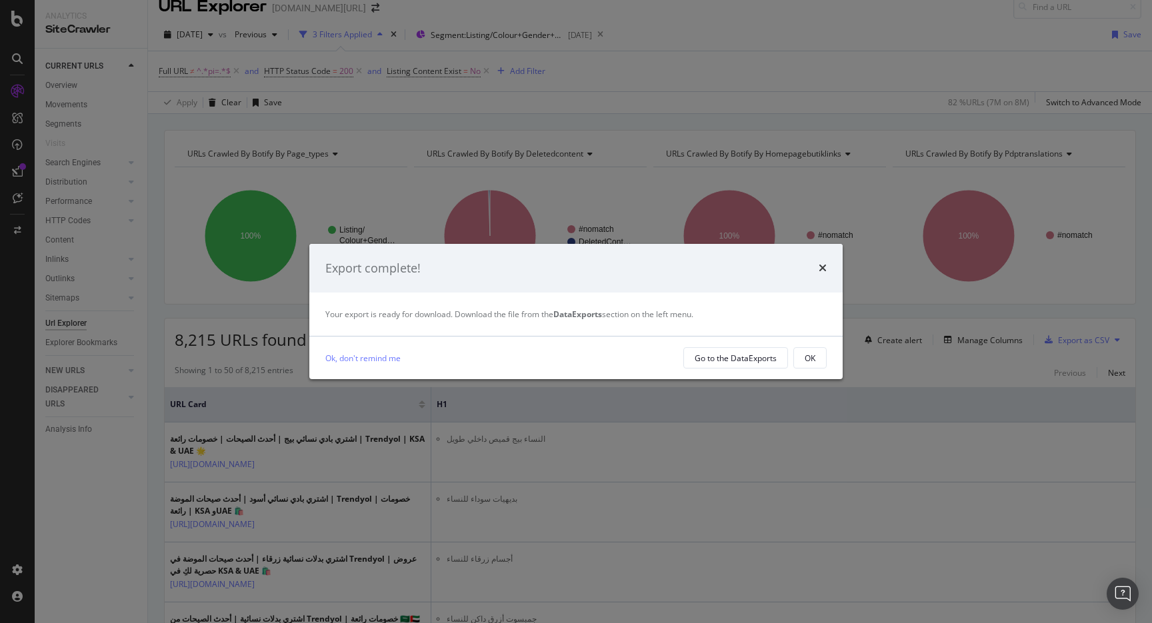
click at [567, 99] on div "Export complete! Your export is ready for download. Download the file from the …" at bounding box center [576, 311] width 1152 height 623
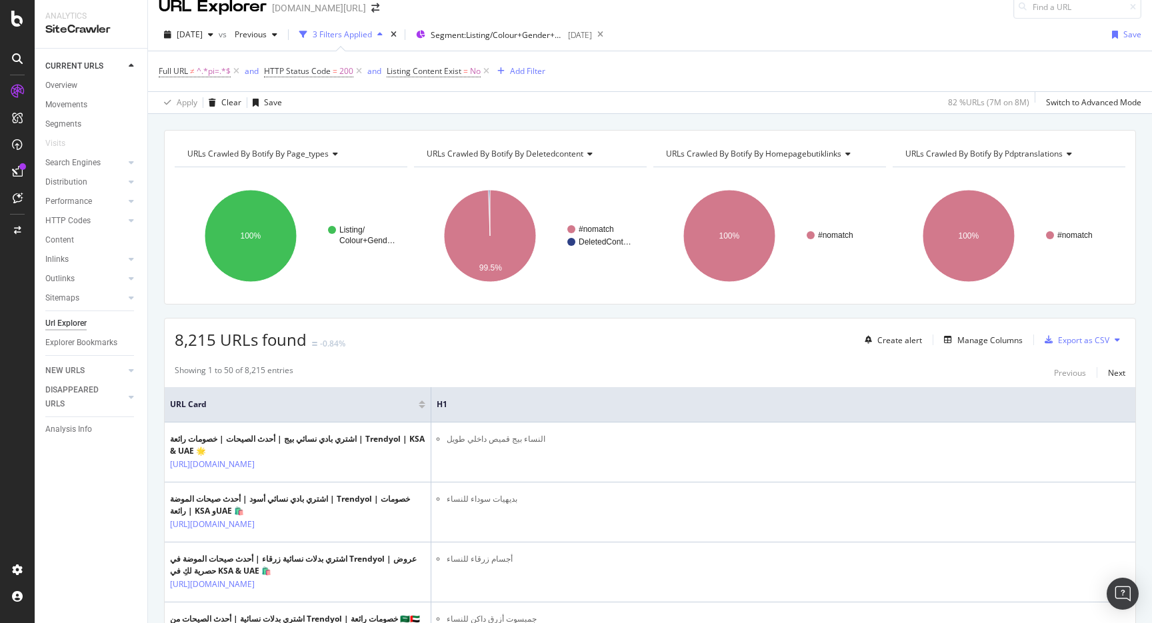
click at [560, 49] on div "2025 Sep. 12th vs Previous 3 Filters Applied Segment: Listing/Colour+Gender+Cat…" at bounding box center [650, 37] width 1004 height 27
click at [560, 43] on div "Segment: Listing/Colour+Gender+Cat 2025-09-17" at bounding box center [504, 35] width 176 height 20
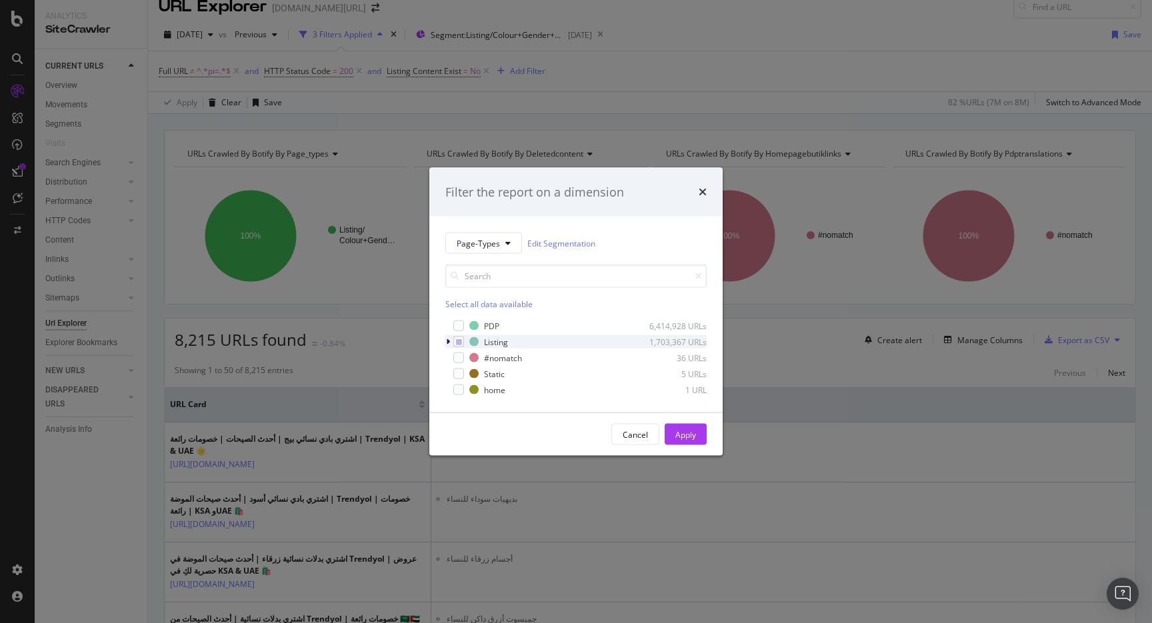
click at [451, 337] on div "modal" at bounding box center [449, 341] width 8 height 13
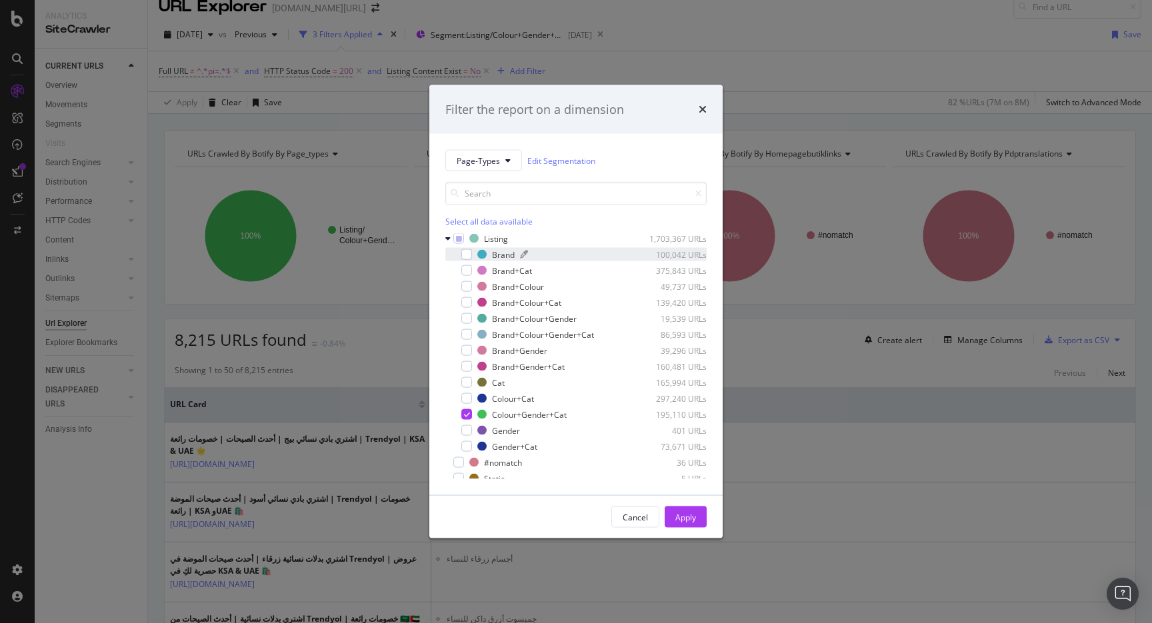
scroll to position [43, 0]
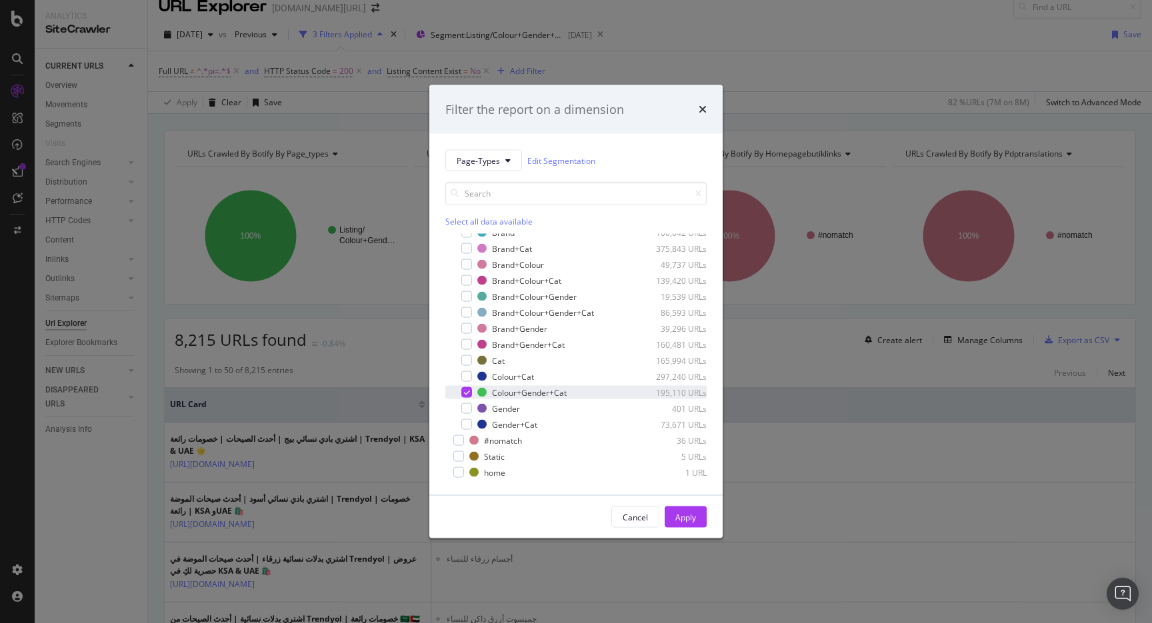
click at [467, 396] on div "modal" at bounding box center [466, 392] width 11 height 11
click at [467, 425] on div "modal" at bounding box center [466, 424] width 11 height 11
click at [690, 517] on div "Apply" at bounding box center [685, 516] width 21 height 11
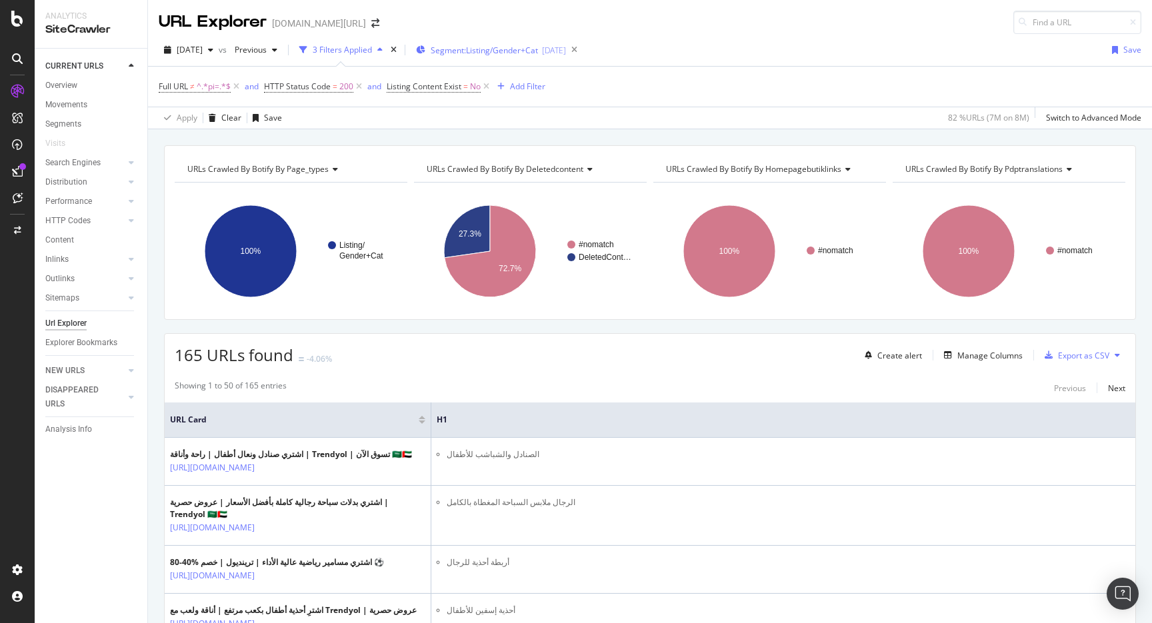
click at [483, 59] on div "Segment: Listing/Gender+Cat 2025-09-17" at bounding box center [491, 50] width 150 height 20
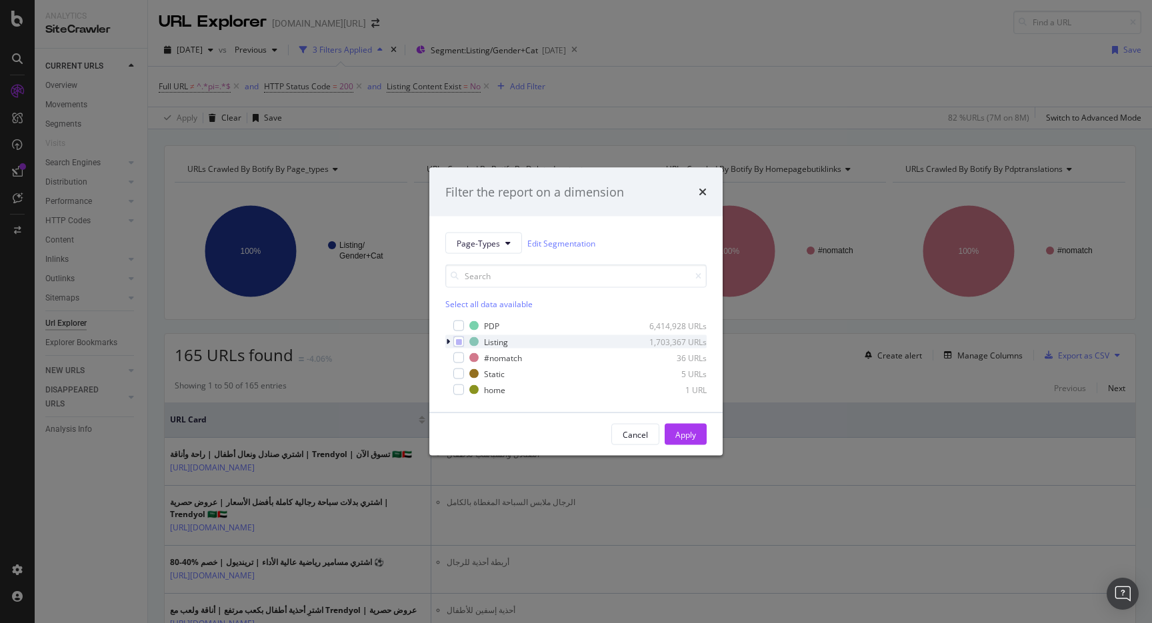
click at [449, 341] on icon "modal" at bounding box center [448, 342] width 4 height 8
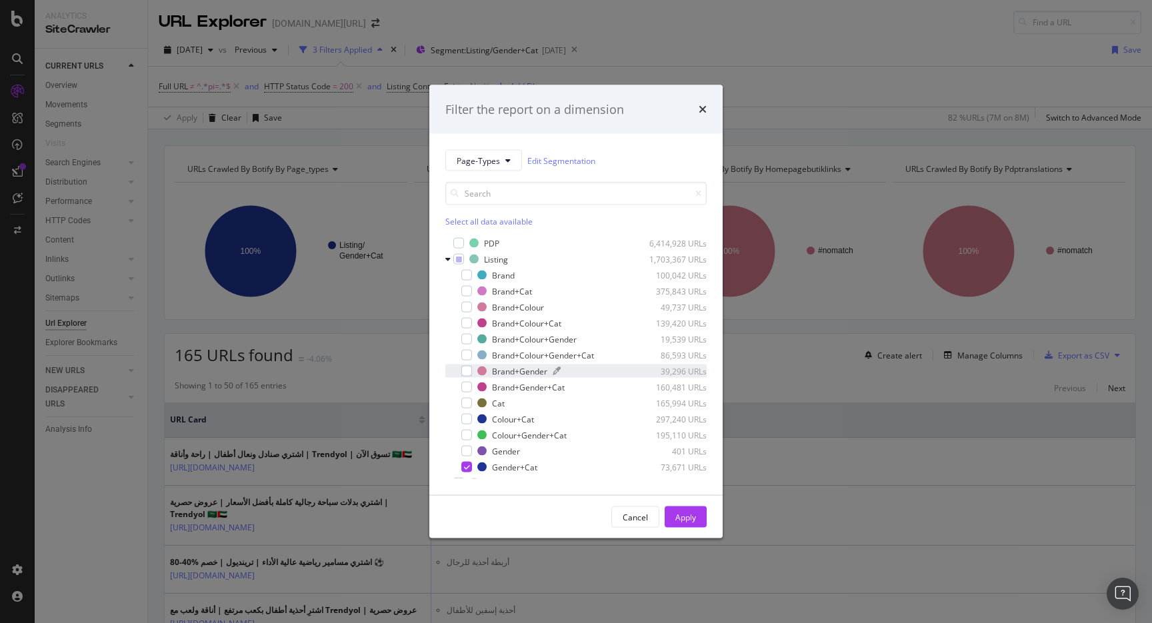
scroll to position [43, 0]
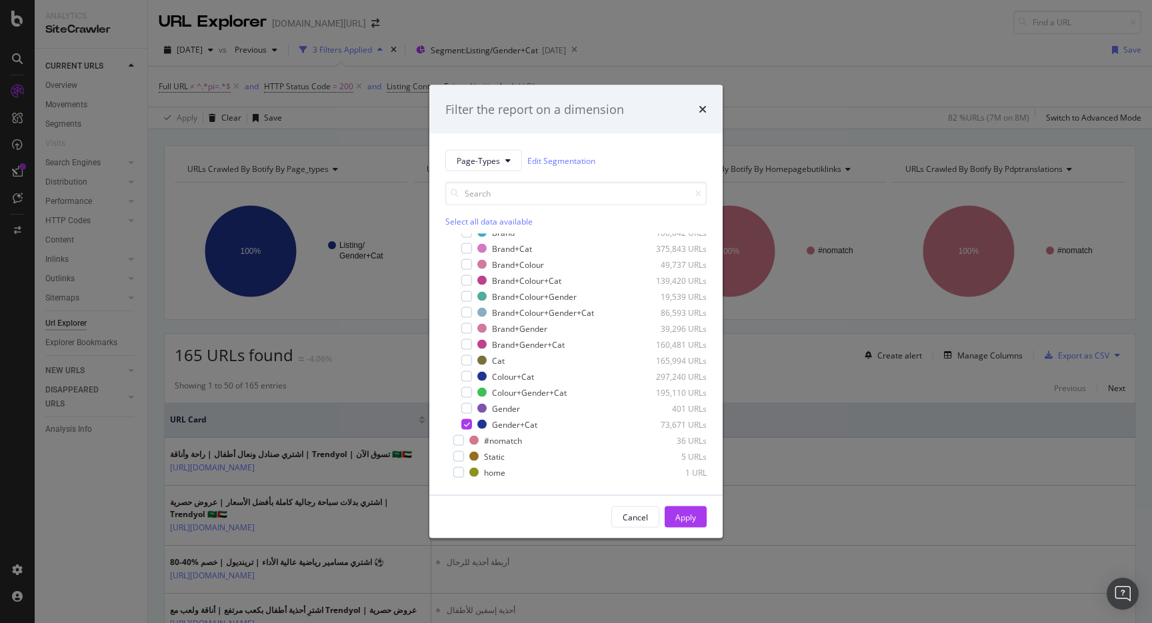
click at [801, 73] on div "Filter the report on a dimension Page-Types Edit Segmentation Select all data a…" at bounding box center [576, 311] width 1152 height 623
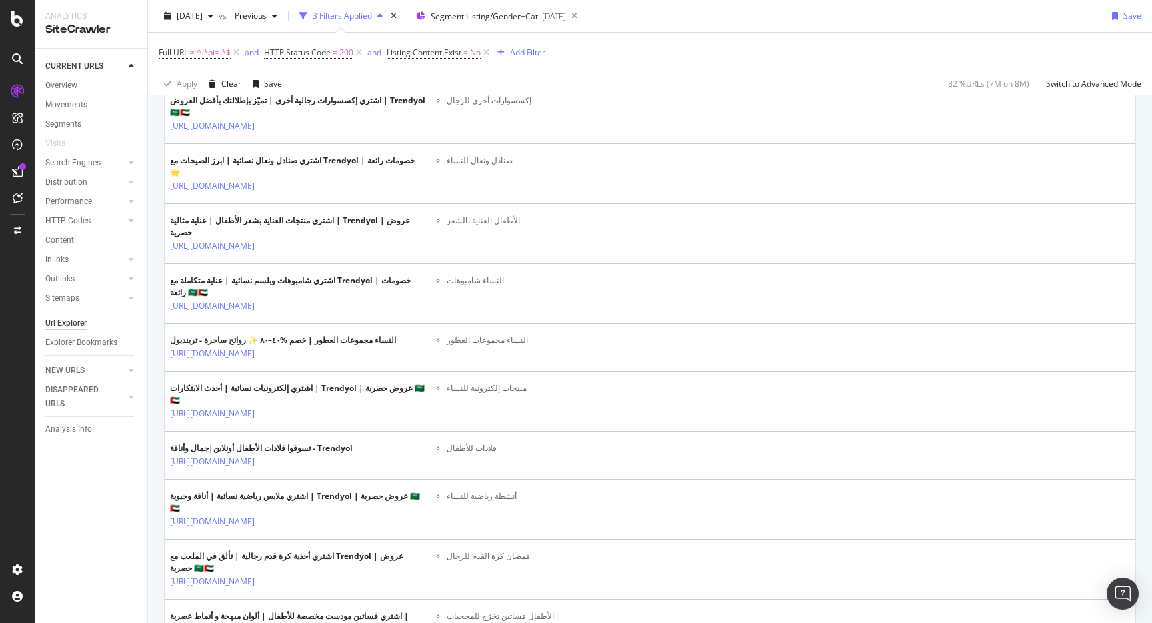
scroll to position [0, 0]
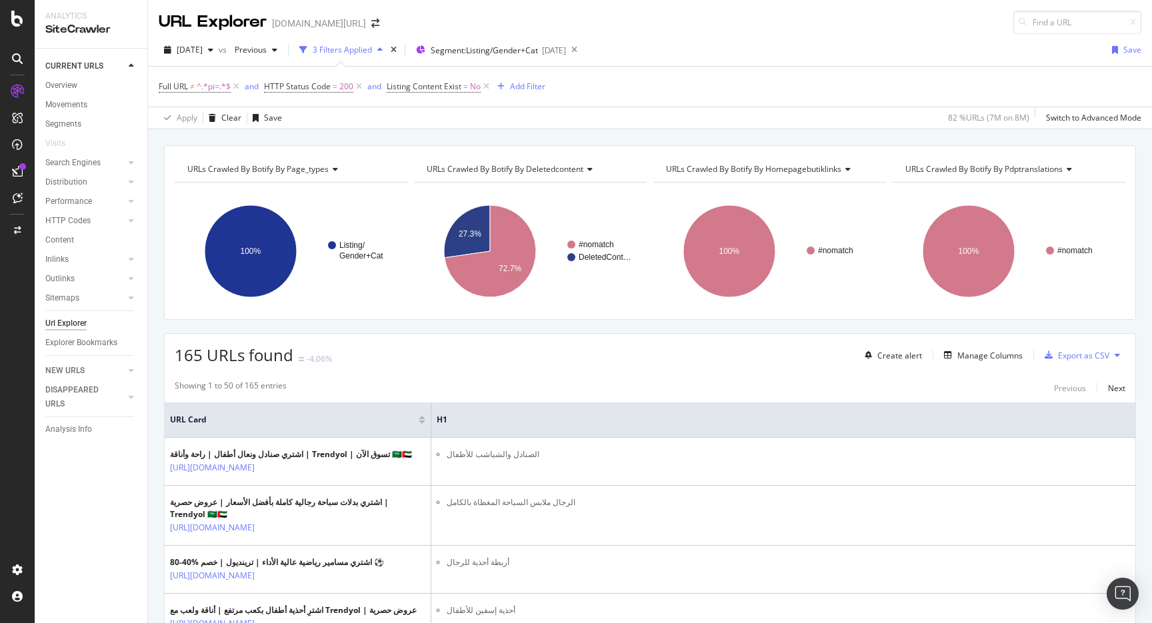
click at [1078, 367] on div "Create alert Manage Columns Export as CSV" at bounding box center [992, 355] width 266 height 23
click at [1078, 355] on div "Export as CSV" at bounding box center [1083, 355] width 51 height 11
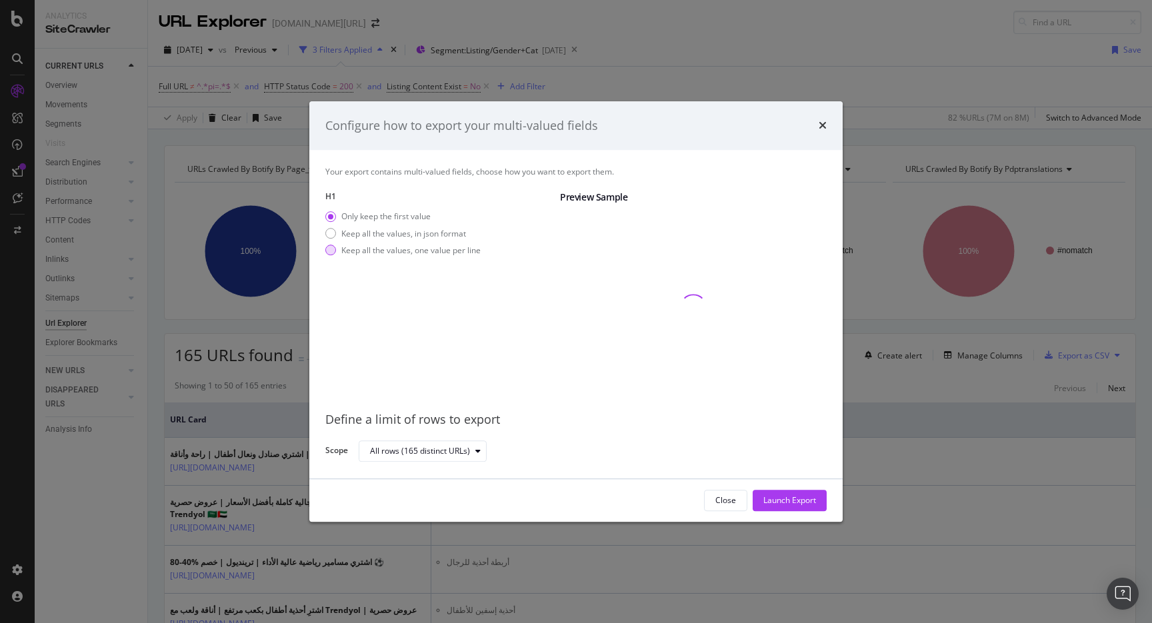
click at [380, 249] on div "Keep all the values, one value per line" at bounding box center [410, 250] width 139 height 11
click at [813, 499] on div "Launch Export" at bounding box center [789, 500] width 53 height 11
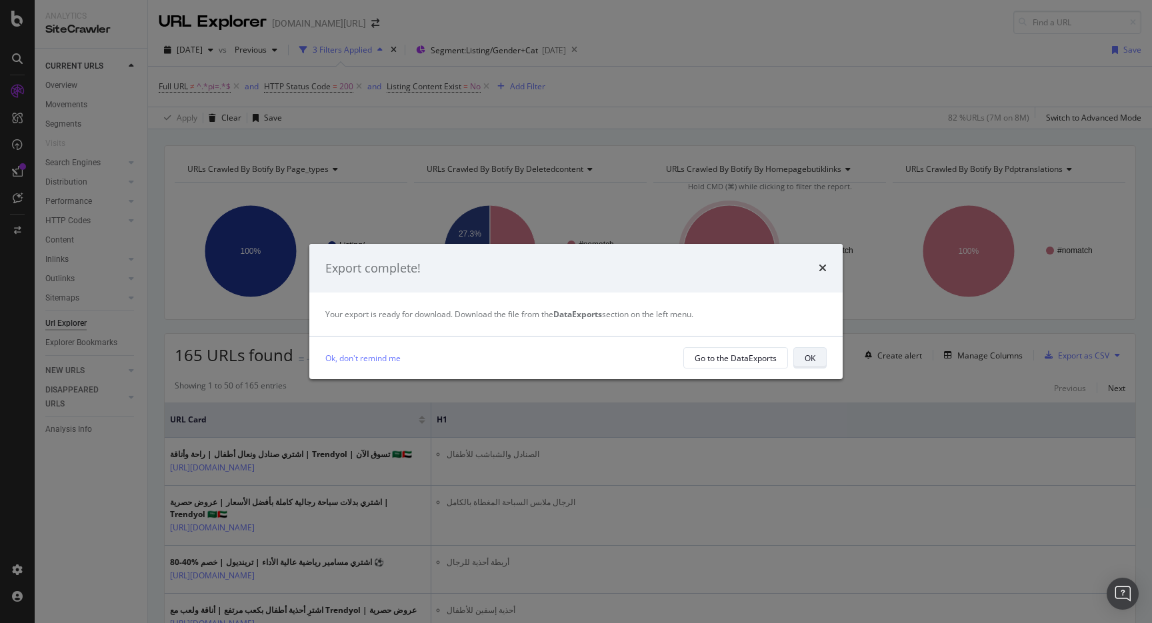
click at [805, 364] on div "OK" at bounding box center [810, 358] width 11 height 19
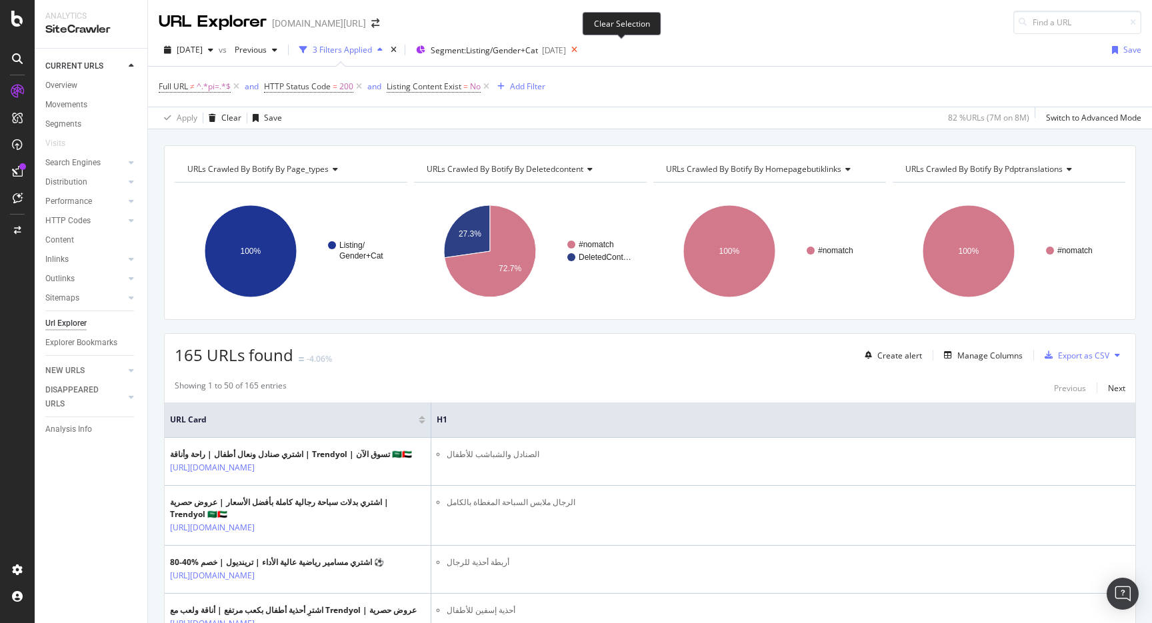
click at [583, 51] on icon at bounding box center [574, 50] width 17 height 19
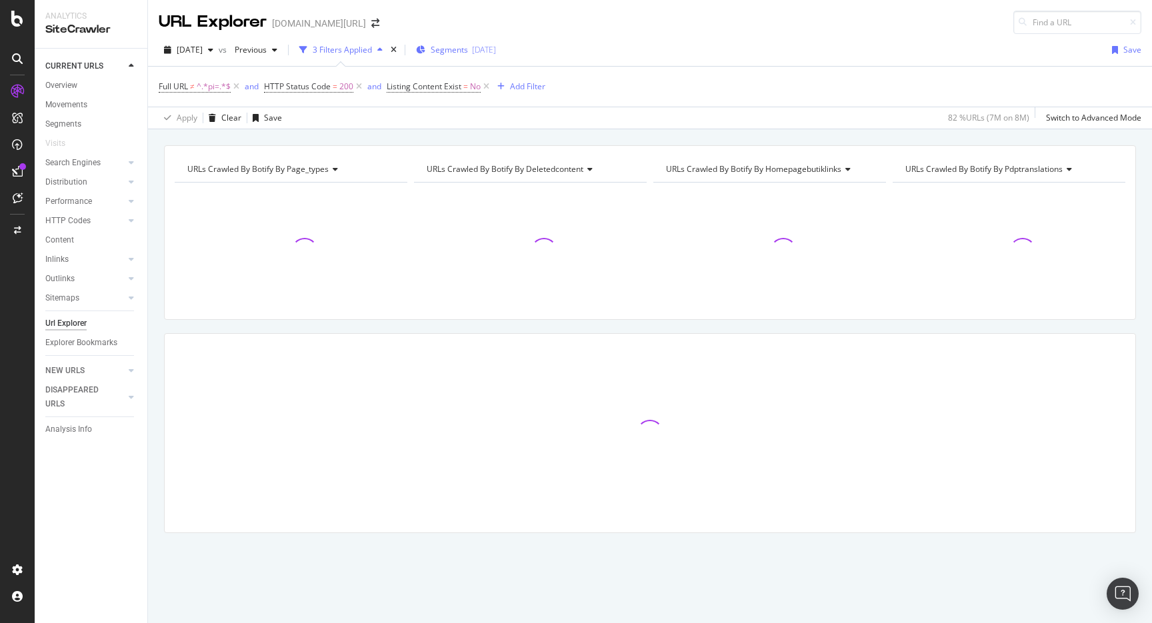
click at [496, 51] on div "2025-09-17" at bounding box center [484, 49] width 24 height 11
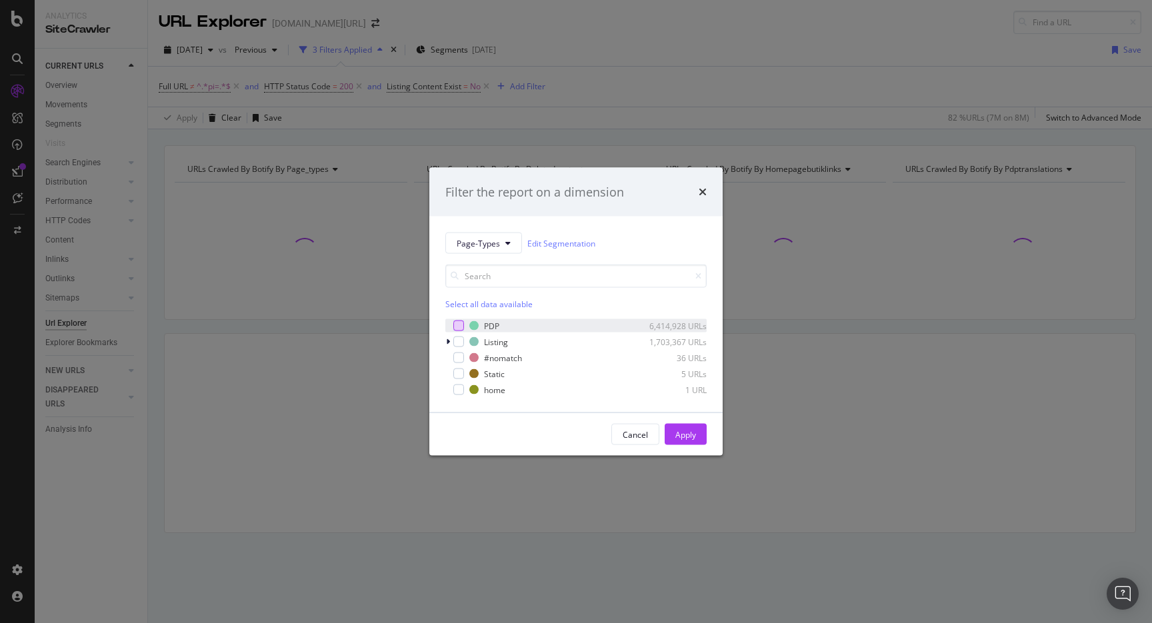
click at [454, 327] on div "modal" at bounding box center [458, 326] width 11 height 11
click at [681, 437] on div "Apply" at bounding box center [685, 434] width 21 height 11
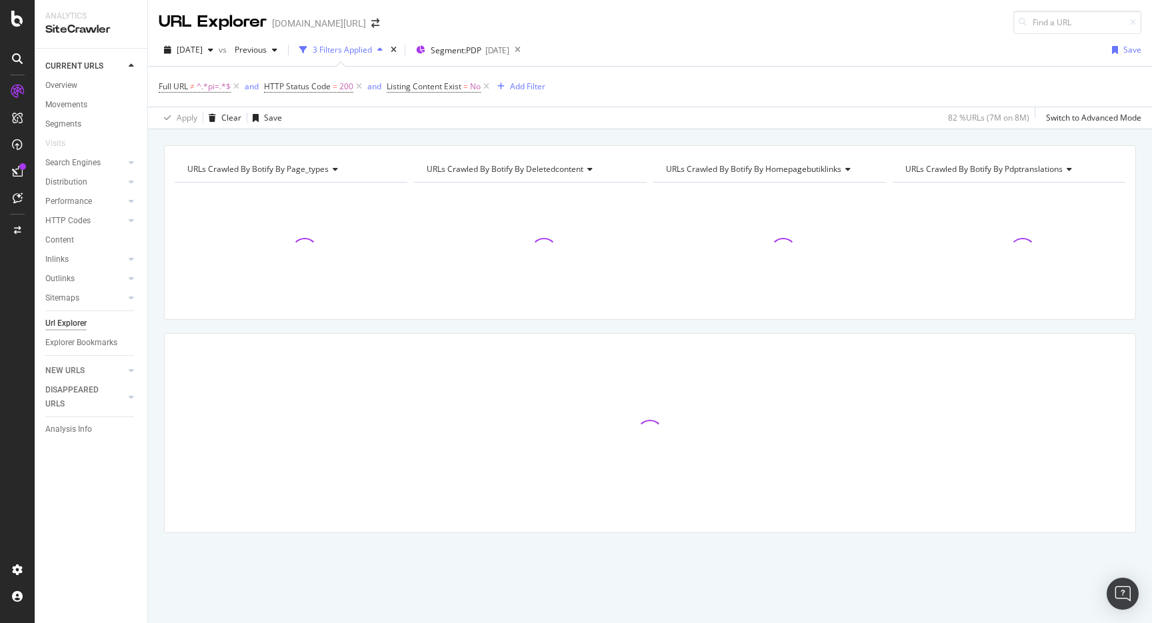
click at [447, 93] on span "Listing Content Exist = No" at bounding box center [439, 86] width 105 height 19
click at [445, 87] on span "Listing Content Exist" at bounding box center [424, 86] width 75 height 11
click at [421, 139] on div "No" at bounding box center [472, 139] width 147 height 21
click at [391, 83] on div "Listing Content Exist On Current Crawl No Cancel Add filter Apply" at bounding box center [472, 129] width 168 height 111
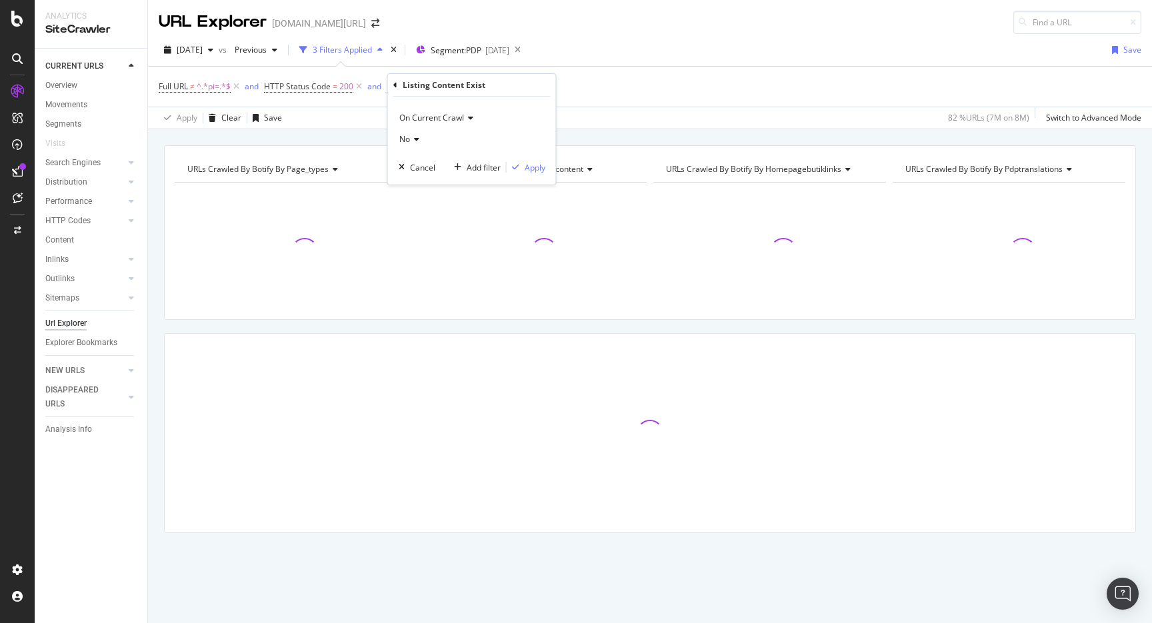
click at [395, 89] on icon at bounding box center [395, 85] width 4 height 8
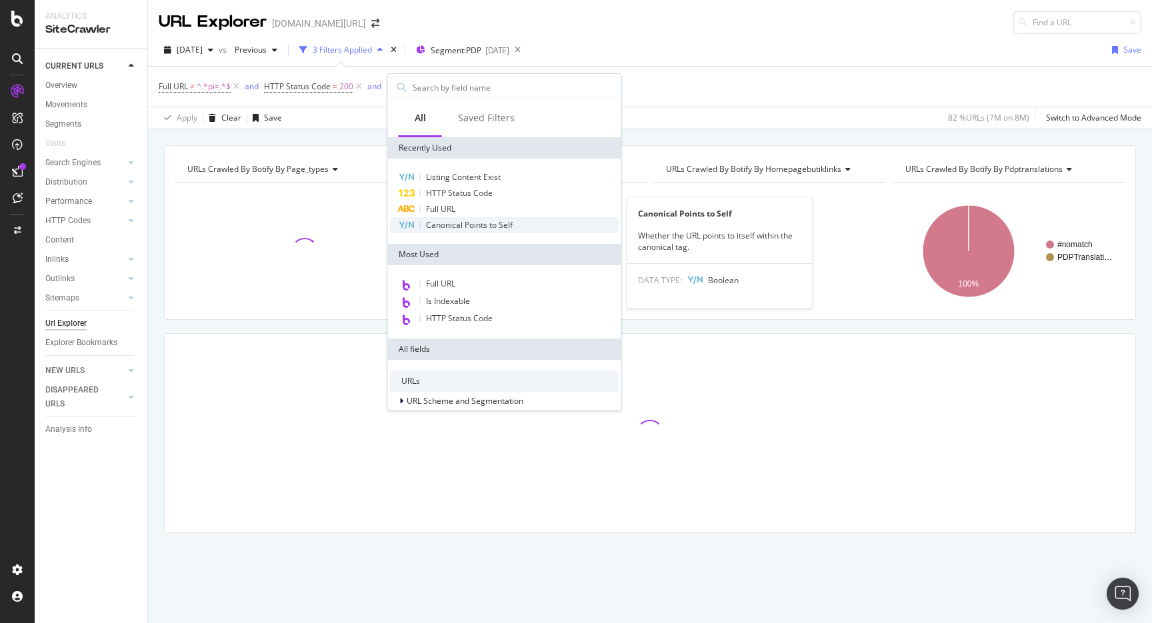
scroll to position [381, 0]
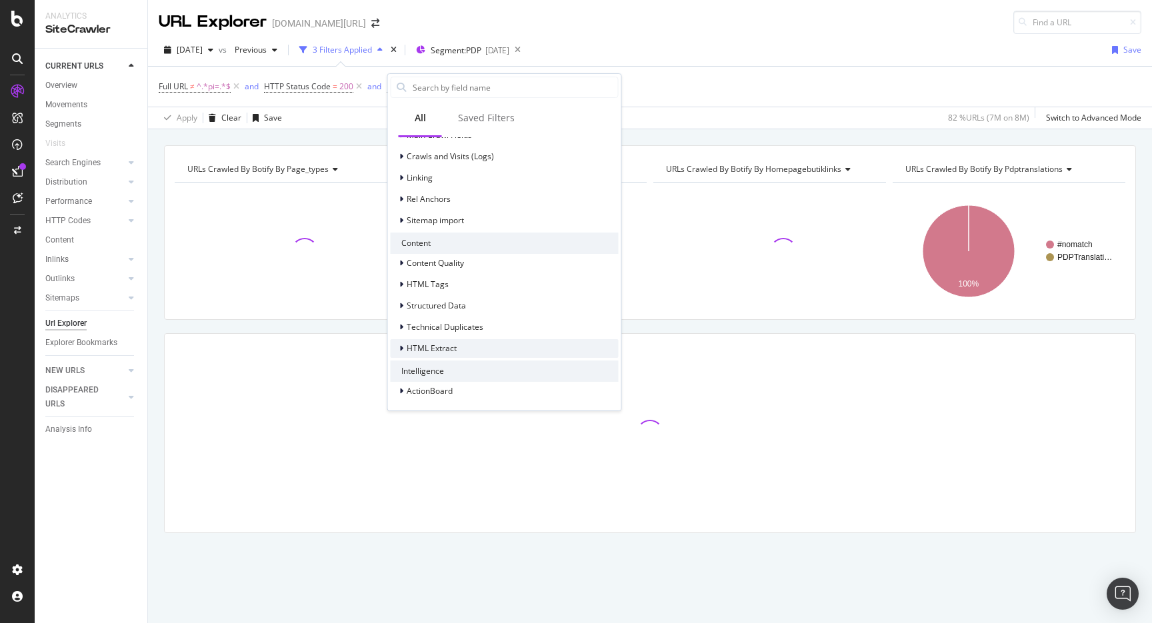
click at [430, 352] on span "HTML Extract" at bounding box center [432, 348] width 50 height 11
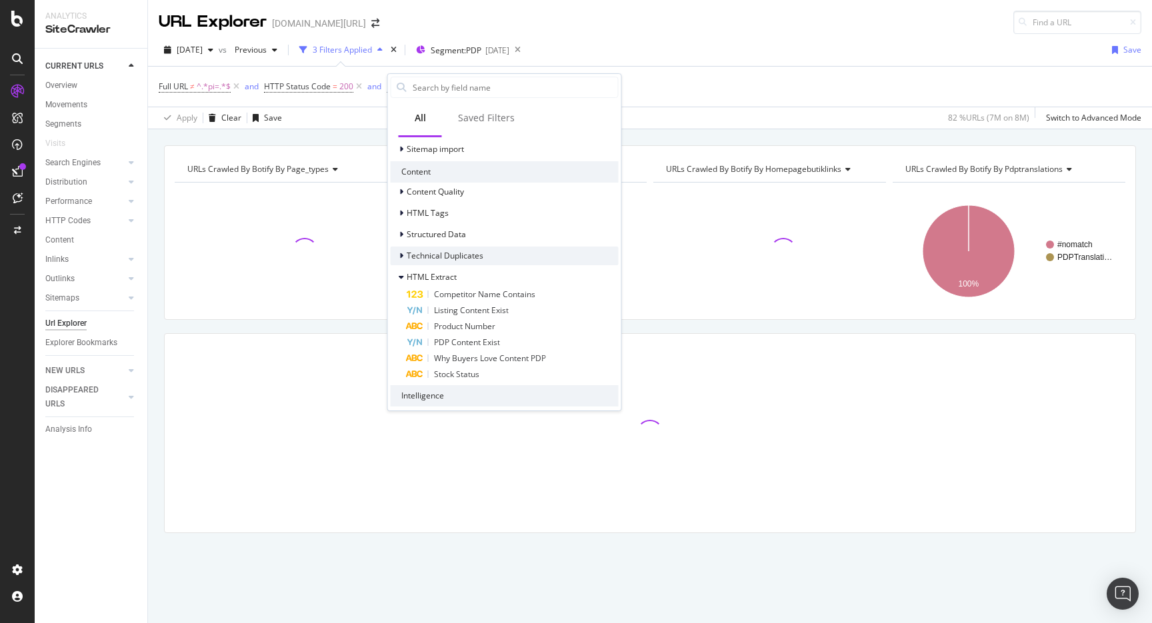
scroll to position [465, 0]
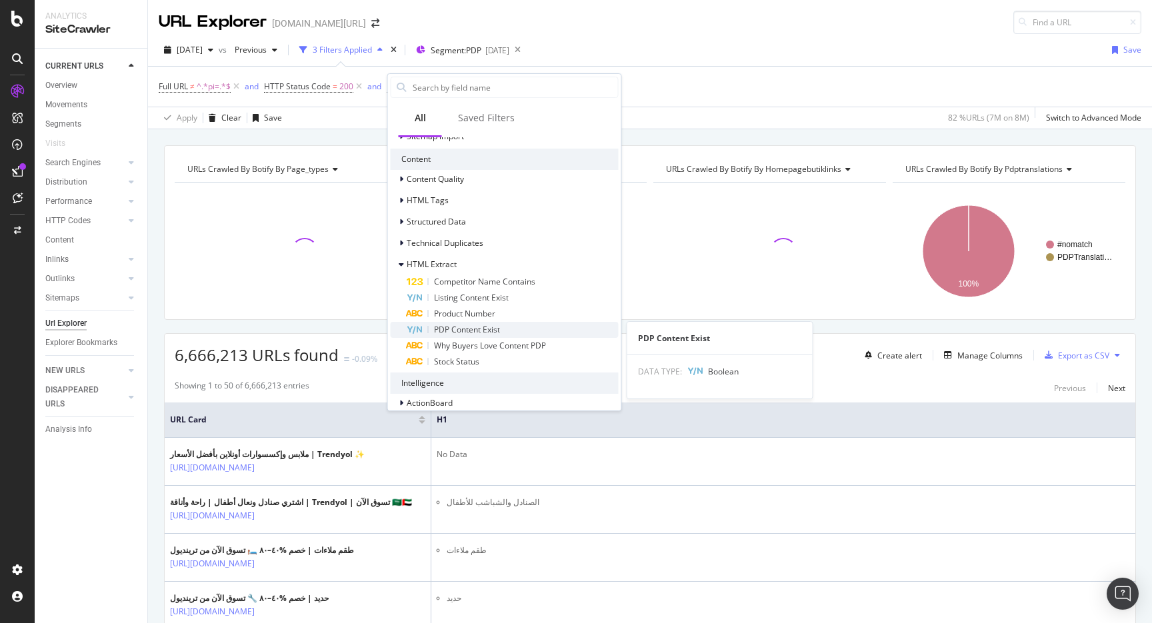
click at [470, 330] on span "PDP Content Exist" at bounding box center [467, 329] width 66 height 11
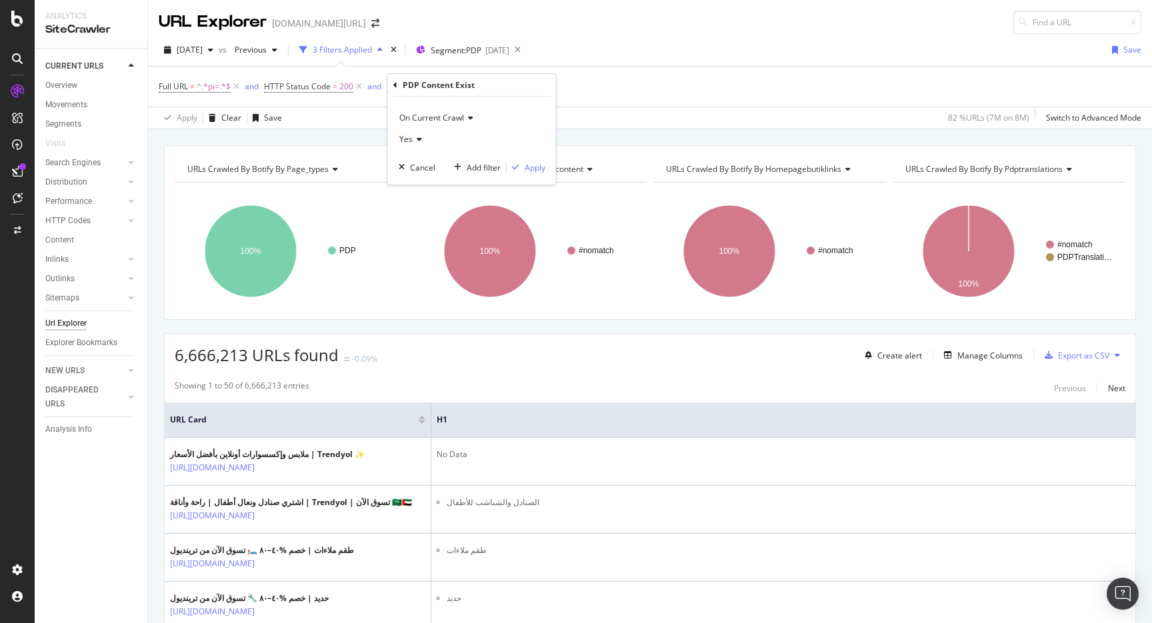
click at [415, 135] on icon at bounding box center [417, 139] width 9 height 8
click at [453, 171] on div "Yes" at bounding box center [473, 166] width 143 height 17
click at [425, 140] on div "Yes" at bounding box center [472, 139] width 147 height 21
click at [425, 187] on div "No" at bounding box center [473, 183] width 143 height 17
click at [527, 169] on div "Apply" at bounding box center [535, 167] width 21 height 11
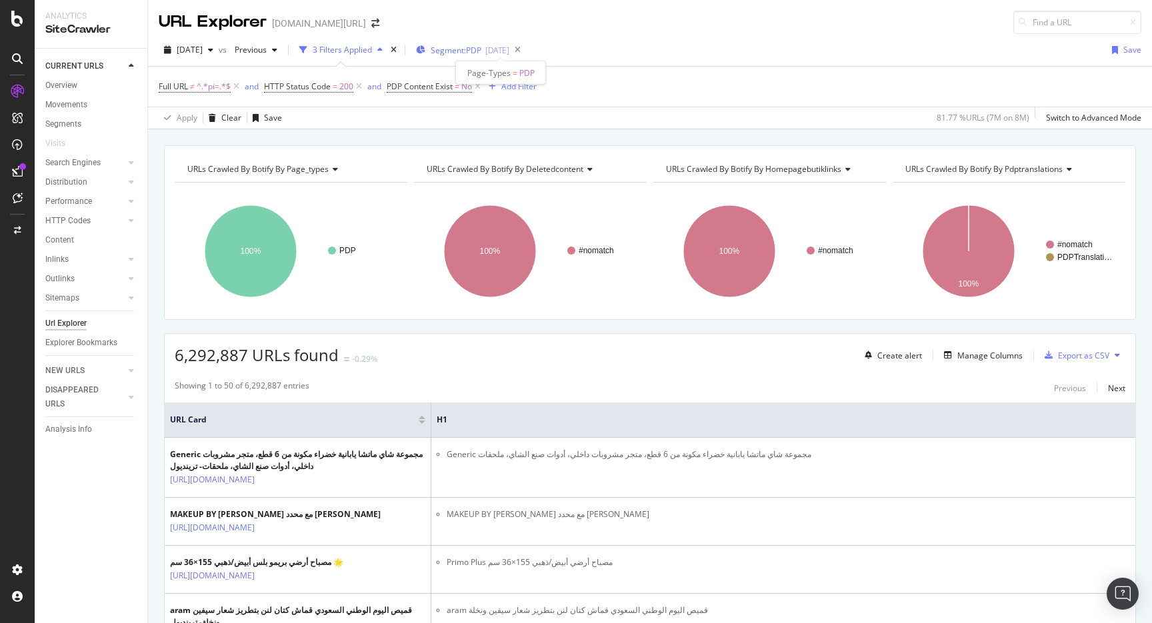
click at [481, 49] on span "Segment: PDP" at bounding box center [456, 50] width 51 height 11
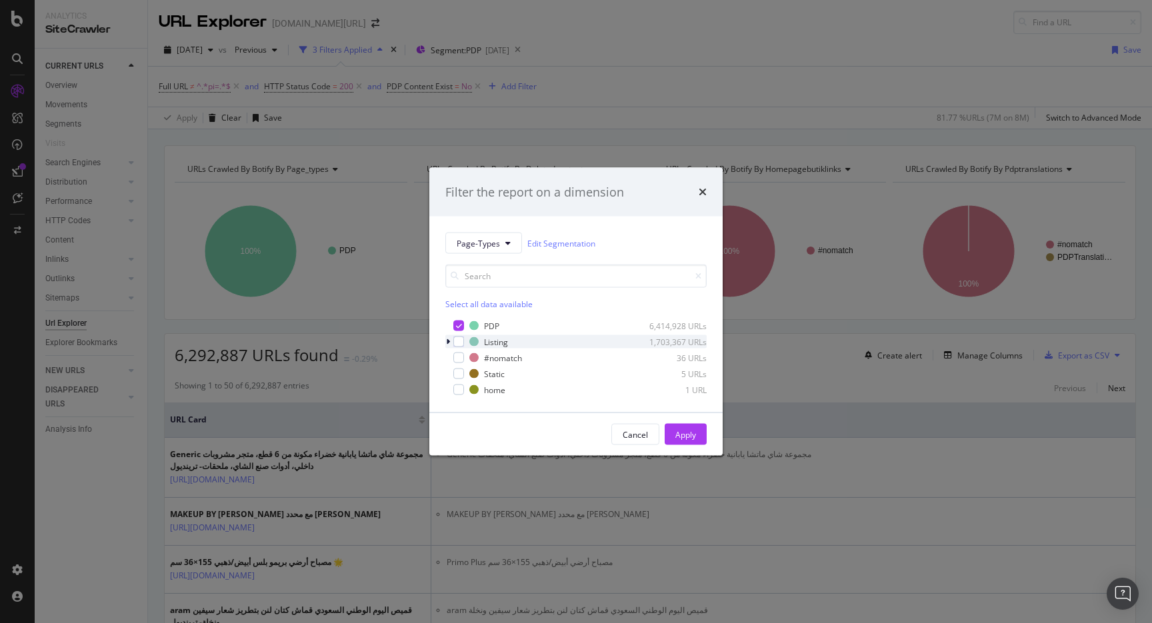
click at [447, 339] on icon "modal" at bounding box center [448, 342] width 4 height 8
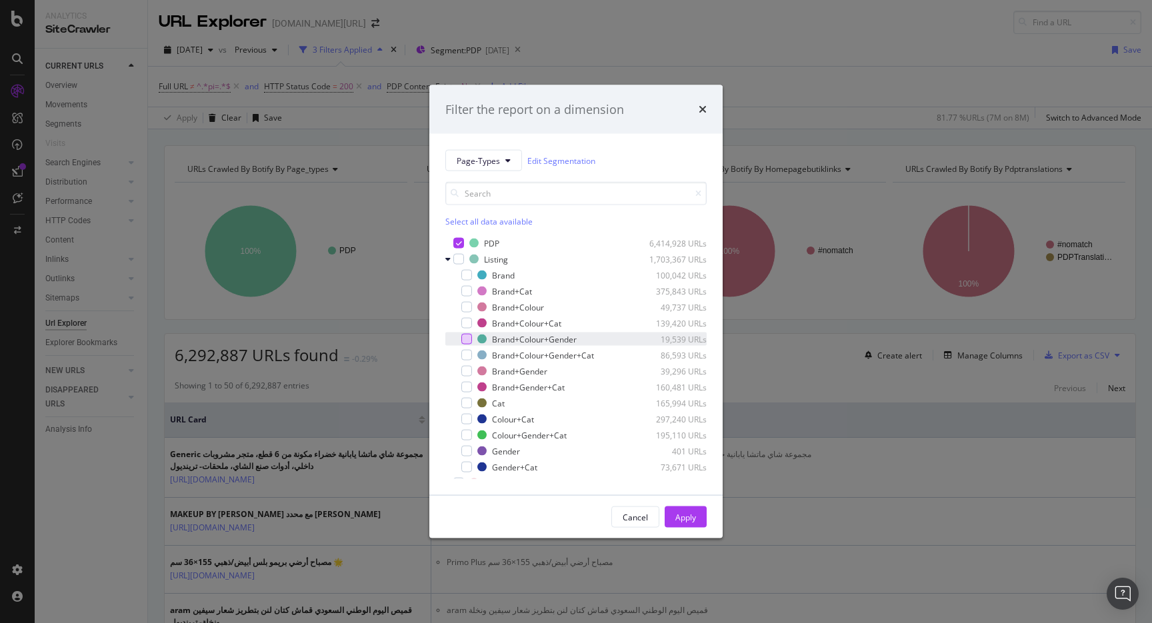
scroll to position [43, 0]
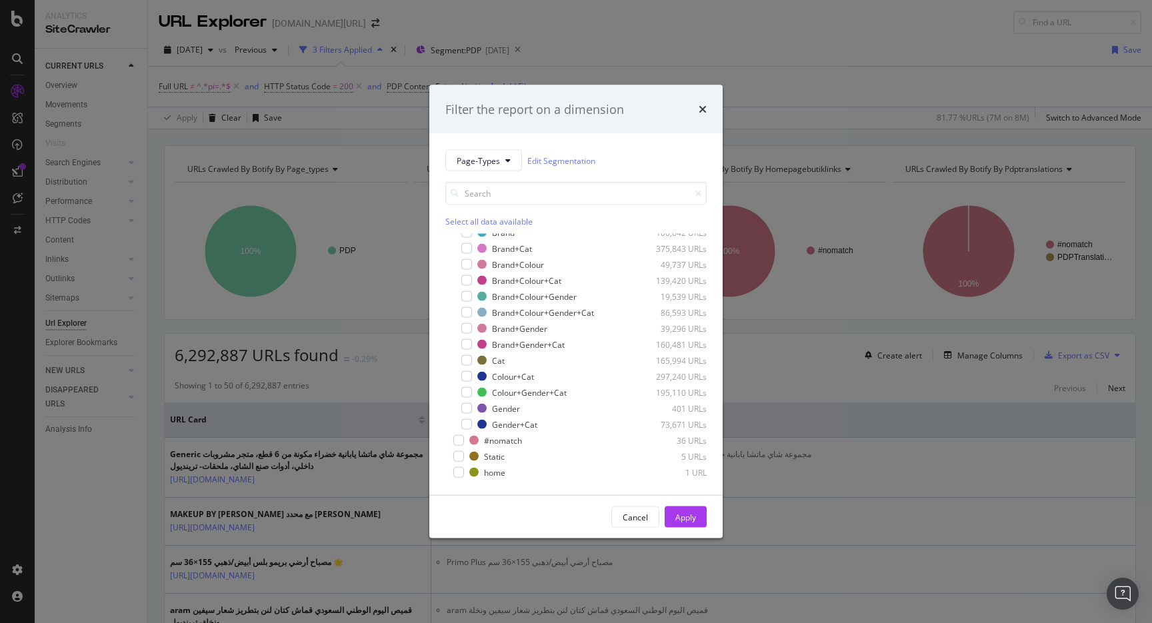
click at [794, 61] on div "Filter the report on a dimension Page-Types Edit Segmentation Select all data a…" at bounding box center [576, 311] width 1152 height 623
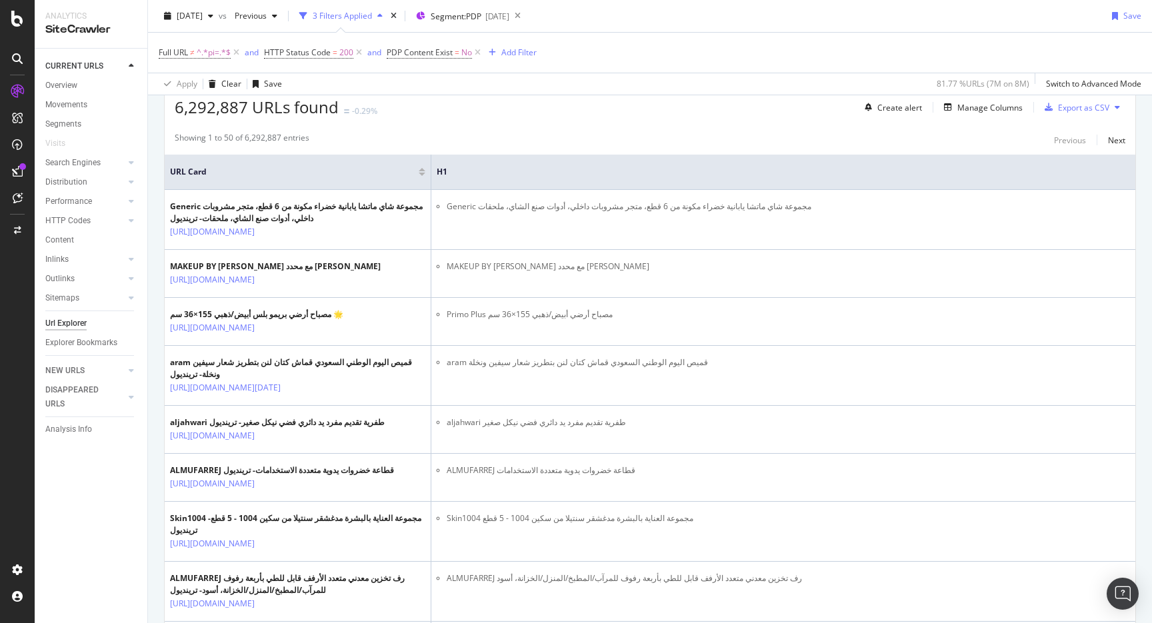
scroll to position [0, 0]
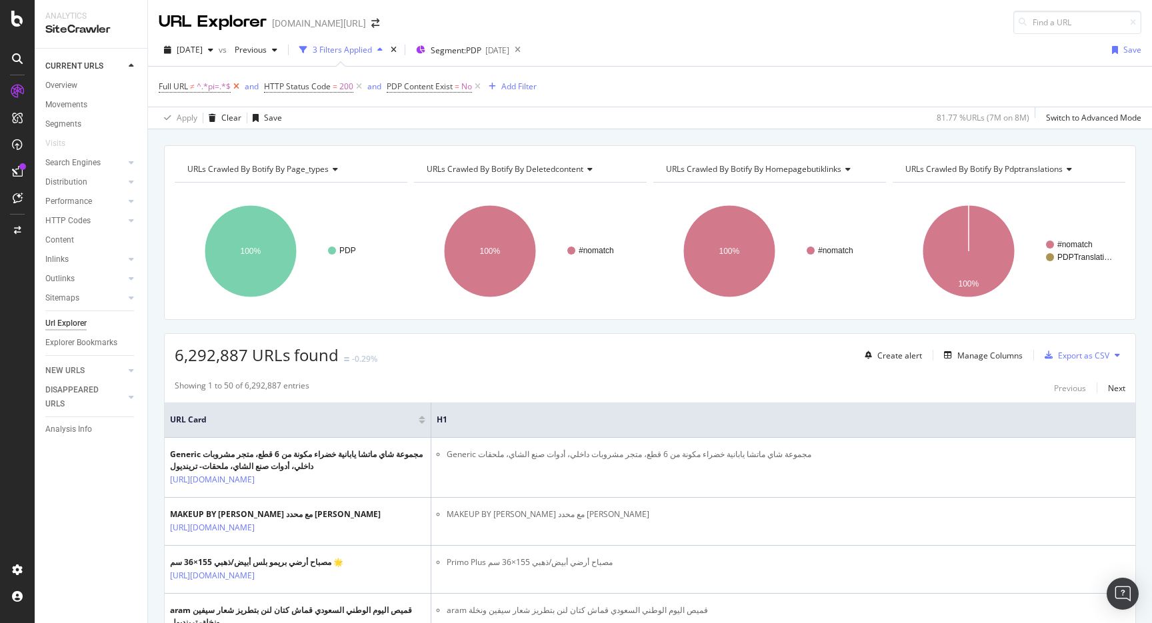
click at [237, 85] on icon at bounding box center [236, 86] width 11 height 13
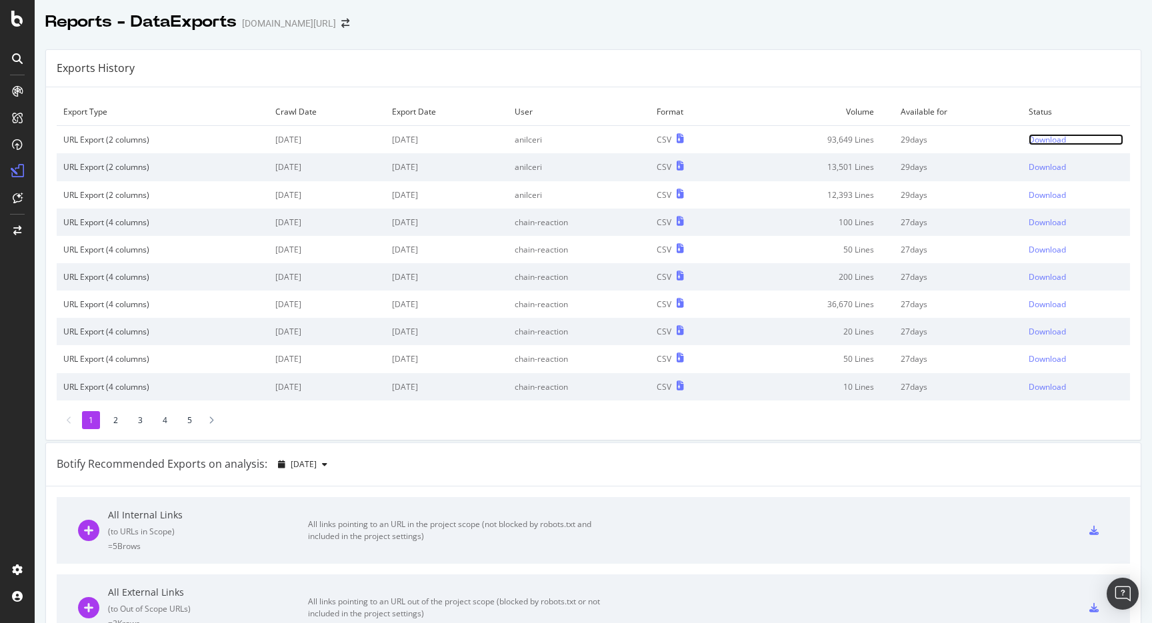
click at [1044, 136] on div "Download" at bounding box center [1047, 139] width 37 height 11
click at [1055, 136] on div "Download" at bounding box center [1047, 139] width 37 height 11
click at [1045, 137] on div "Download" at bounding box center [1047, 139] width 37 height 11
click at [1057, 139] on div "Download" at bounding box center [1047, 139] width 37 height 11
click at [1051, 137] on div "Download" at bounding box center [1047, 139] width 37 height 11
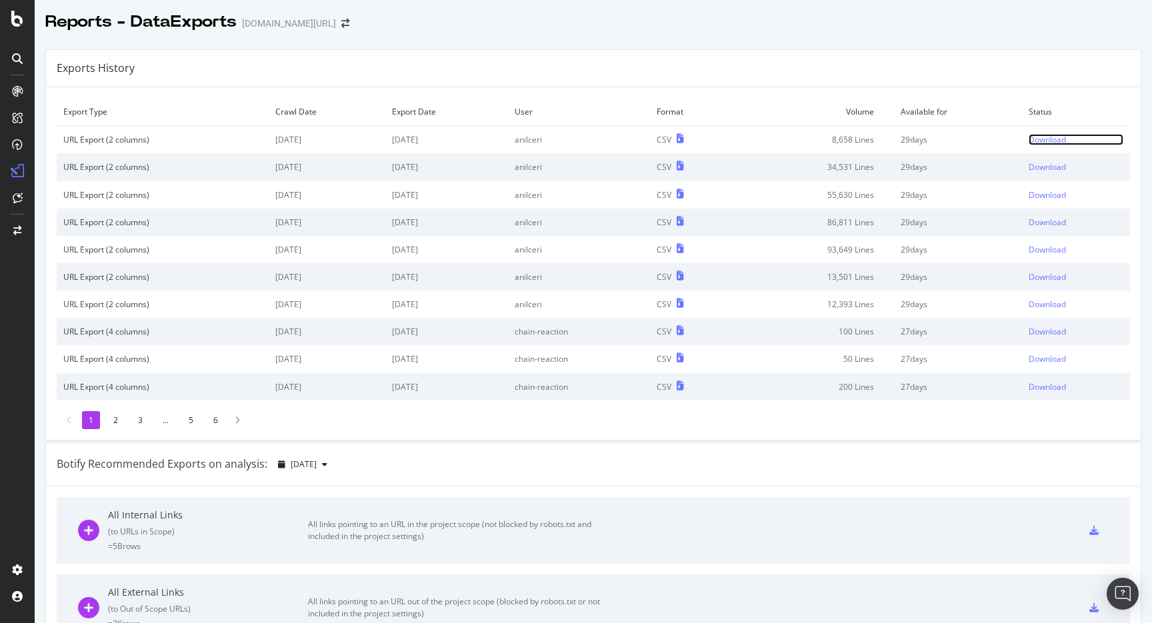
click at [1060, 145] on div "Download" at bounding box center [1047, 139] width 37 height 11
click at [1045, 145] on div "Download" at bounding box center [1047, 139] width 37 height 11
click at [722, 32] on div "Reports - DataExports trendyol.com/ar" at bounding box center [593, 16] width 1117 height 33
click at [1034, 137] on div "Download" at bounding box center [1047, 139] width 37 height 11
